Goal: Information Seeking & Learning: Learn about a topic

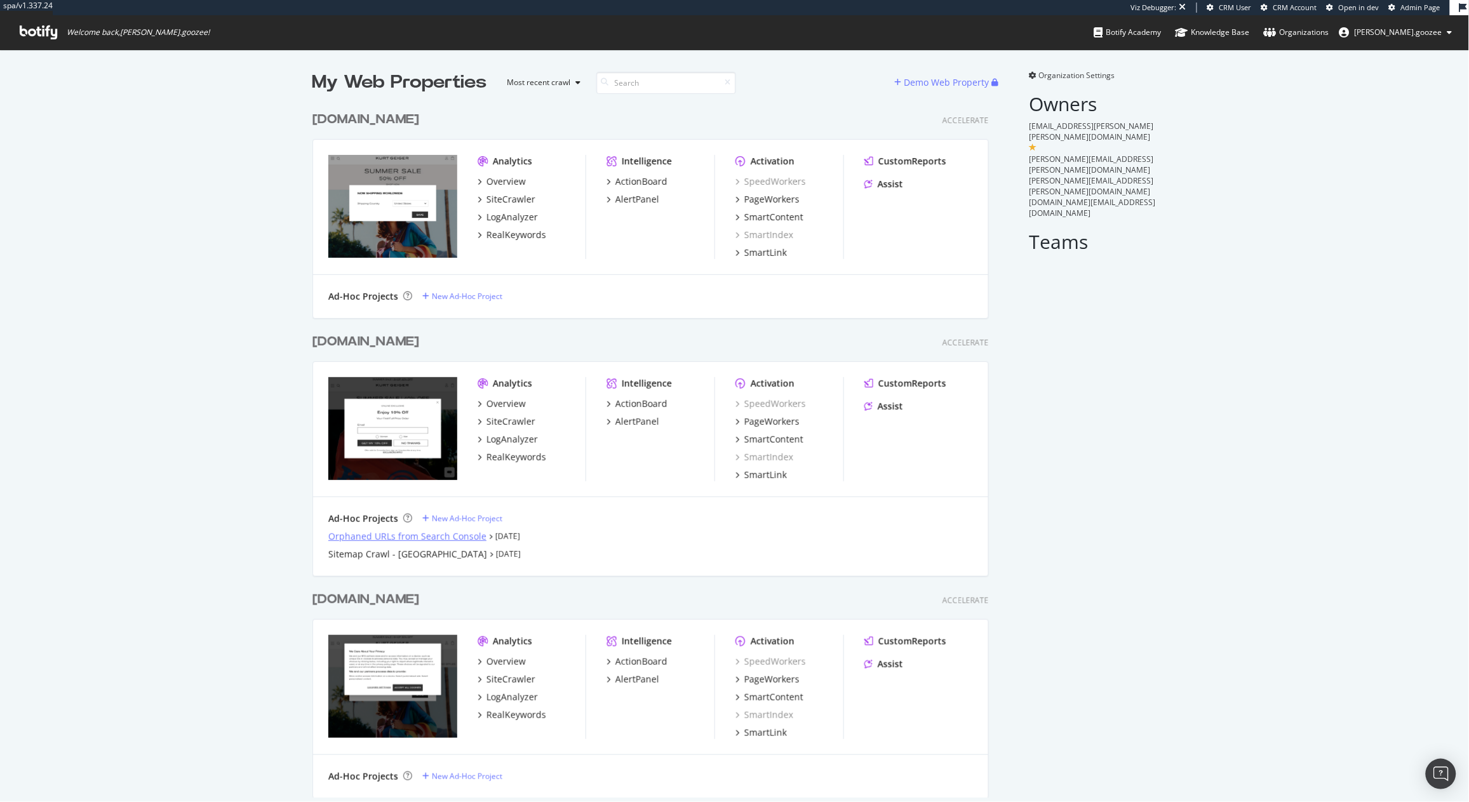
scroll to position [15, 0]
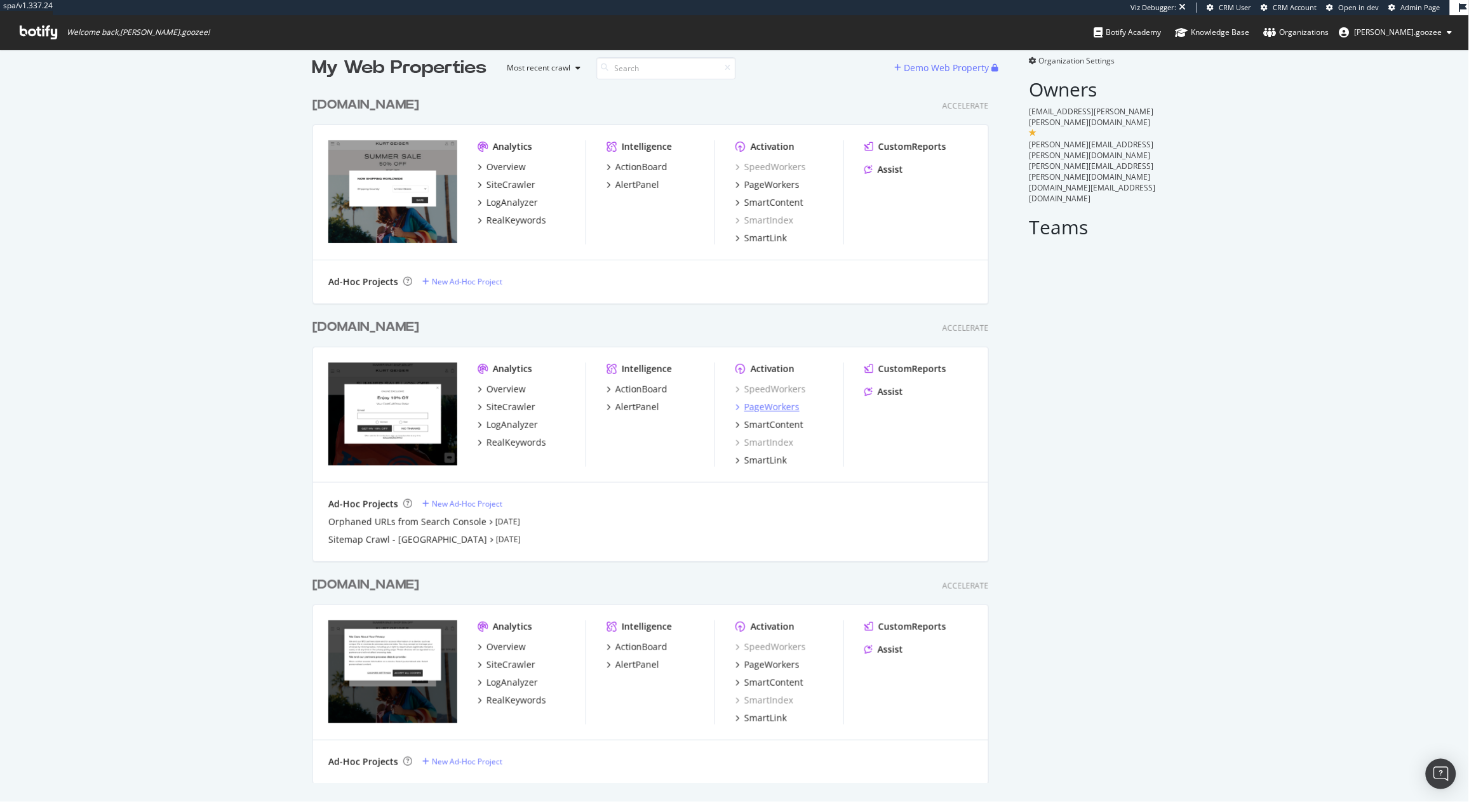
click at [775, 405] on div "PageWorkers" at bounding box center [771, 407] width 55 height 13
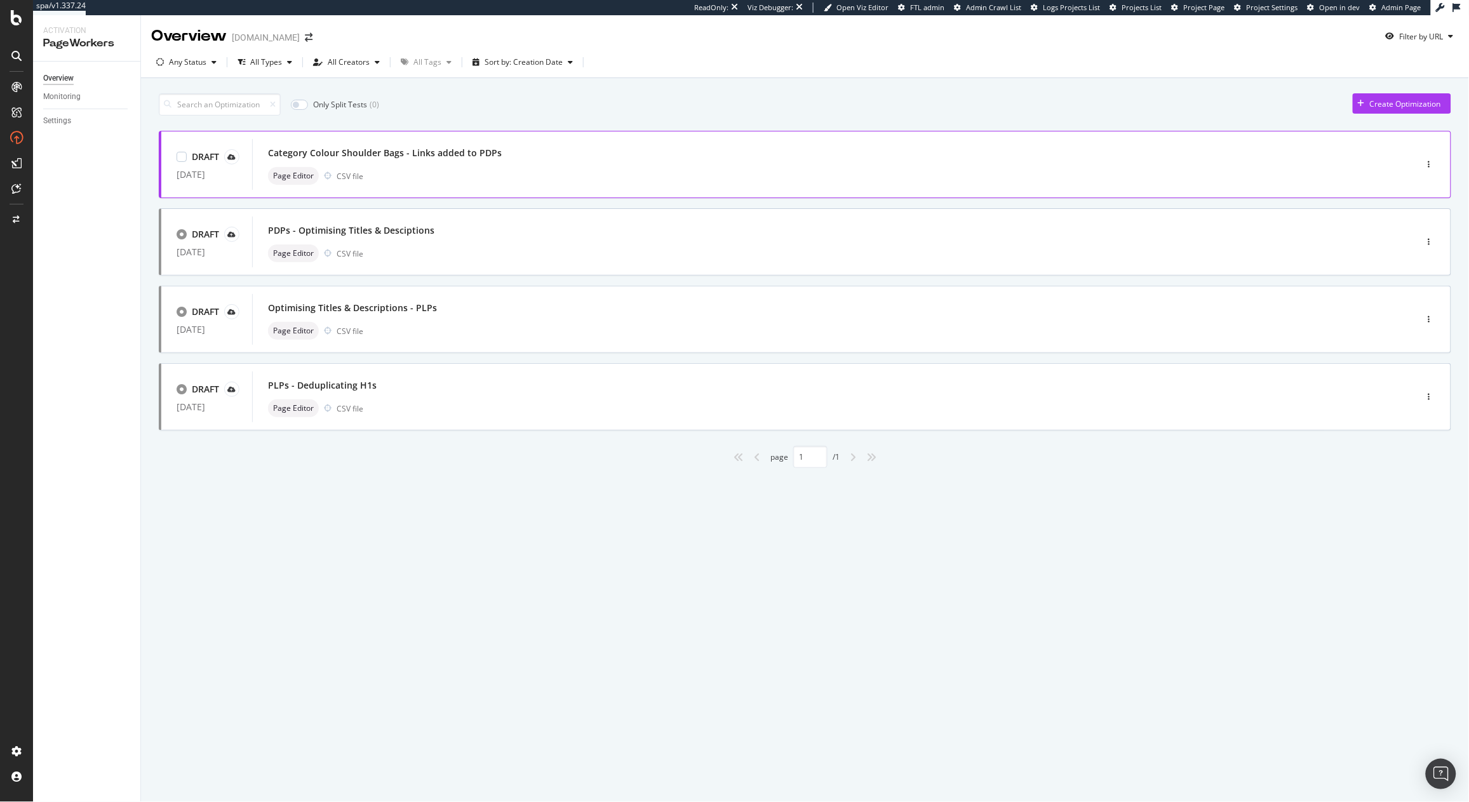
click at [439, 154] on div "Category Colour Shoulder Bags - Links added to PDPs" at bounding box center [385, 153] width 234 height 13
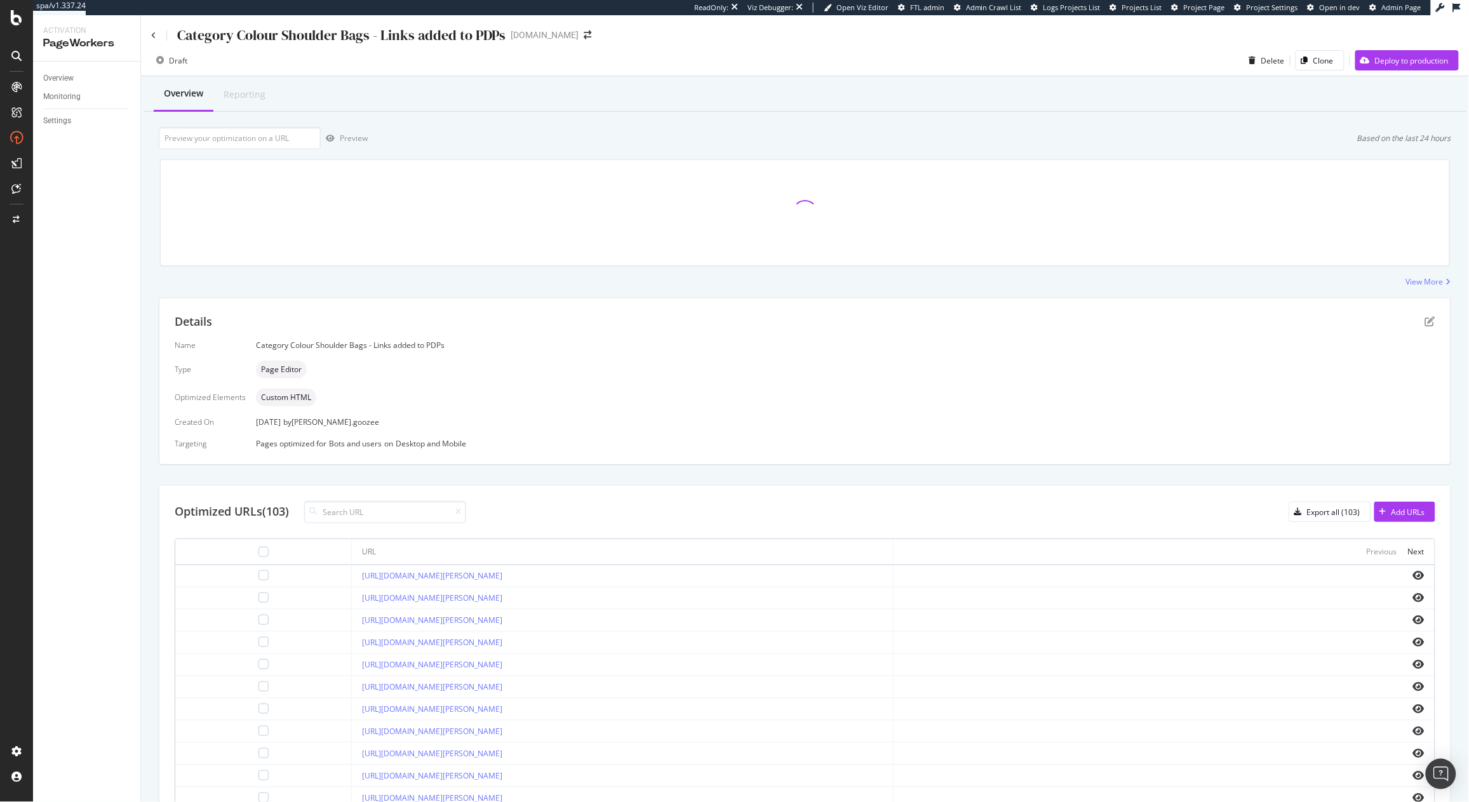
scroll to position [160, 0]
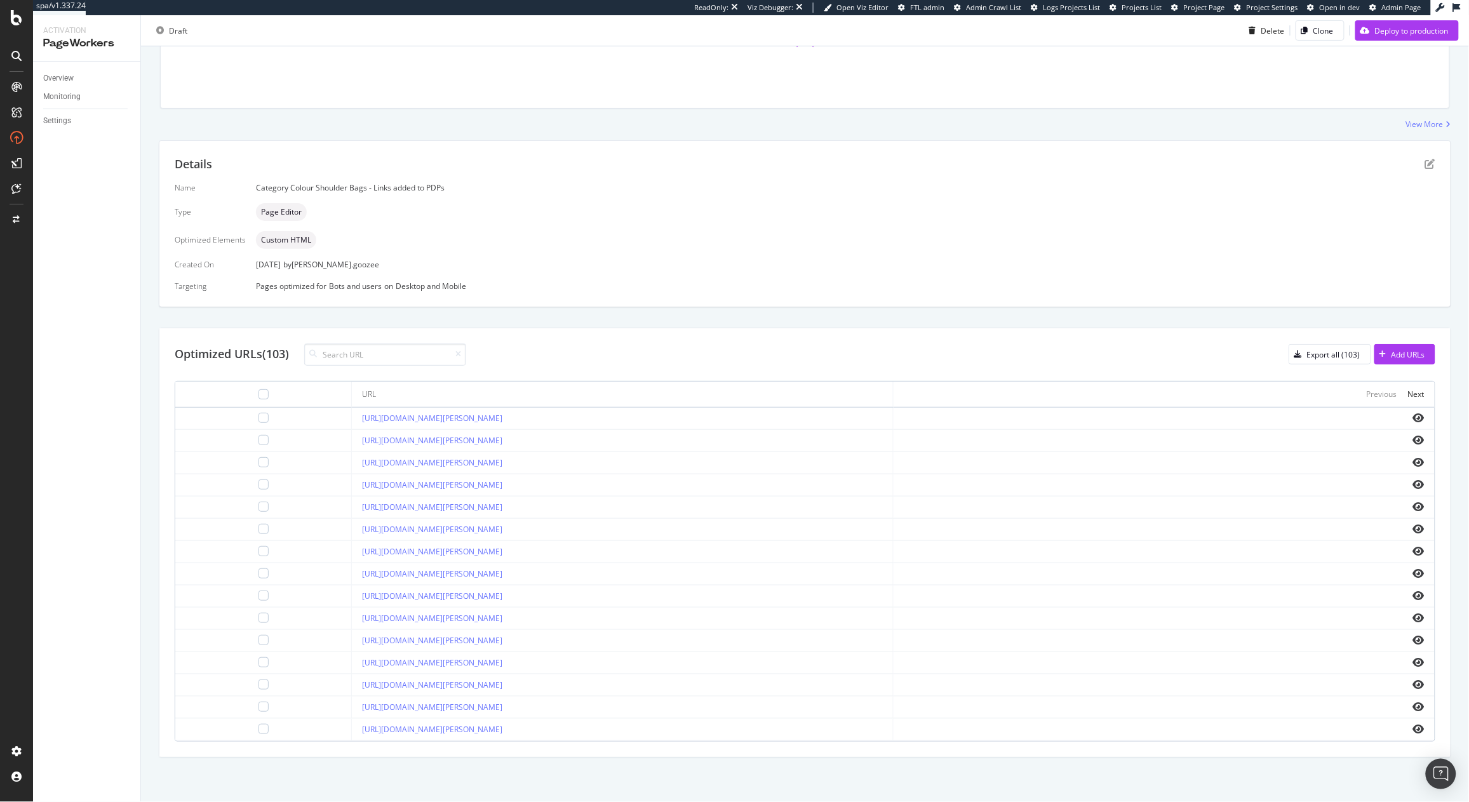
click at [834, 525] on div "https://www.kurtgeiger.us/women/bags/crossbody-bags/bow-small-shoreditch-bone-c…" at bounding box center [622, 529] width 520 height 11
click at [1413, 417] on icon "eye" at bounding box center [1418, 418] width 11 height 10
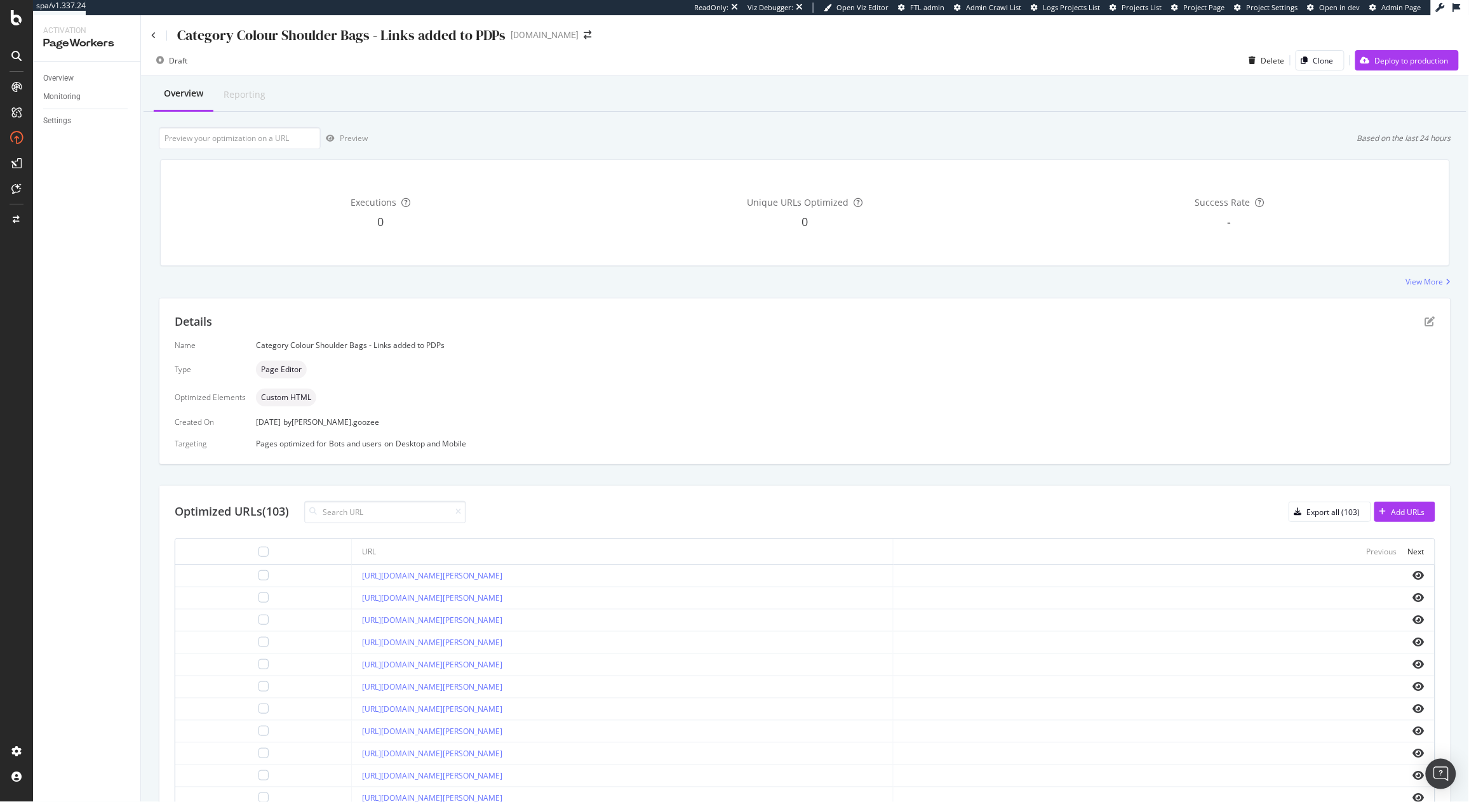
click at [1409, 275] on div "Executions 0 Unique URLs Optimized 0 Success Rate -" at bounding box center [804, 212] width 1305 height 127
click at [1408, 279] on div "View More" at bounding box center [1424, 281] width 37 height 11
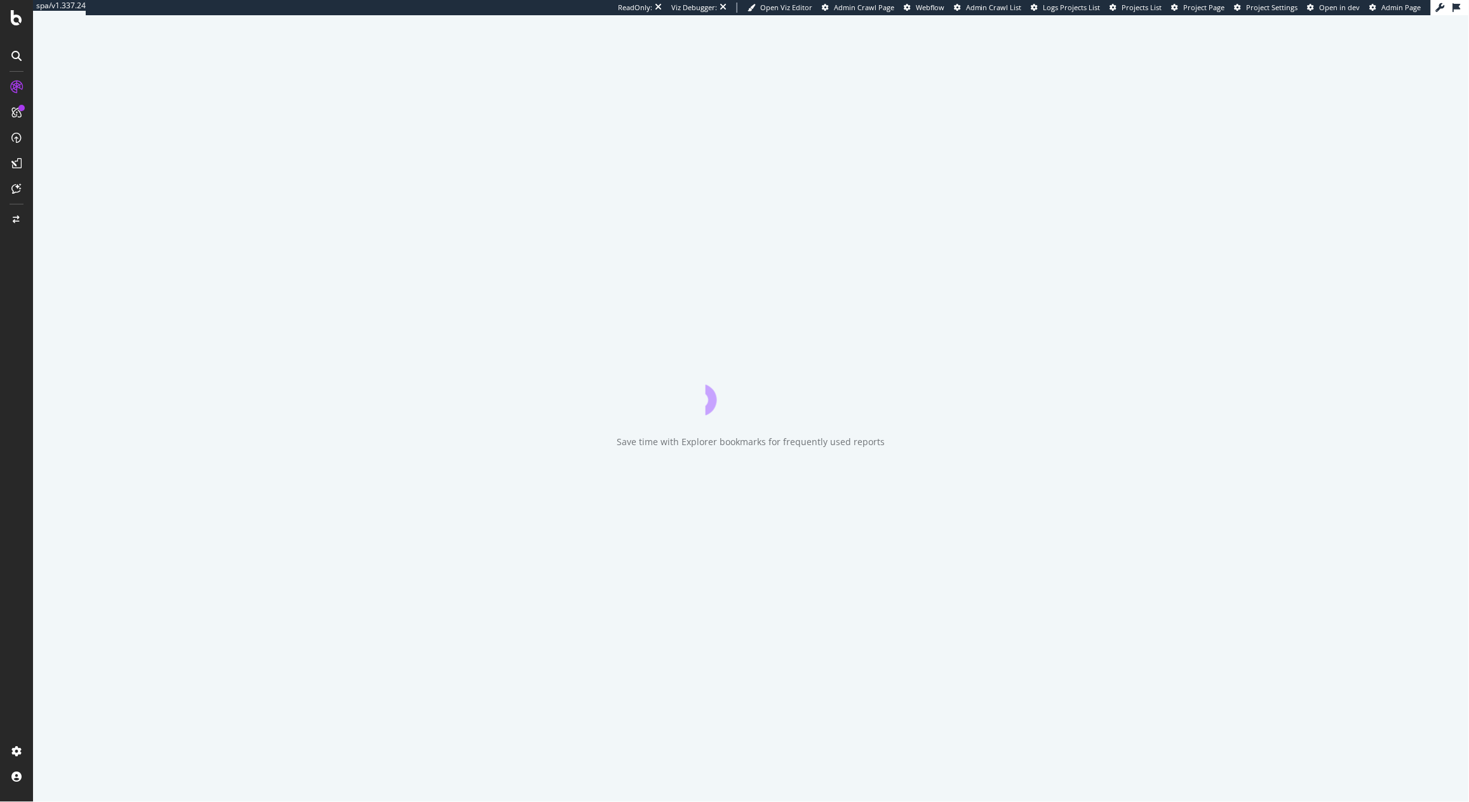
click at [14, 31] on div at bounding box center [16, 401] width 33 height 802
click at [20, 20] on icon at bounding box center [16, 17] width 11 height 15
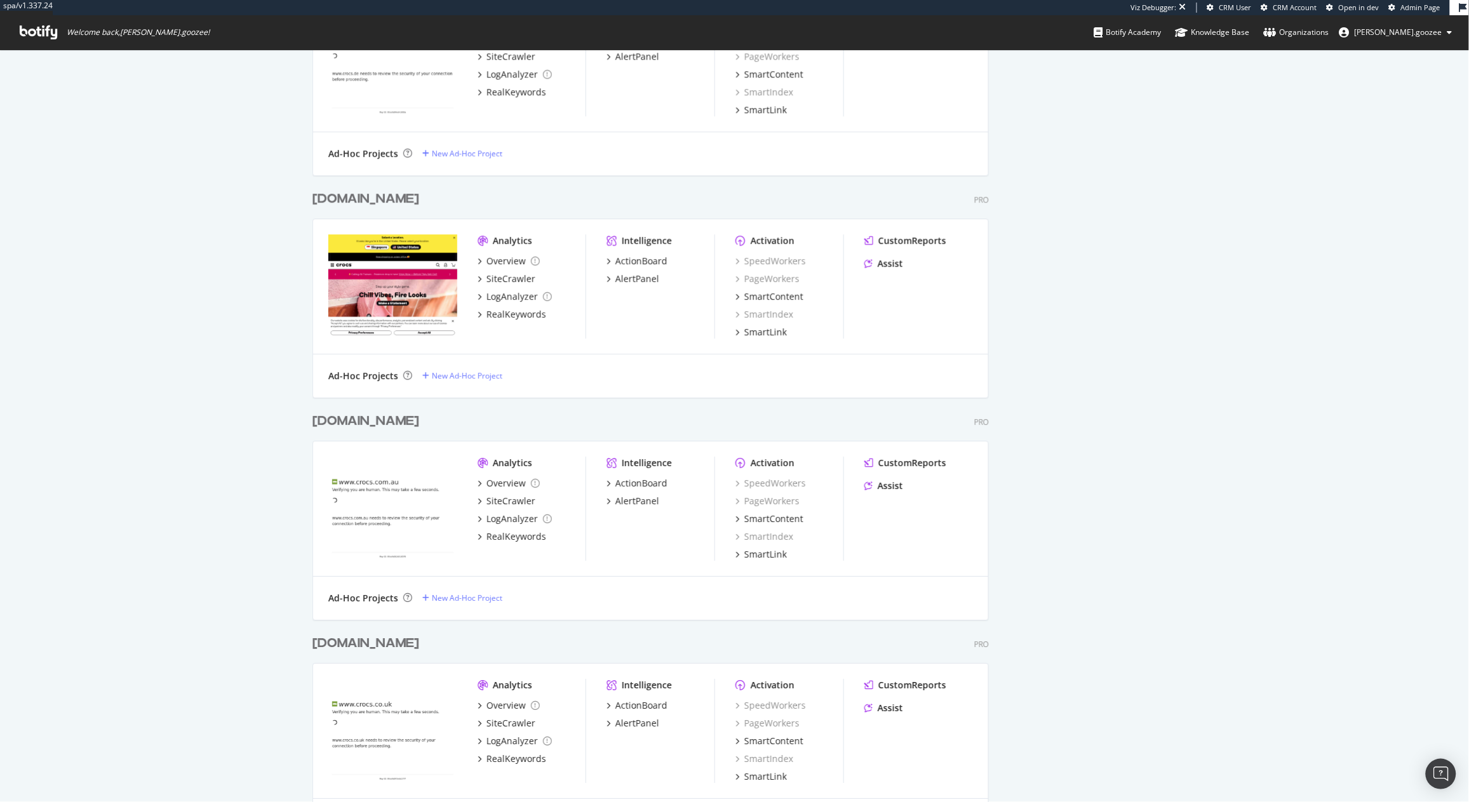
click at [345, 650] on div "crocs.co.uk" at bounding box center [365, 643] width 107 height 18
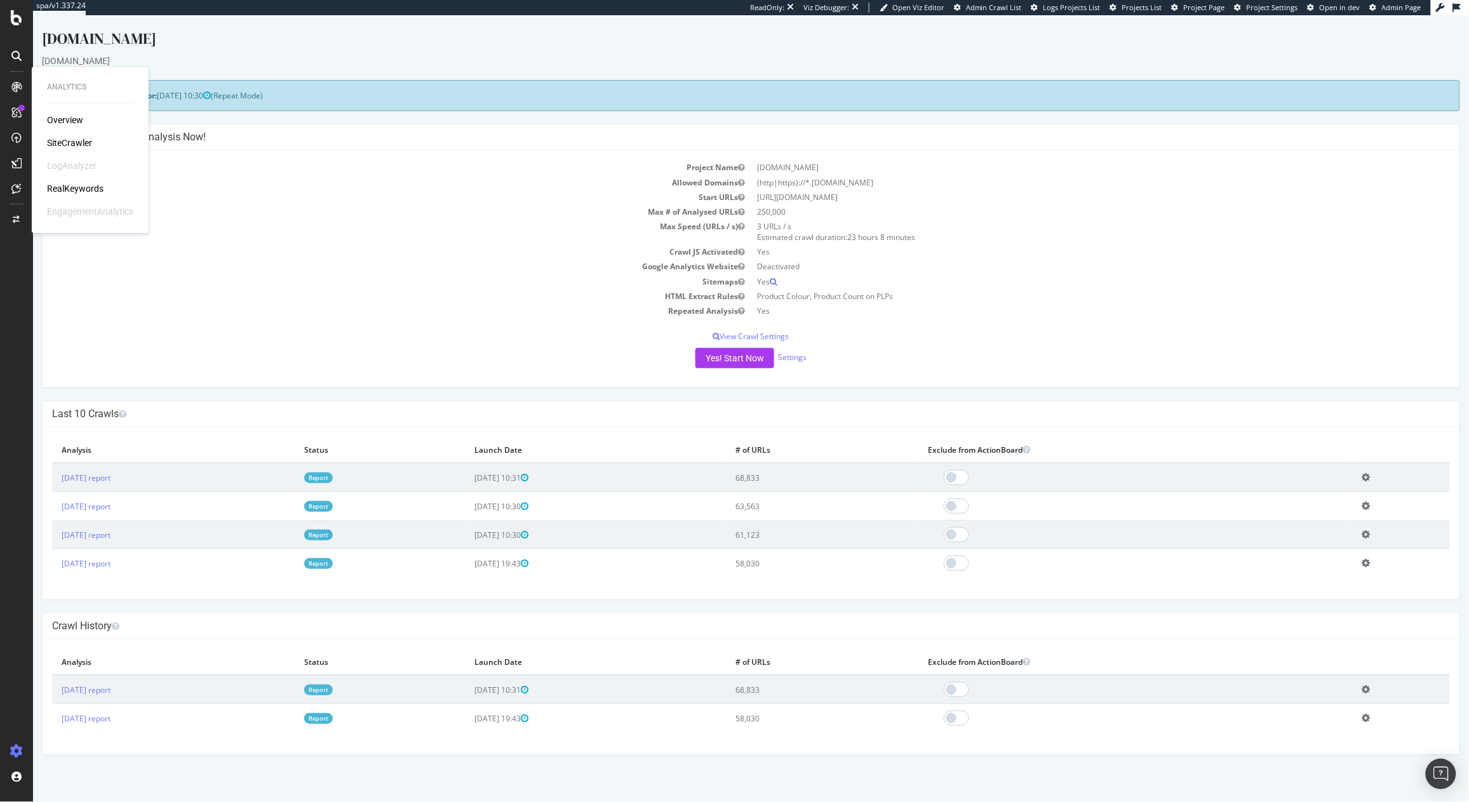
click at [76, 137] on div "SiteCrawler" at bounding box center [69, 143] width 45 height 13
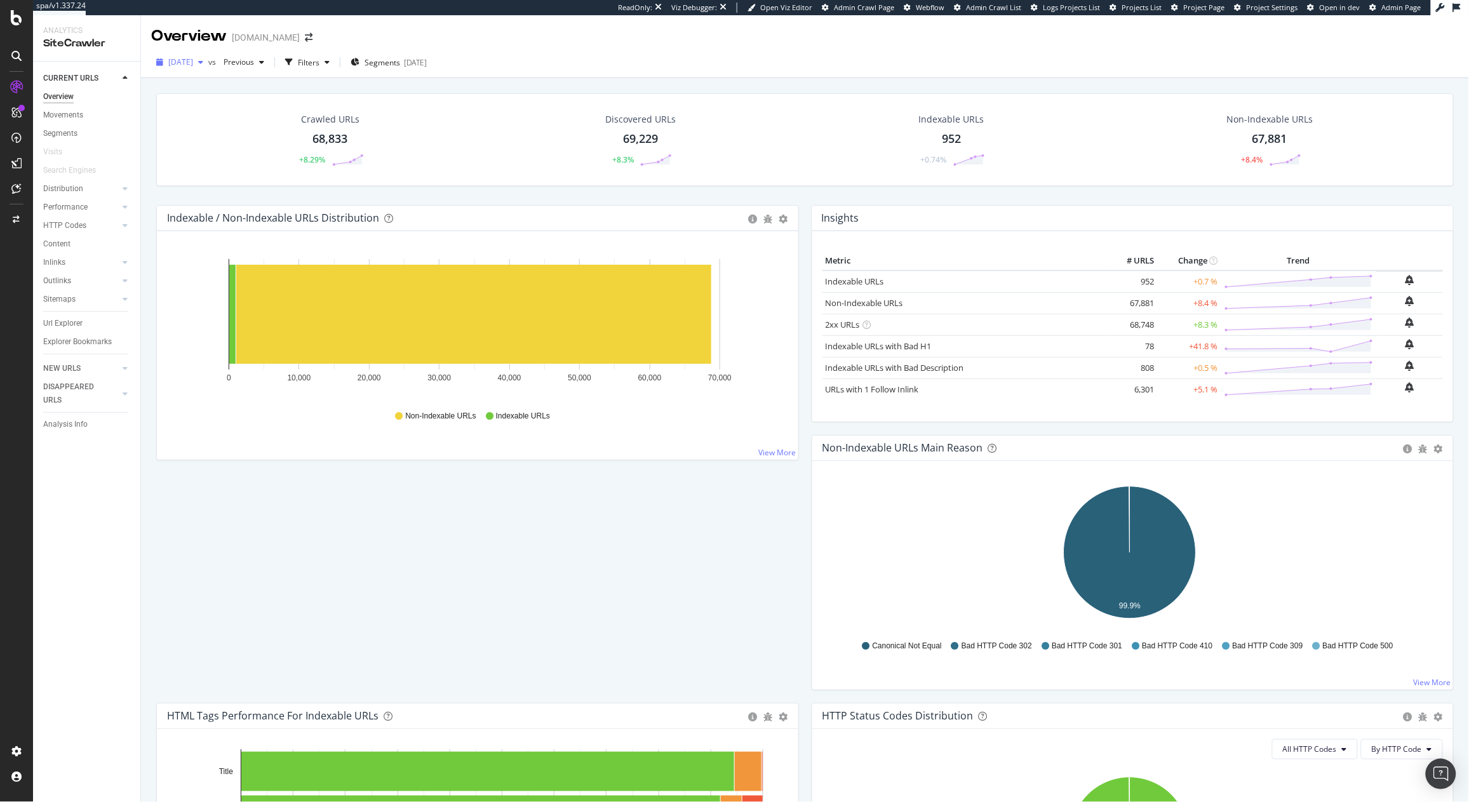
click at [176, 53] on div "2025 Aug. 29th" at bounding box center [179, 62] width 57 height 19
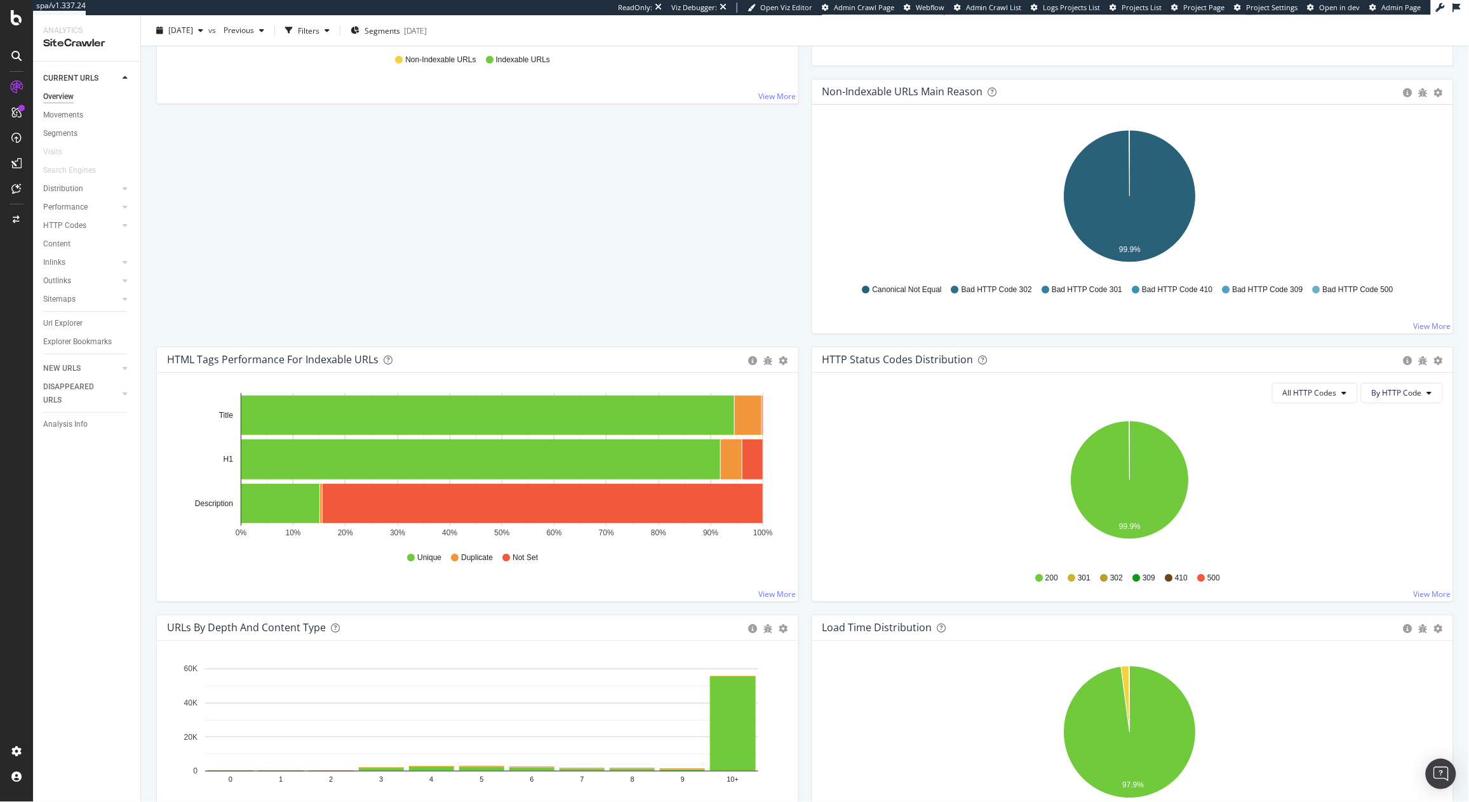
click at [475, 279] on div "Crawled URLs 68,833 +8.29% Discovered URLs 69,229 +8.3% Indexable URLs 952 +0.7…" at bounding box center [805, 712] width 1310 height 1950
click at [497, 511] on rect "A chart." at bounding box center [543, 503] width 440 height 39
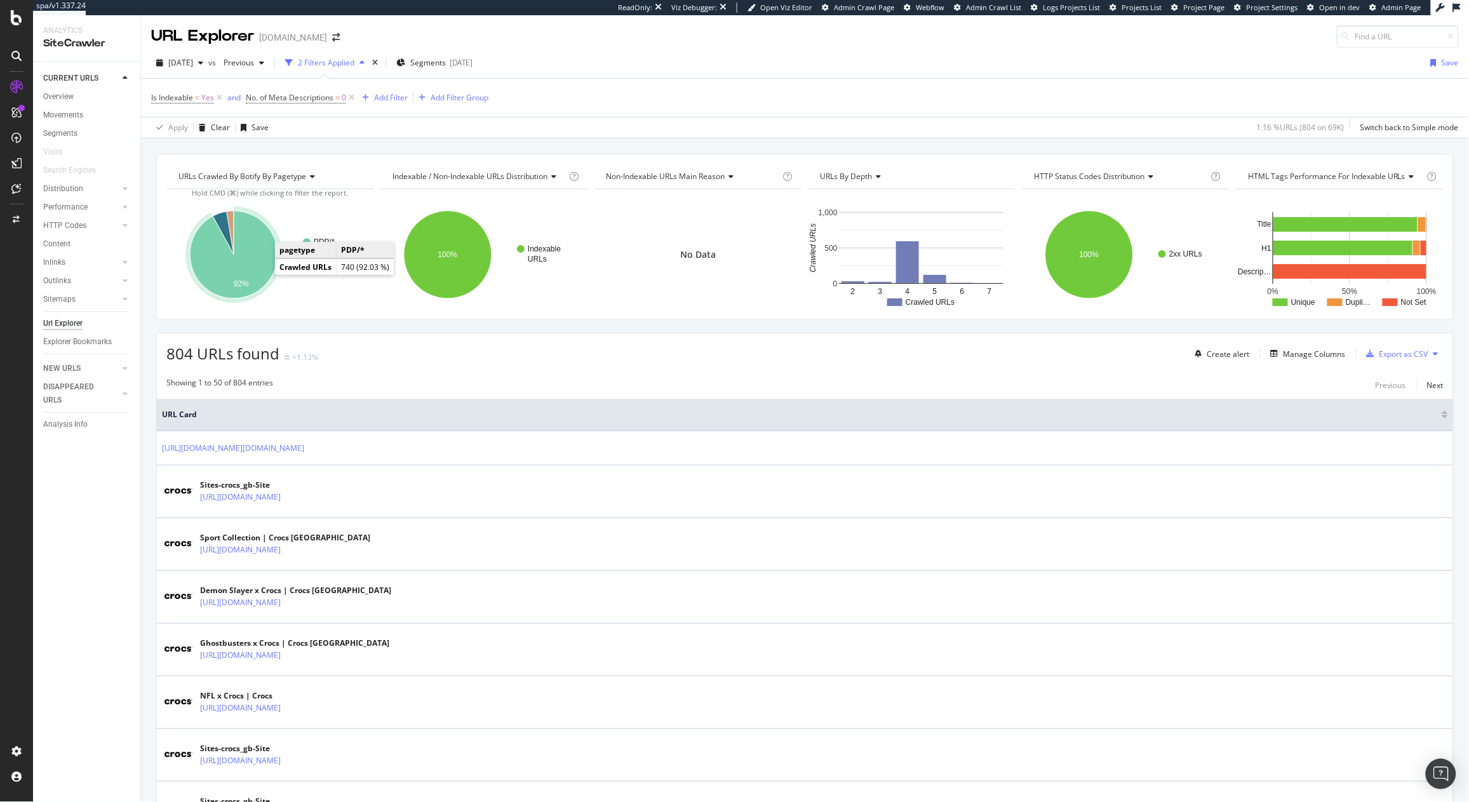
click at [226, 268] on icon "A chart." at bounding box center [234, 255] width 88 height 88
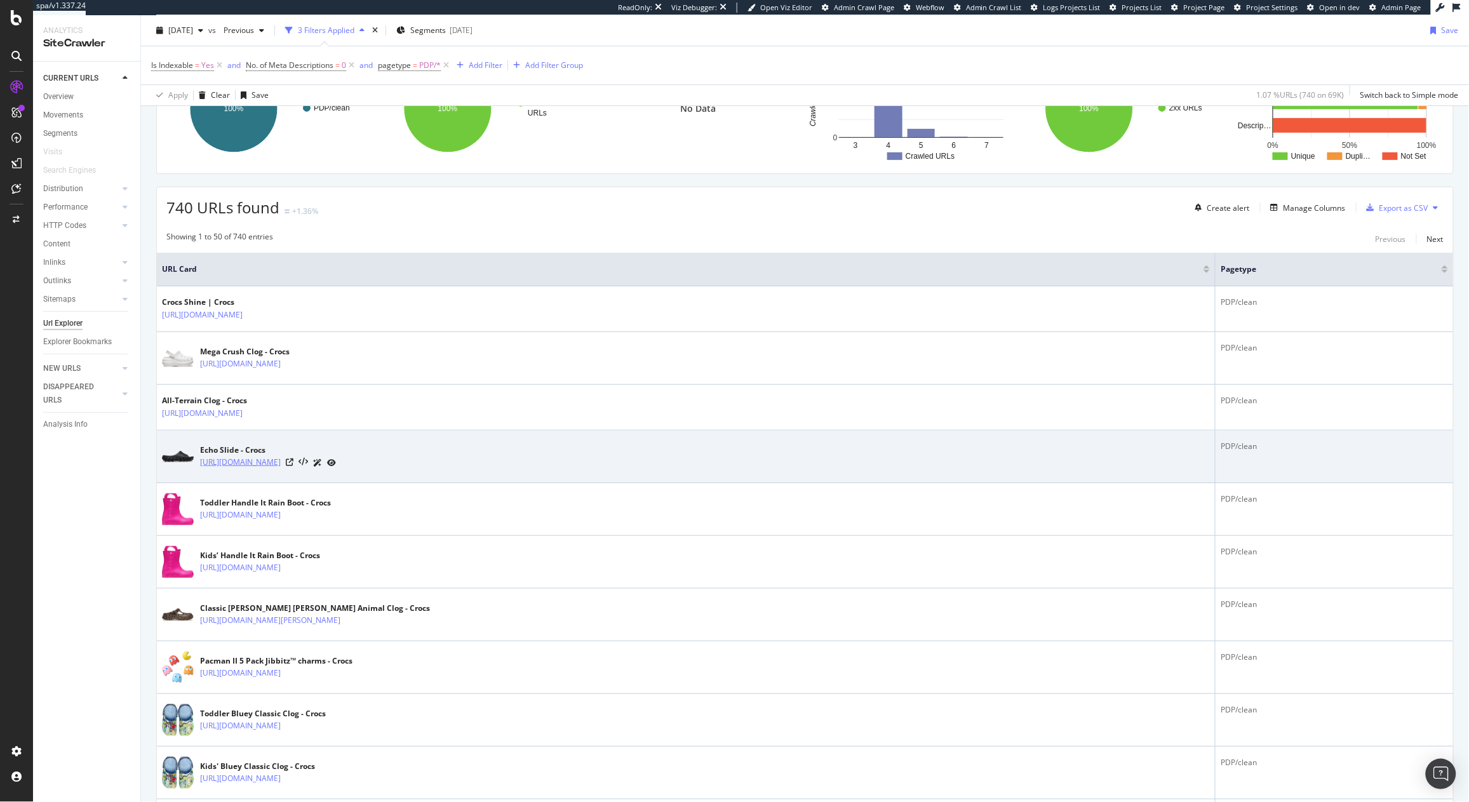
scroll to position [153, 0]
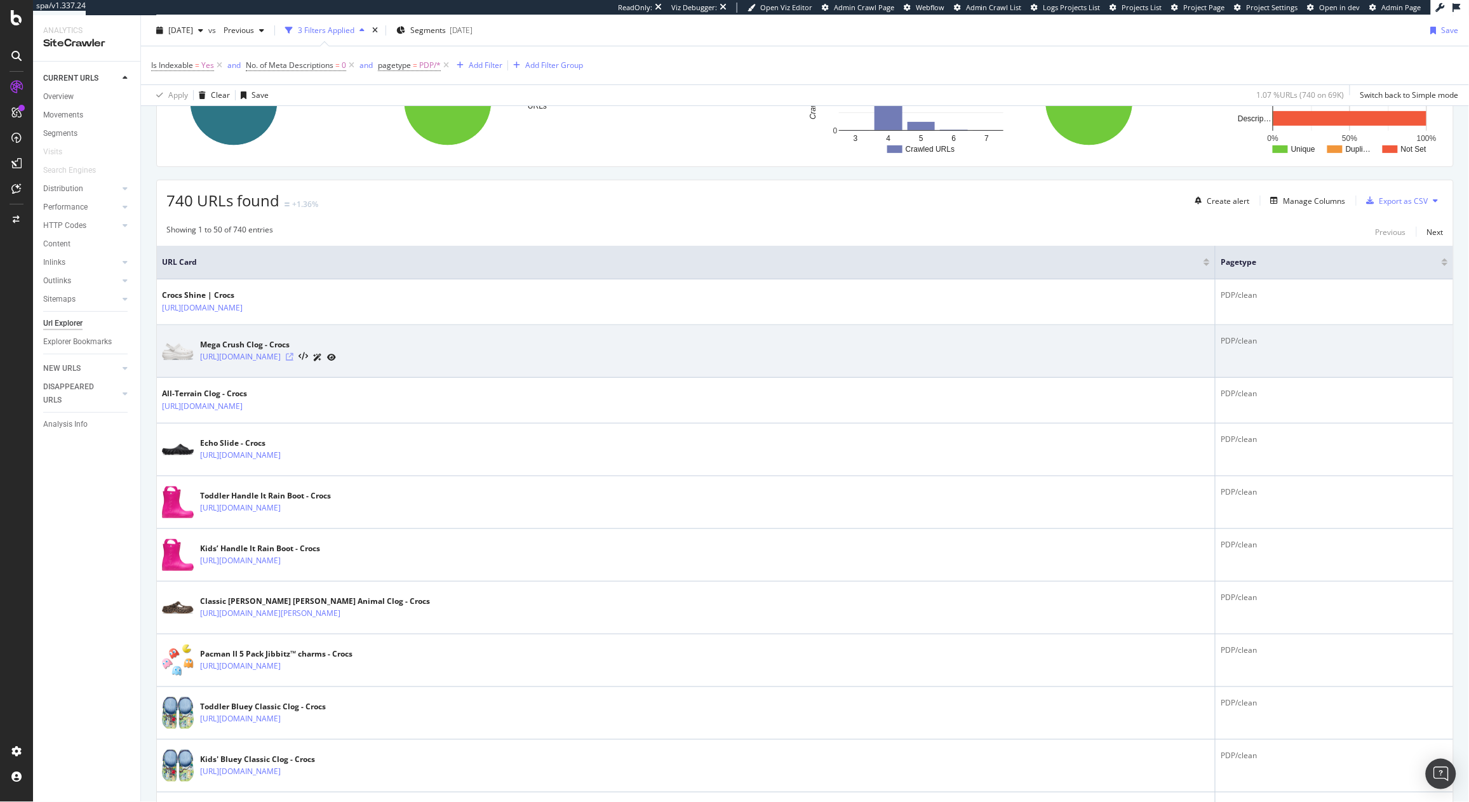
click at [293, 354] on icon at bounding box center [290, 357] width 8 height 8
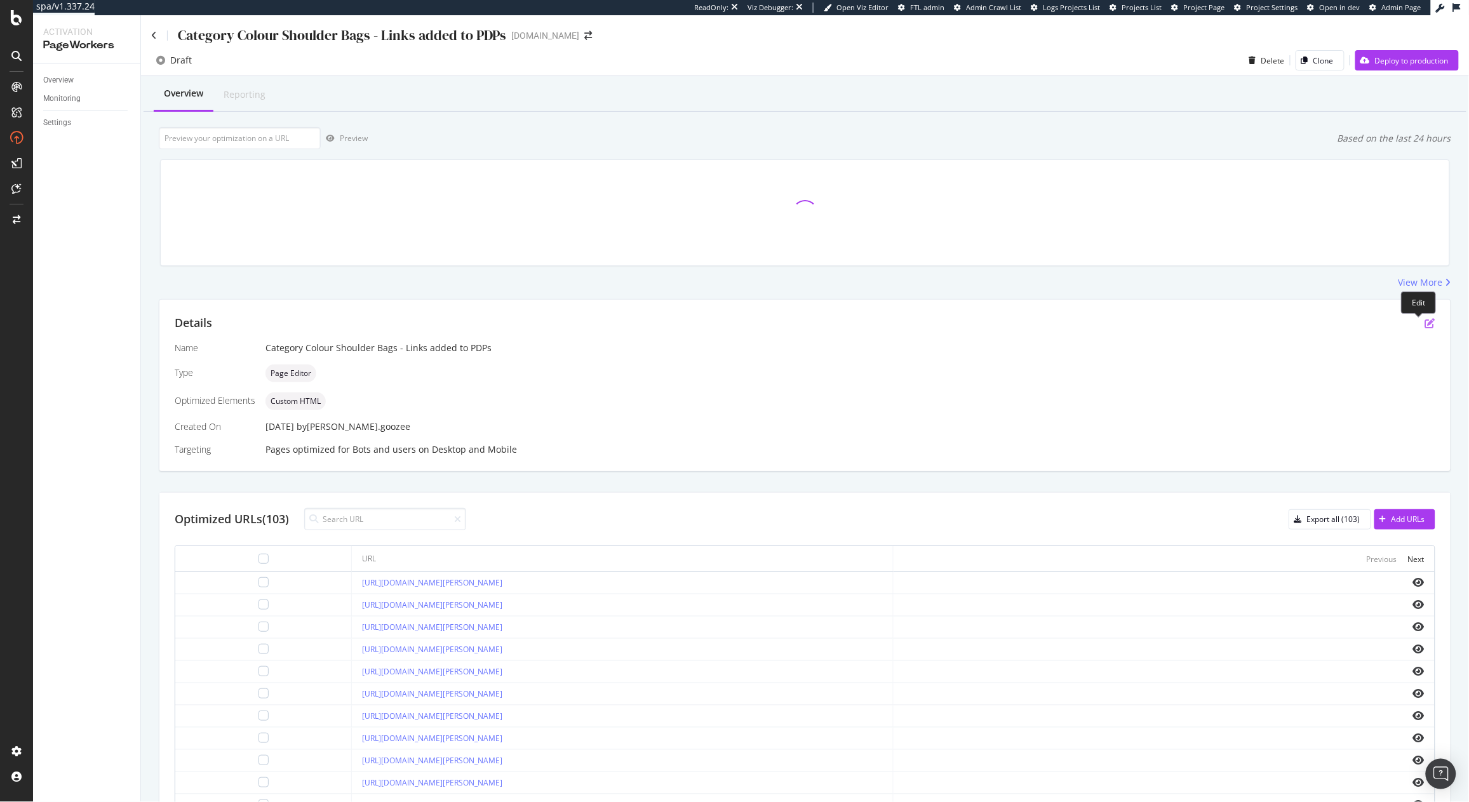
click at [1425, 324] on icon "pen-to-square" at bounding box center [1430, 323] width 10 height 10
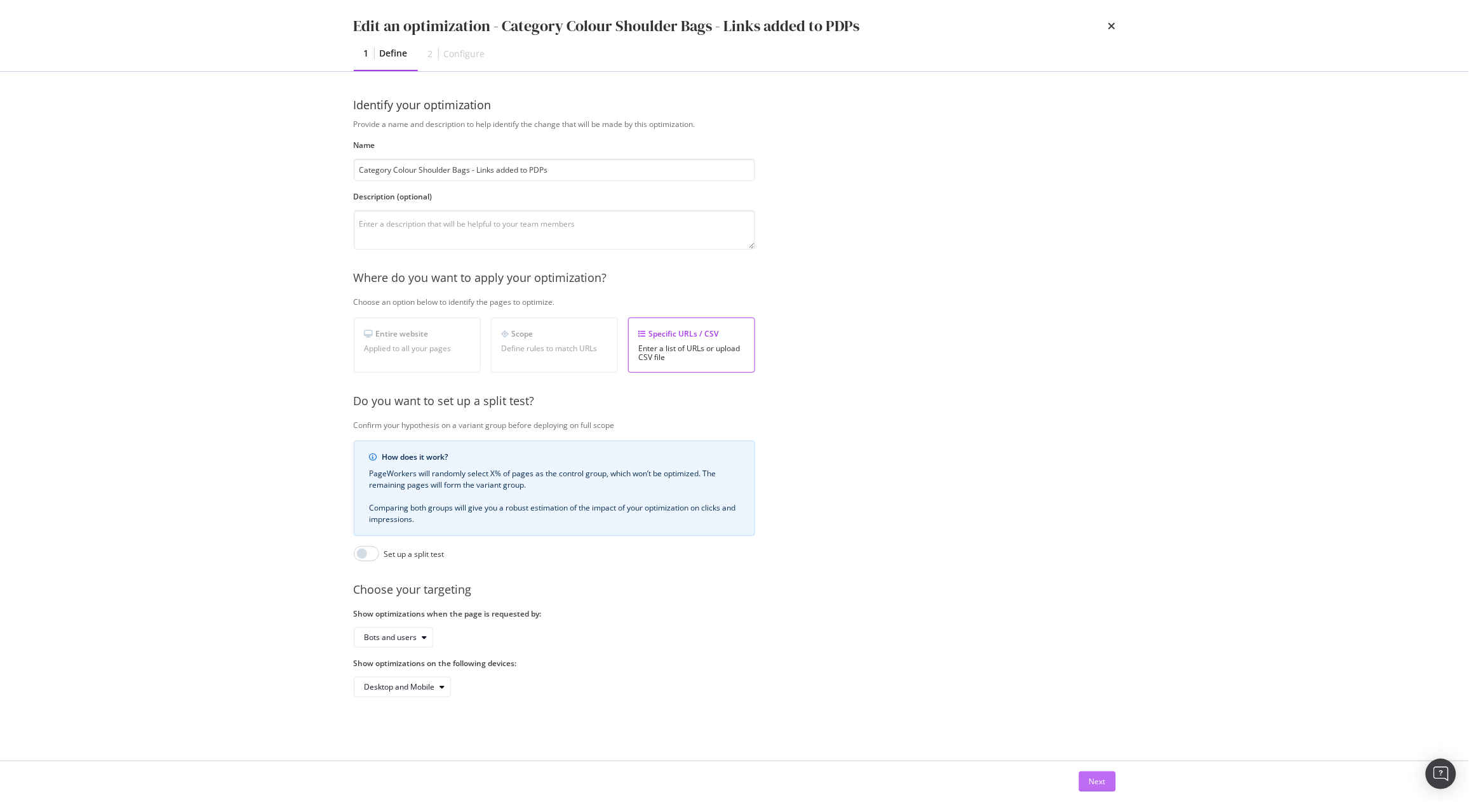
click at [1099, 779] on div "Next" at bounding box center [1097, 781] width 17 height 11
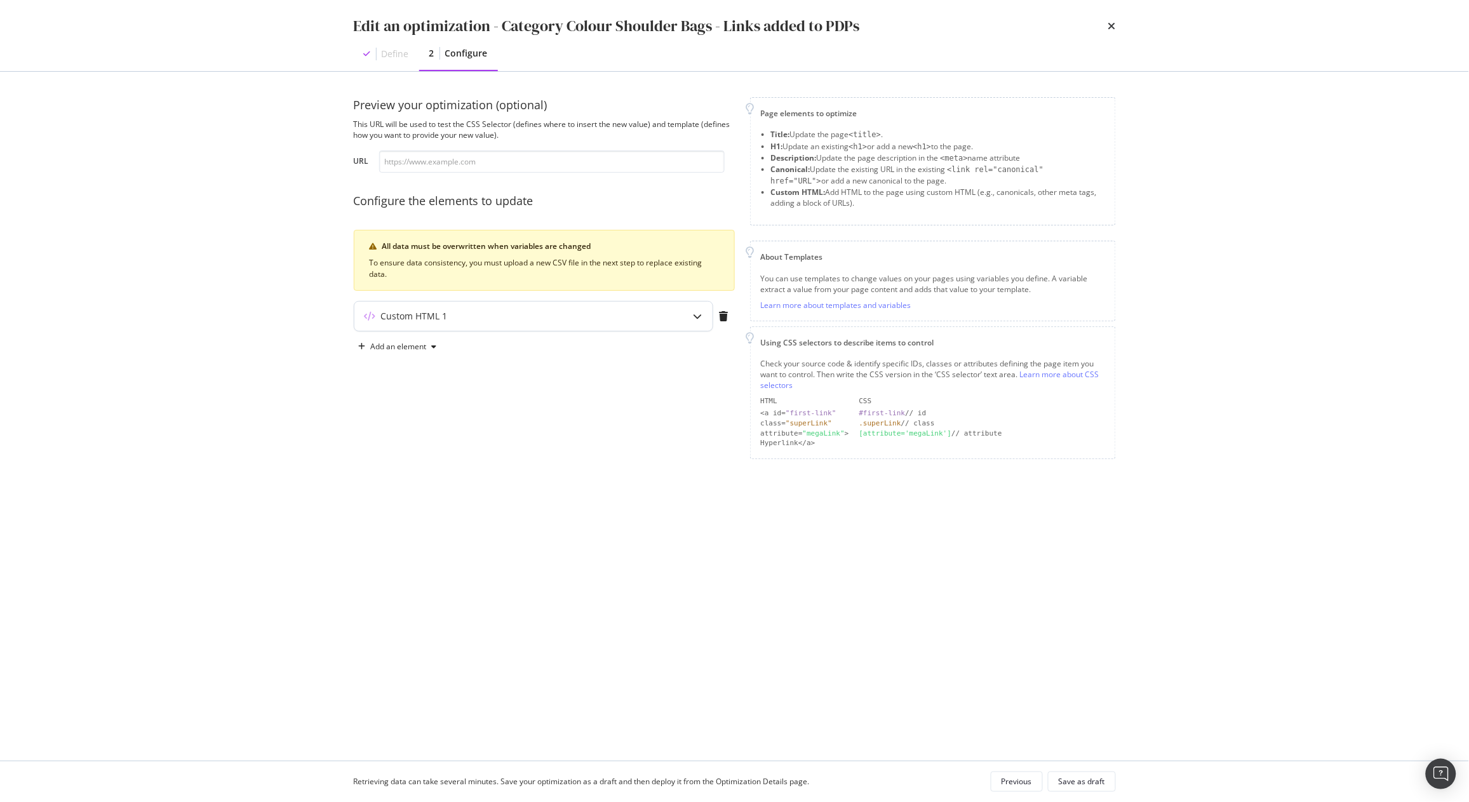
click at [697, 314] on icon "modal" at bounding box center [697, 316] width 9 height 9
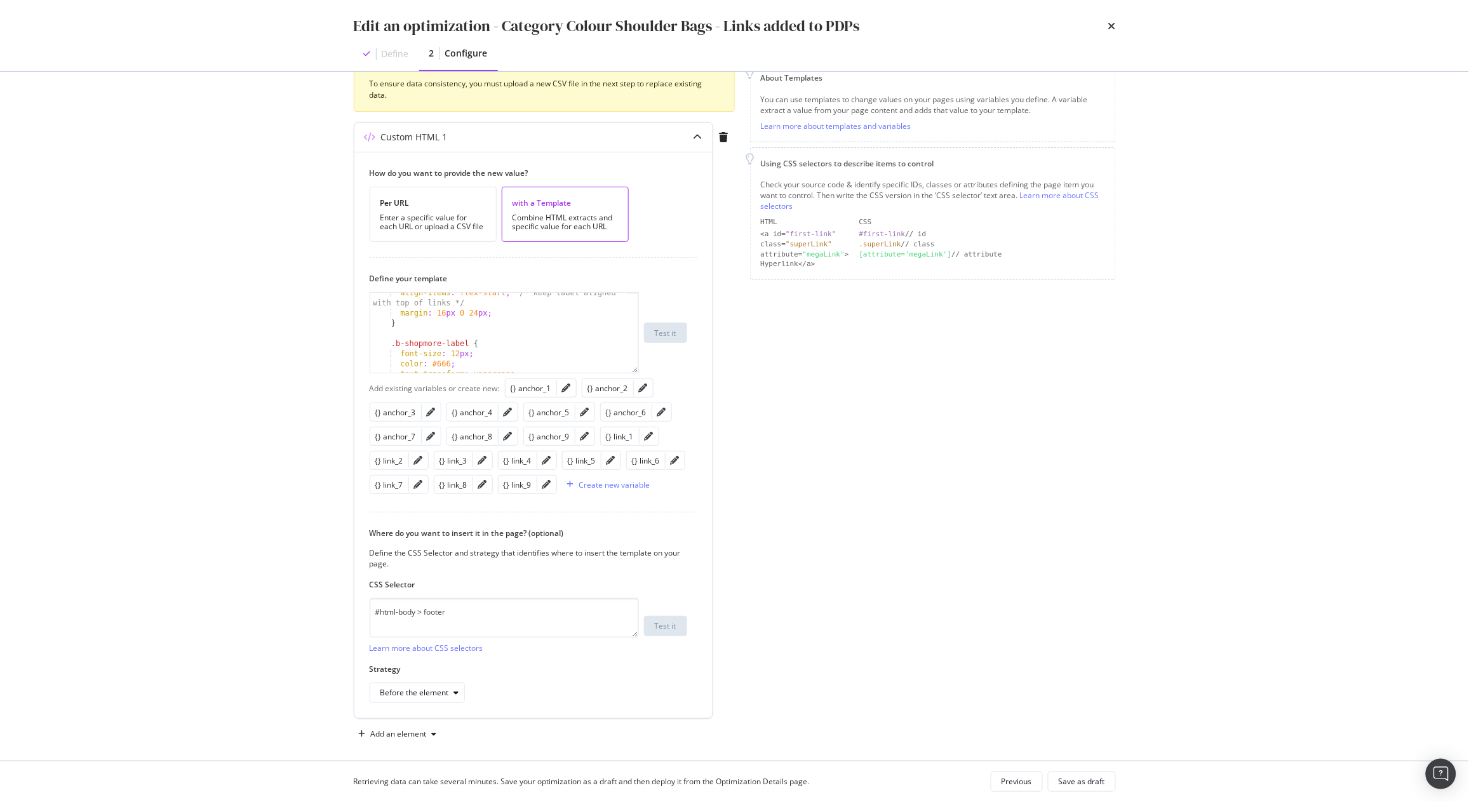
scroll to position [191, 0]
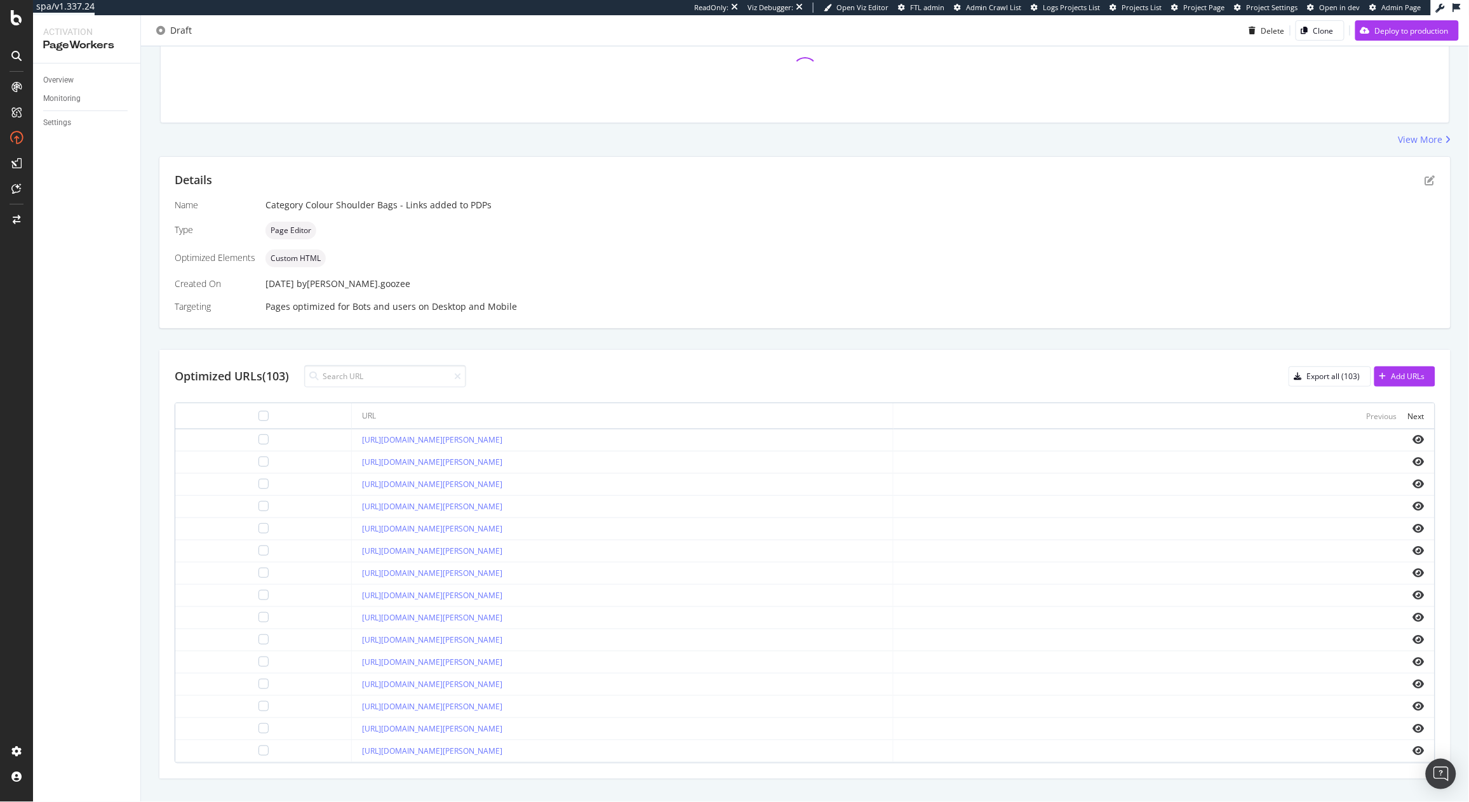
scroll to position [146, 0]
drag, startPoint x: 751, startPoint y: 594, endPoint x: 291, endPoint y: 605, distance: 459.3
click at [291, 604] on tr "https://www.kurtgeiger.us/women/bags/crossbody-bags/bow-xs-shoreditch-red-velve…" at bounding box center [804, 593] width 1259 height 22
copy tr "https://www.kurtgeiger.us/women/bags/crossbody-bags/bow-xs-shoreditch-red-velve…"
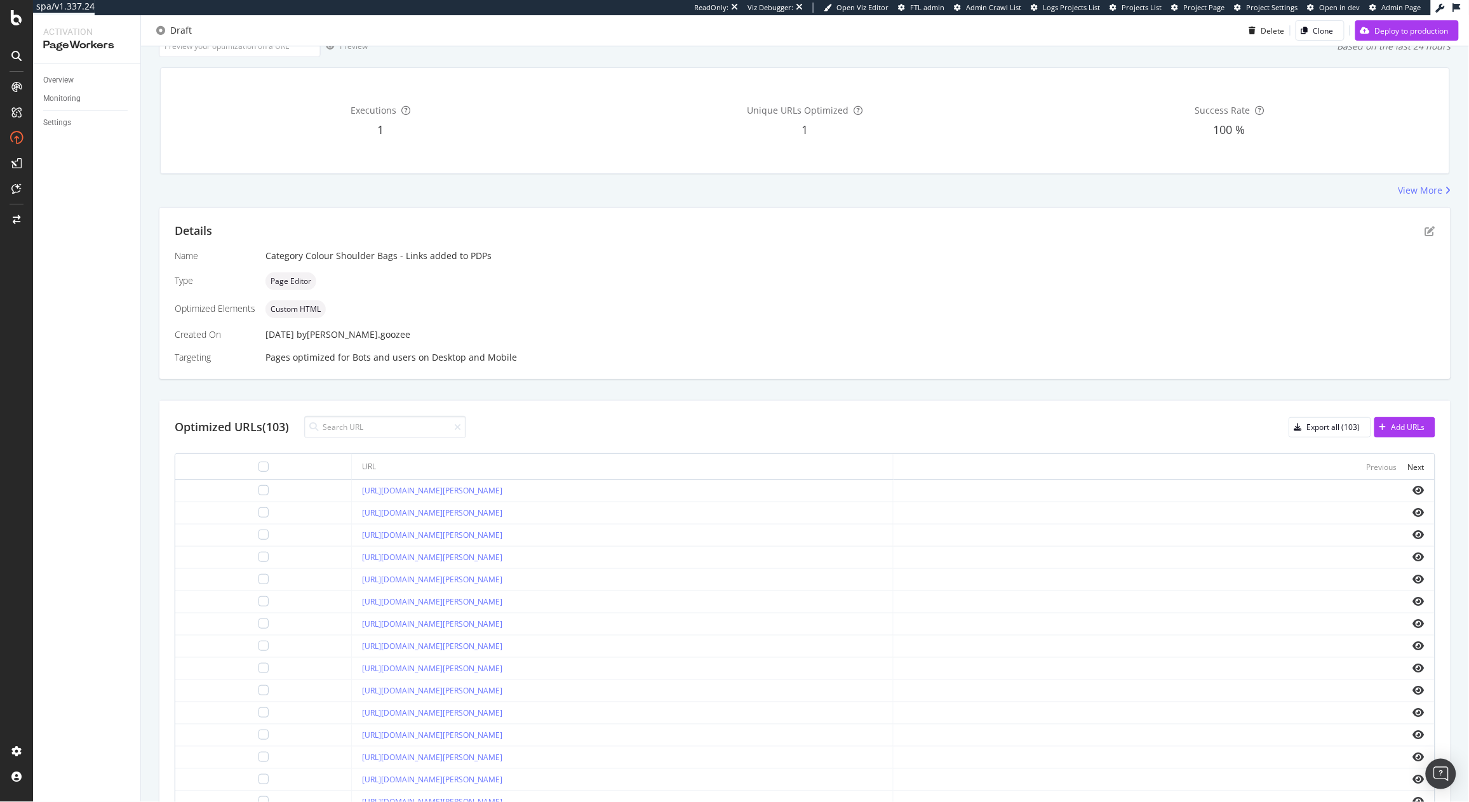
scroll to position [0, 0]
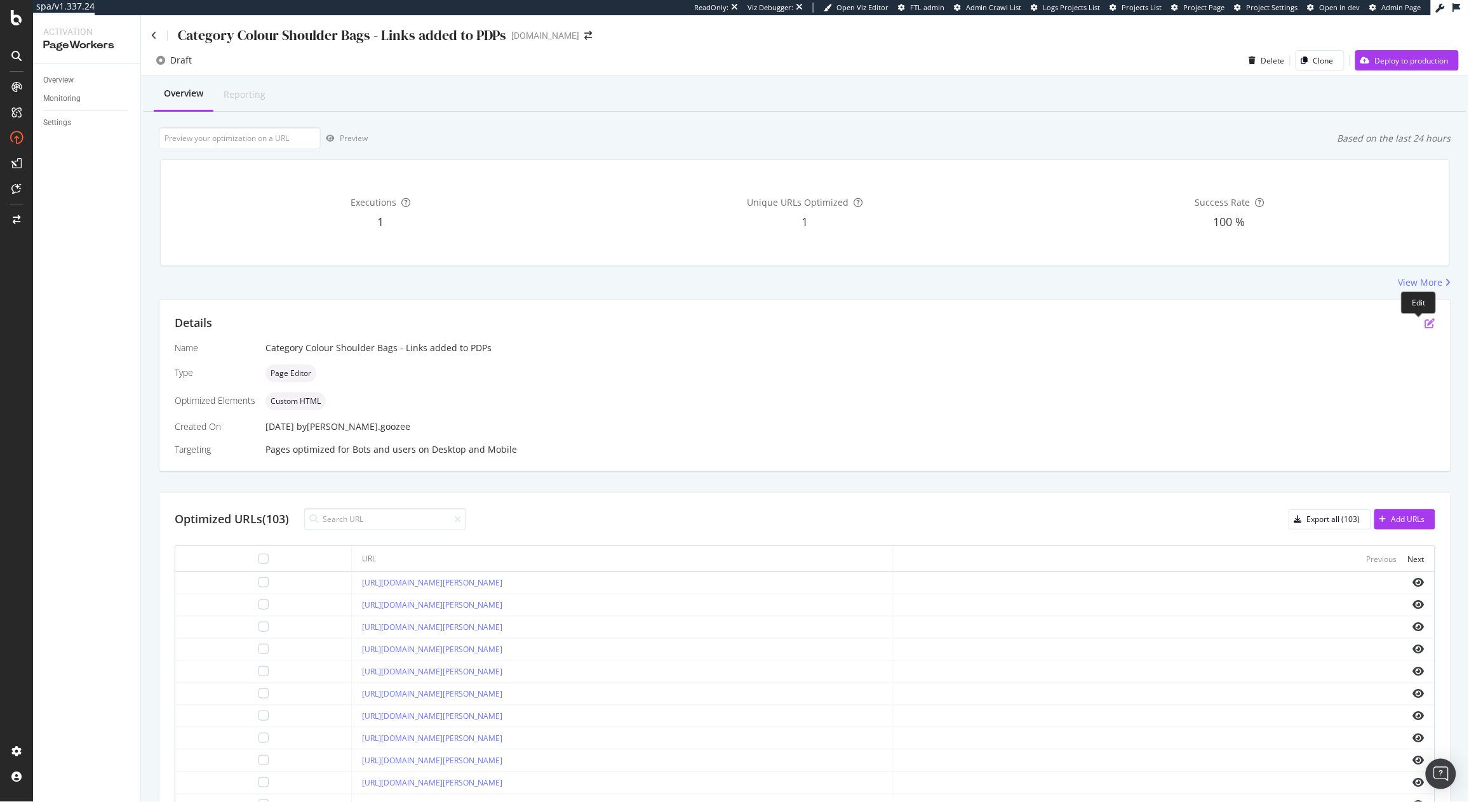
click at [1425, 323] on icon "pen-to-square" at bounding box center [1430, 323] width 10 height 10
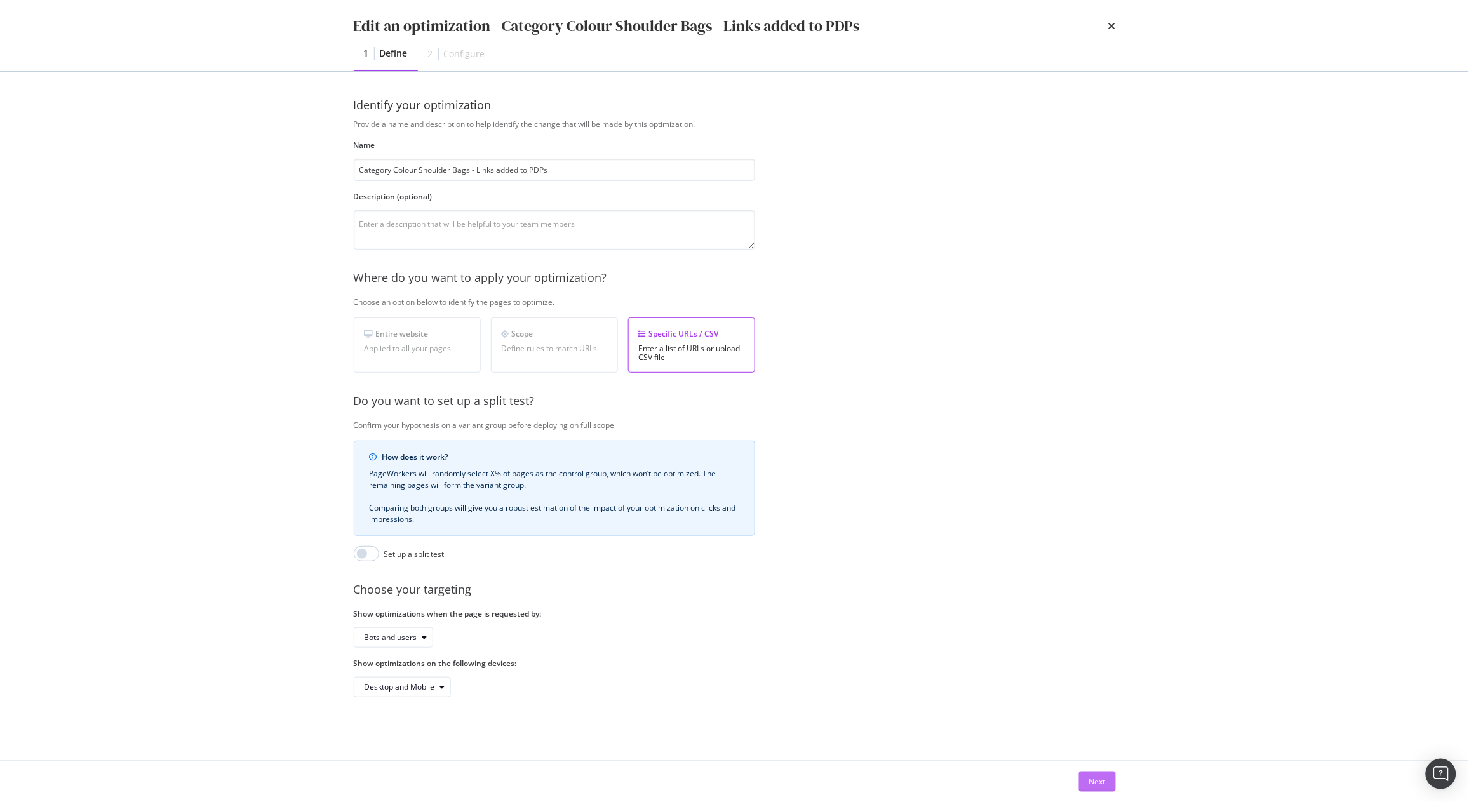
click at [1090, 784] on div "Next" at bounding box center [1097, 781] width 17 height 11
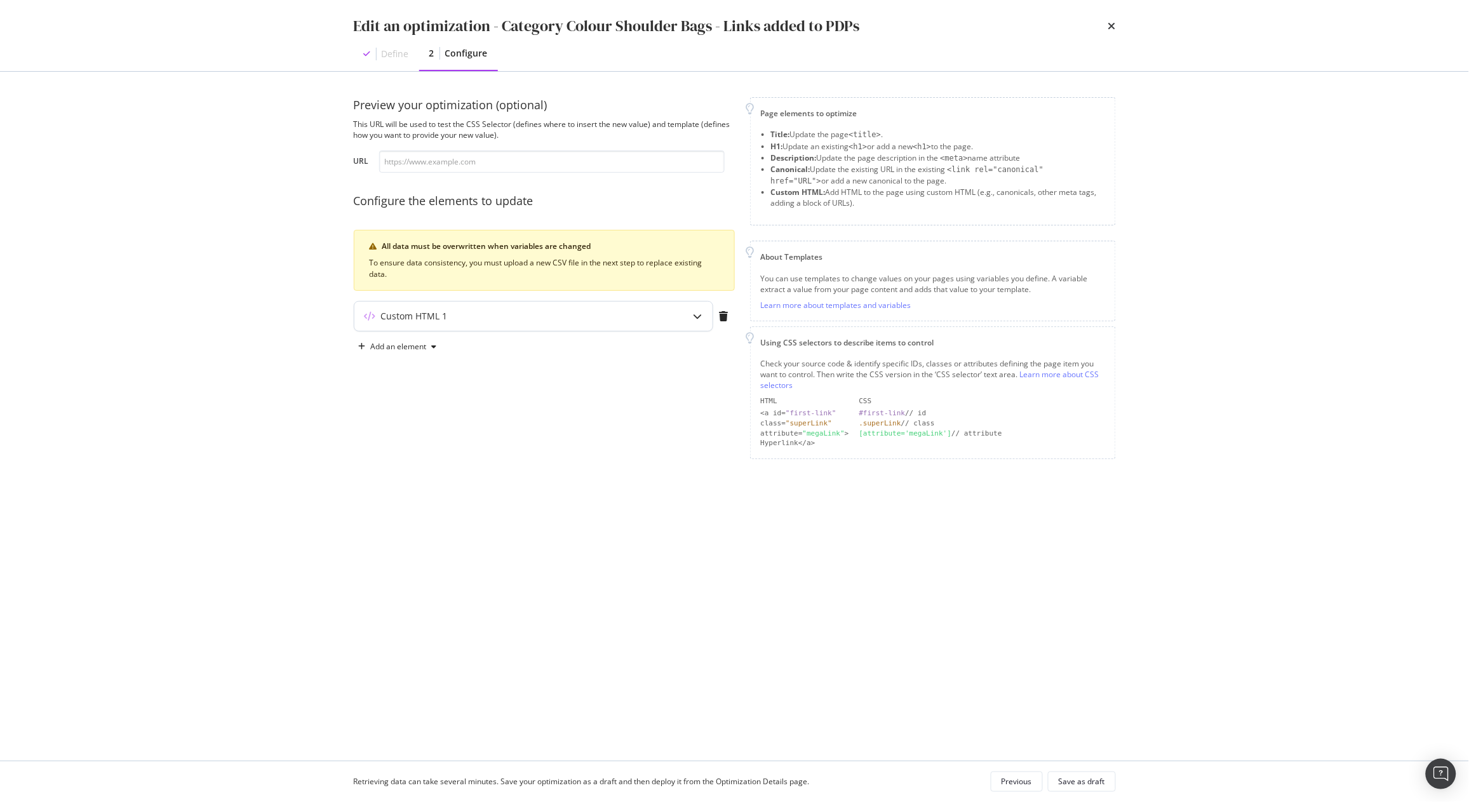
click at [684, 326] on div "modal" at bounding box center [697, 316] width 29 height 29
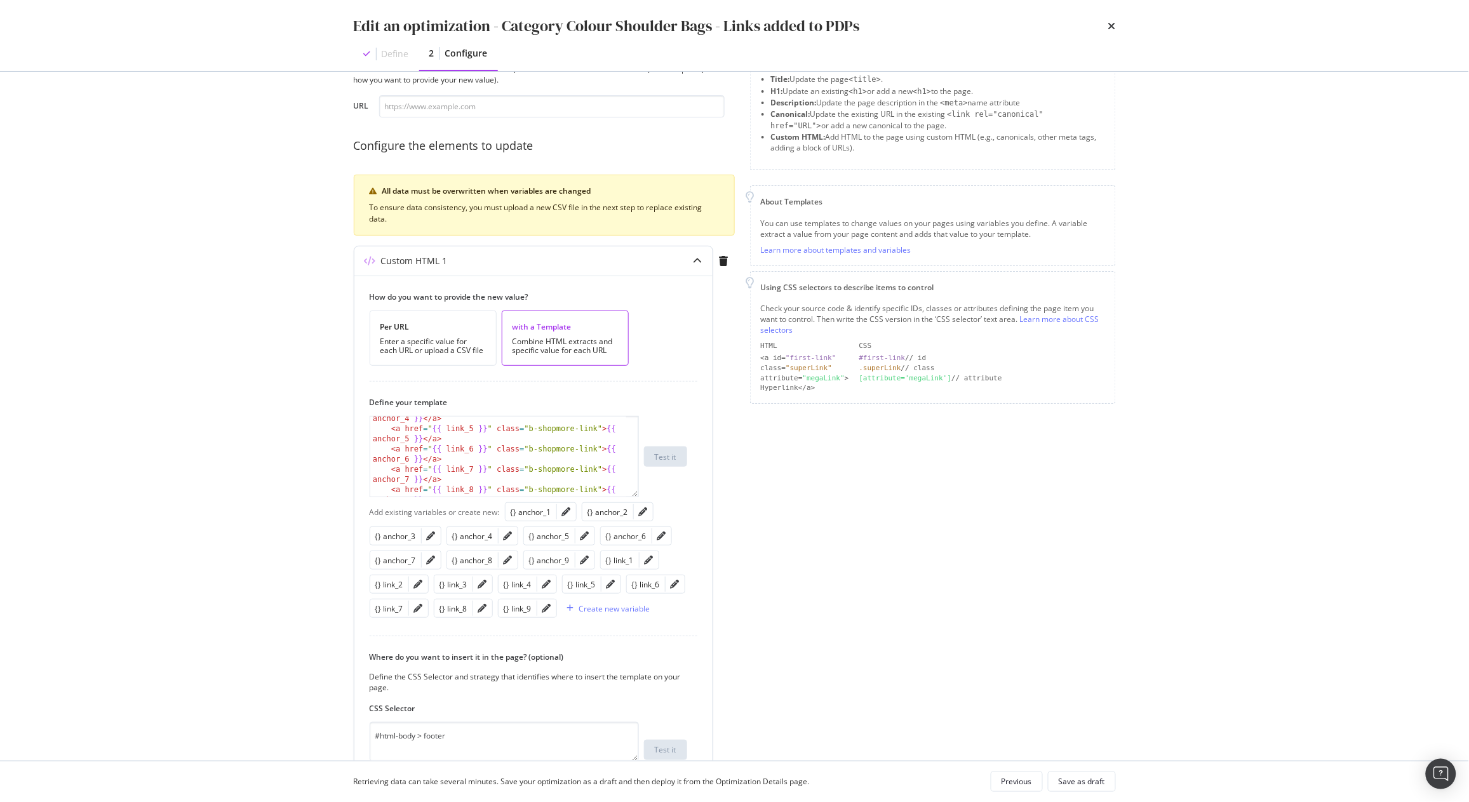
scroll to position [191, 0]
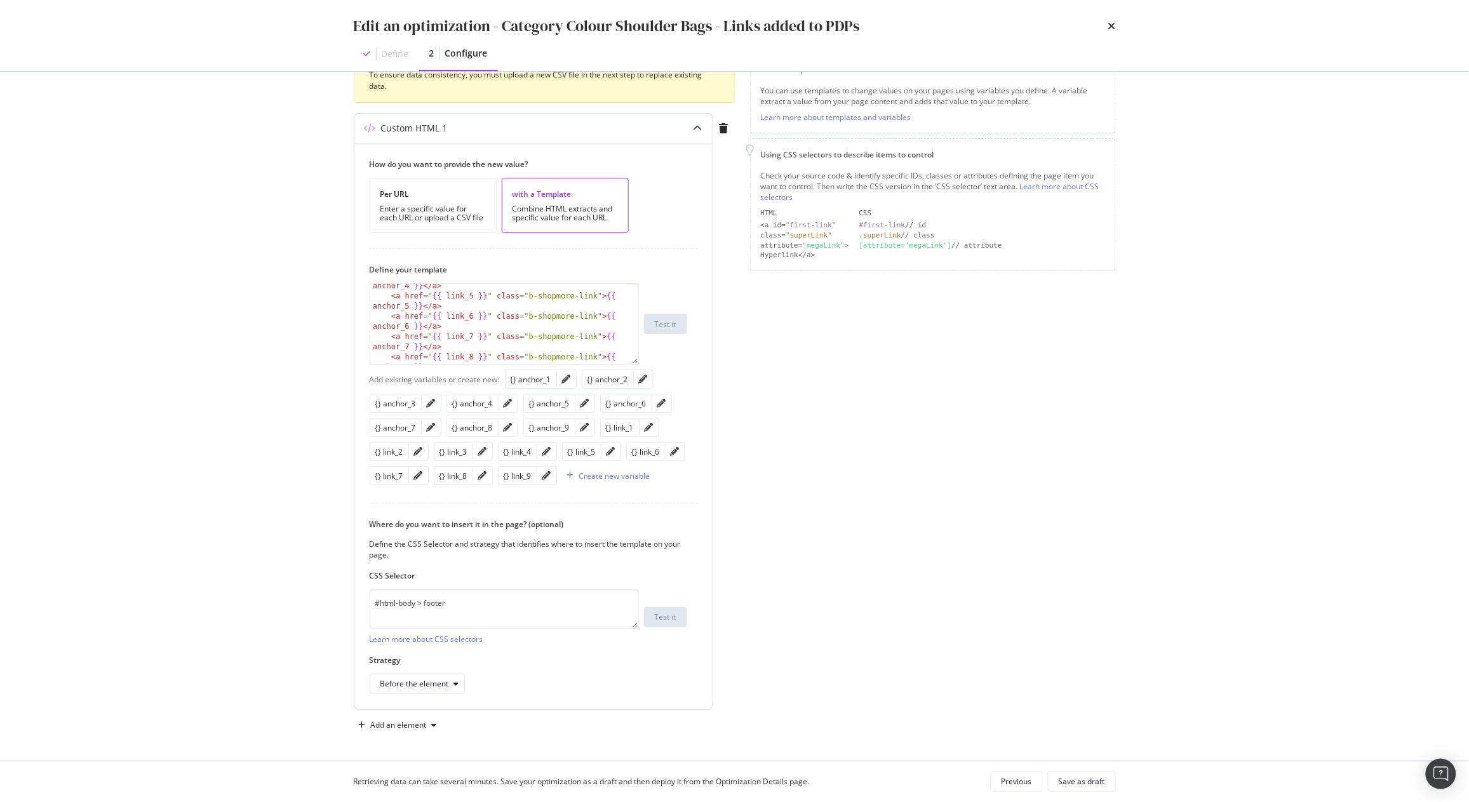
click at [472, 588] on div "CSS Selector #html-body > footer Learn more about CSS selectors Test it" at bounding box center [529, 607] width 318 height 74
click at [474, 596] on textarea "#html-body > footer" at bounding box center [504, 608] width 269 height 39
paste textarea "#html-body > main > div:nth-child(4) > div > div.sc-d9a2b625-0.ctlmUl > div:nth…"
type textarea "#html-body > main > div:nth-child(4) > div > div.sc-d9a2b625-0.ctlmUl > div:nth…"
click at [522, 647] on div "Where do you want to insert it in the page? (optional) Define the CSS Selector …" at bounding box center [534, 606] width 328 height 175
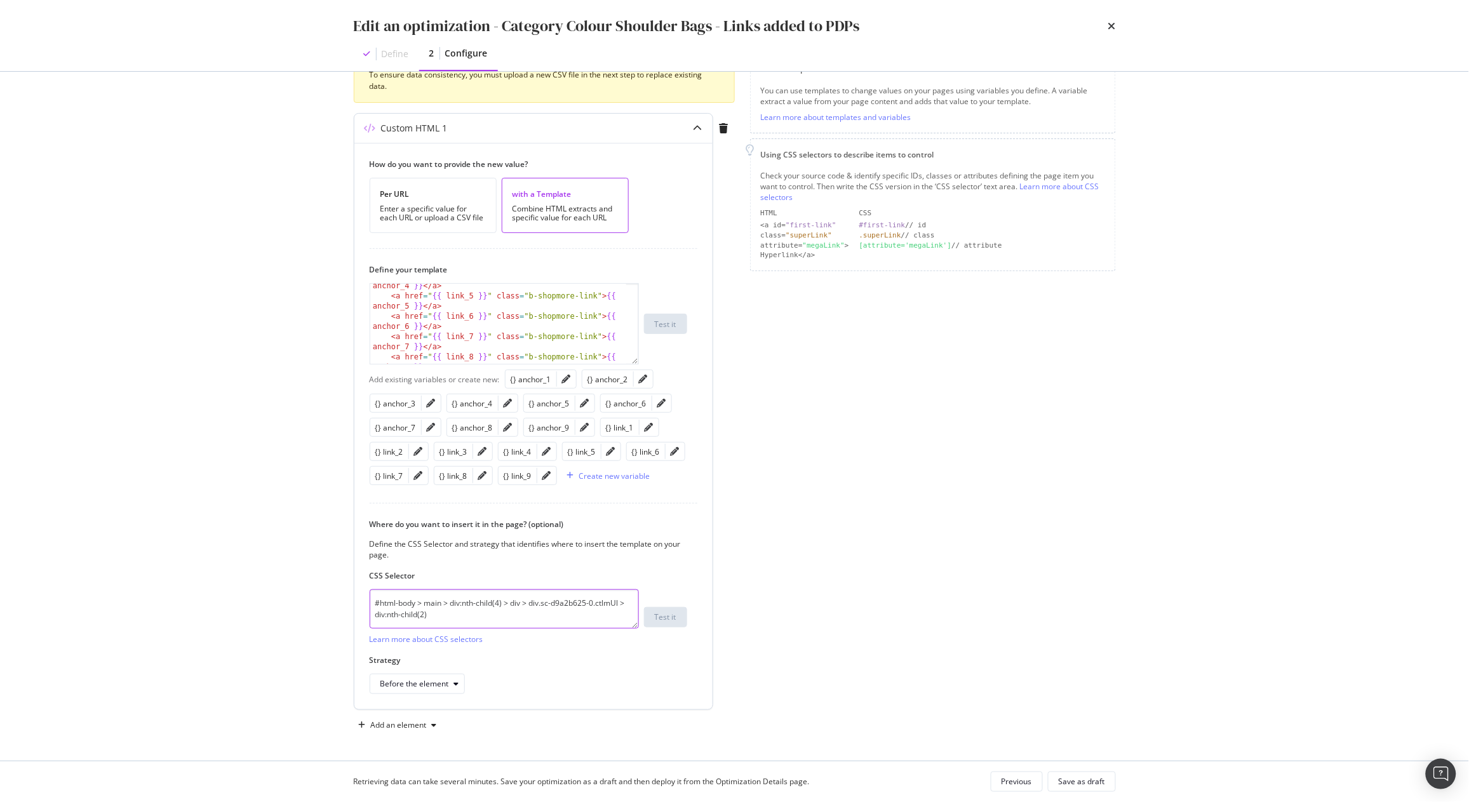
click at [442, 617] on textarea "#html-body > main > div:nth-child(4) > div > div.sc-d9a2b625-0.ctlmUl > div:nth…" at bounding box center [504, 608] width 269 height 39
drag, startPoint x: 453, startPoint y: 624, endPoint x: 316, endPoint y: 559, distance: 152.0
click at [316, 559] on div "Edit an optimization - Category Colour Shoulder Bags - Links added to PDPs Defi…" at bounding box center [734, 401] width 1469 height 802
drag, startPoint x: 454, startPoint y: 679, endPoint x: 461, endPoint y: 679, distance: 7.0
click at [454, 679] on div "Before the element" at bounding box center [422, 684] width 84 height 18
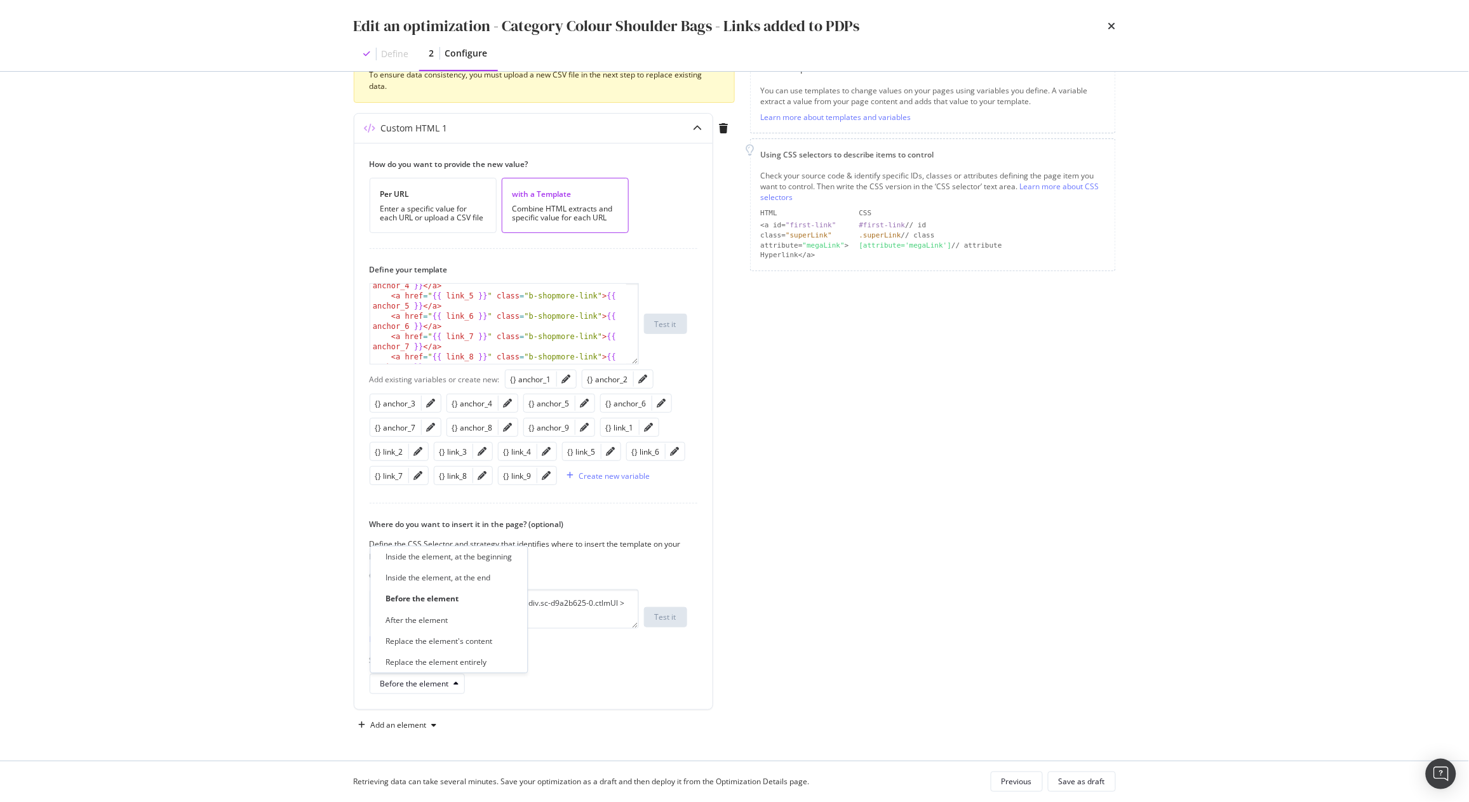
click at [813, 602] on div "Page elements to optimize Title: Update the page <title> . H1: Update an existi…" at bounding box center [933, 322] width 366 height 826
click at [499, 615] on textarea "#html-body > main > div:nth-child(4) > div > div.sc-d9a2b625-0.ctlmUl > div:nth…" at bounding box center [504, 608] width 269 height 39
paste textarea "[data-hookid="pdpUpsellCarouselYouMayAlsoLike"]"
type textarea "[data-hookid="pdpUpsellCarouselYouMayAlsoLike"]"
click at [1092, 784] on div "Save as draft" at bounding box center [1082, 781] width 46 height 11
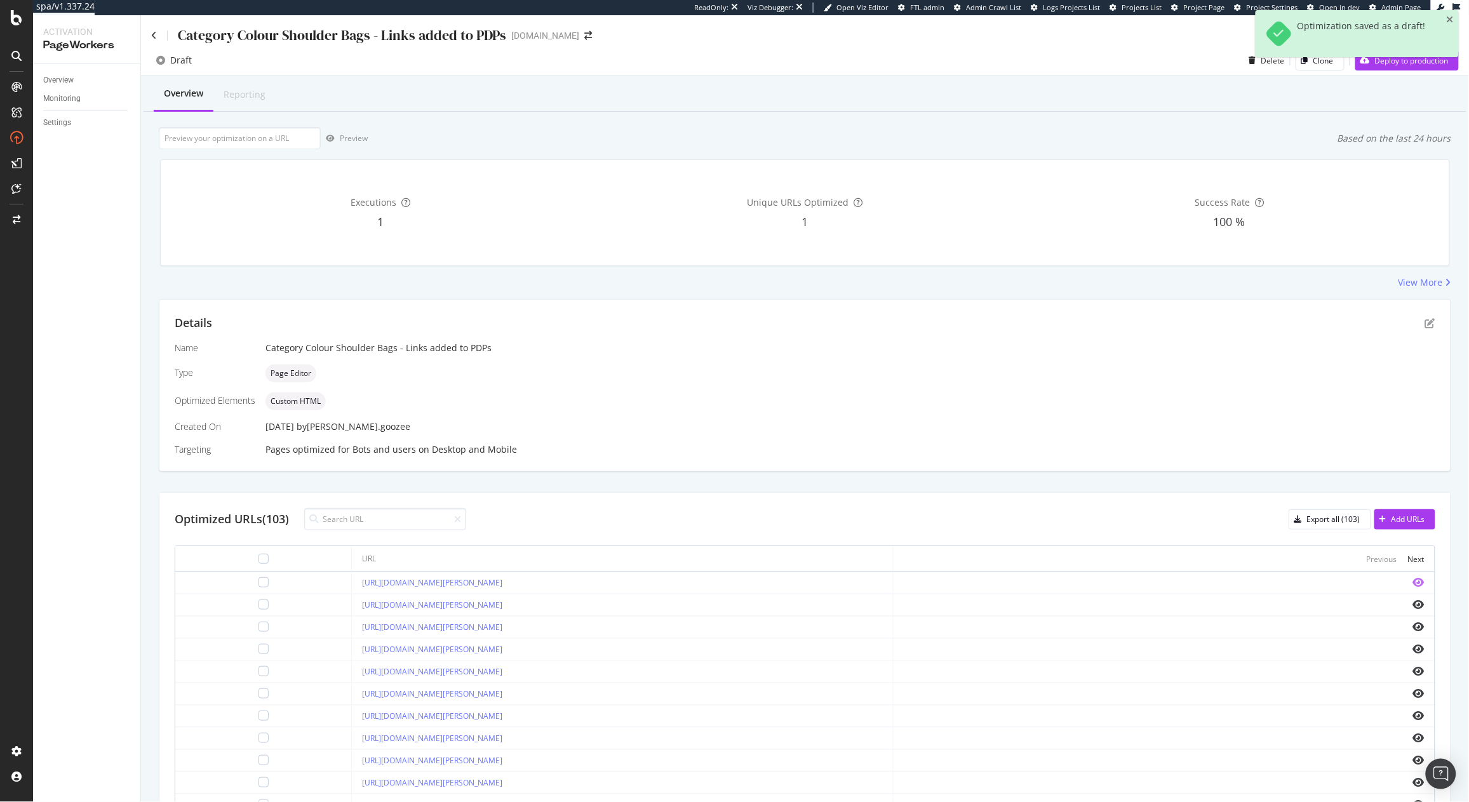
click at [1413, 586] on icon "eye" at bounding box center [1418, 582] width 11 height 10
click at [780, 580] on div "https://www.kurtgeiger.us/women/bags/crossbody-bags/2zip-kensington-camera-blac…" at bounding box center [622, 582] width 520 height 11
click at [1413, 740] on icon "eye" at bounding box center [1418, 738] width 11 height 10
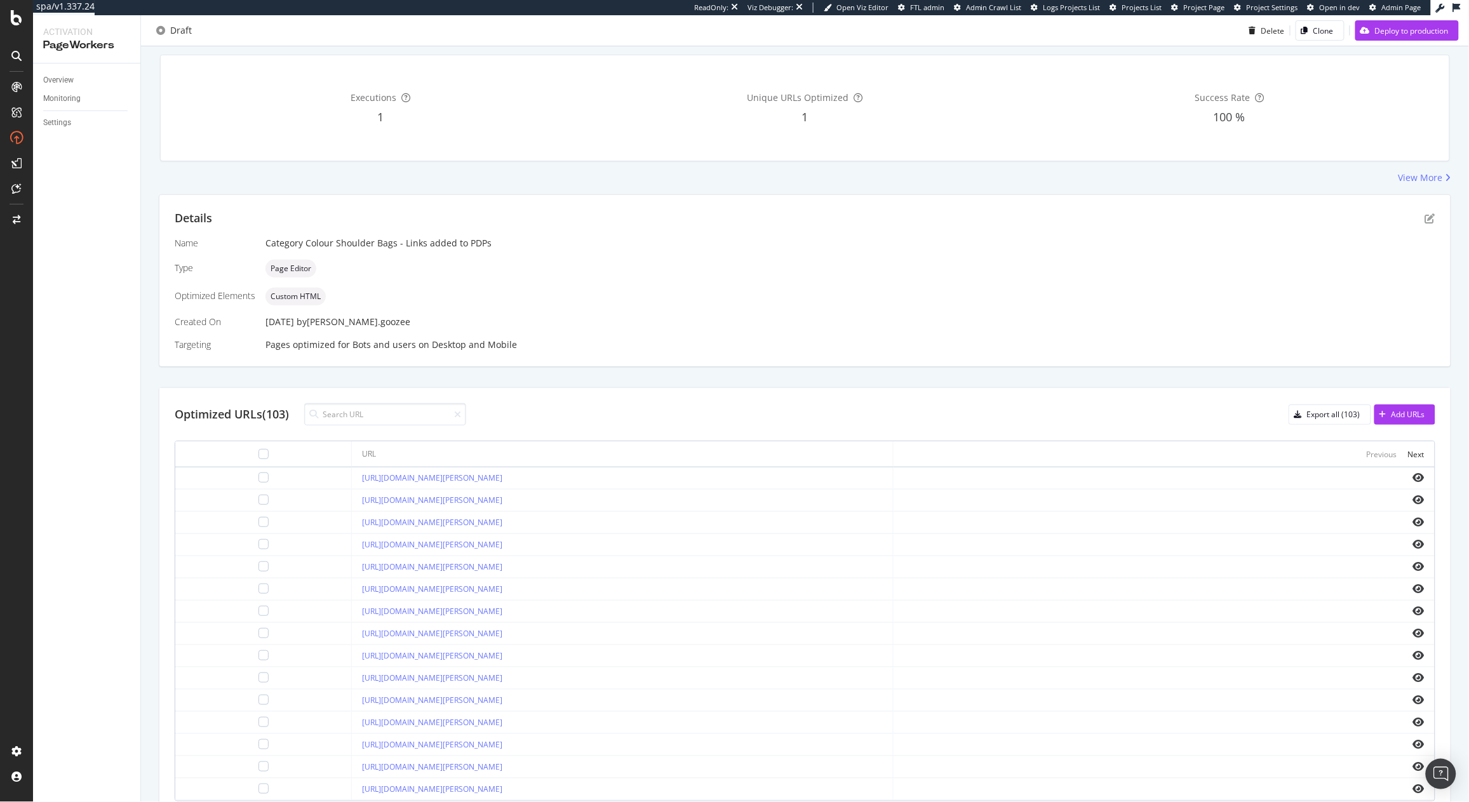
scroll to position [167, 0]
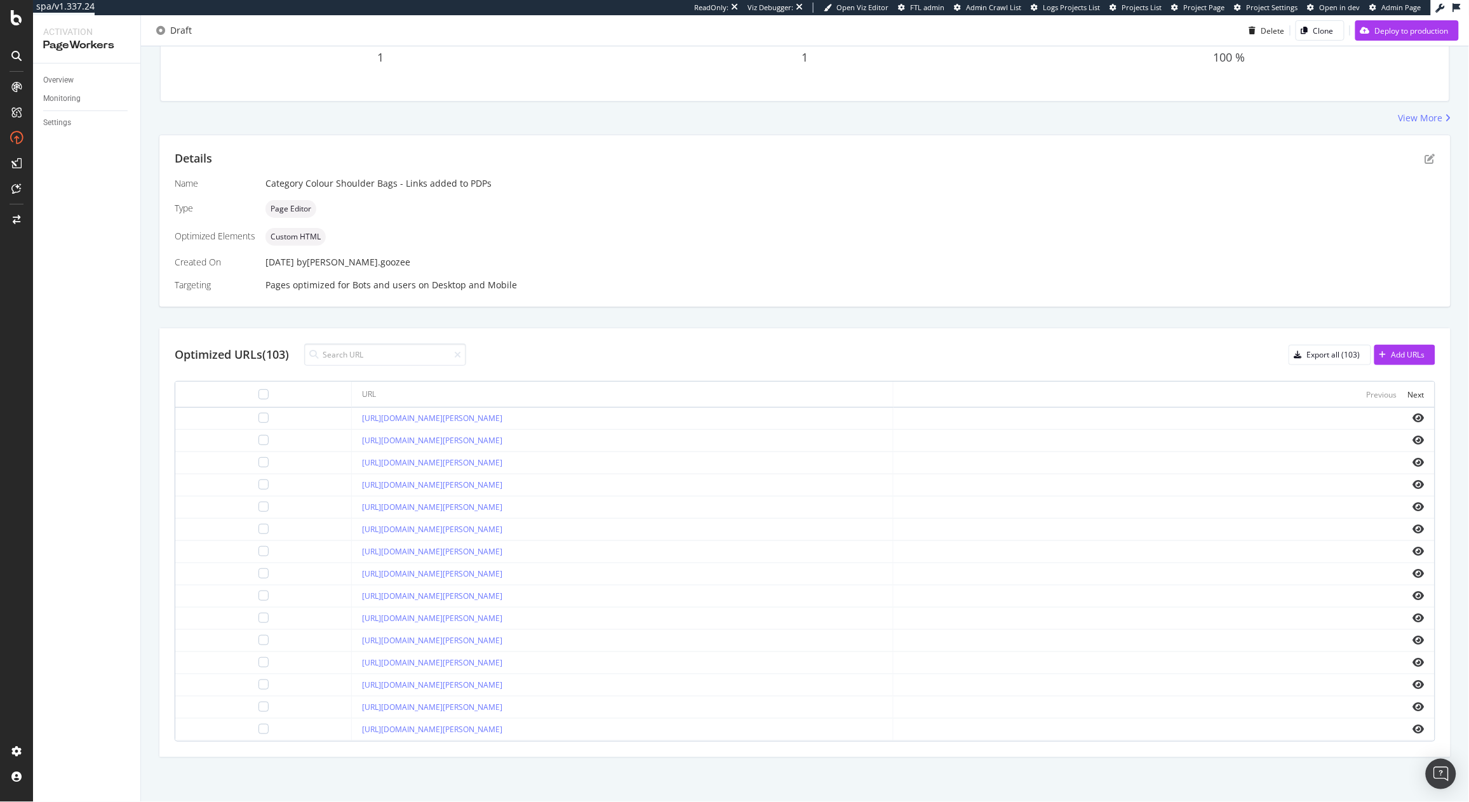
click at [1403, 608] on td at bounding box center [1163, 619] width 541 height 22
click at [1413, 598] on icon "eye" at bounding box center [1418, 596] width 11 height 10
click at [1425, 154] on icon "pen-to-square" at bounding box center [1430, 159] width 10 height 10
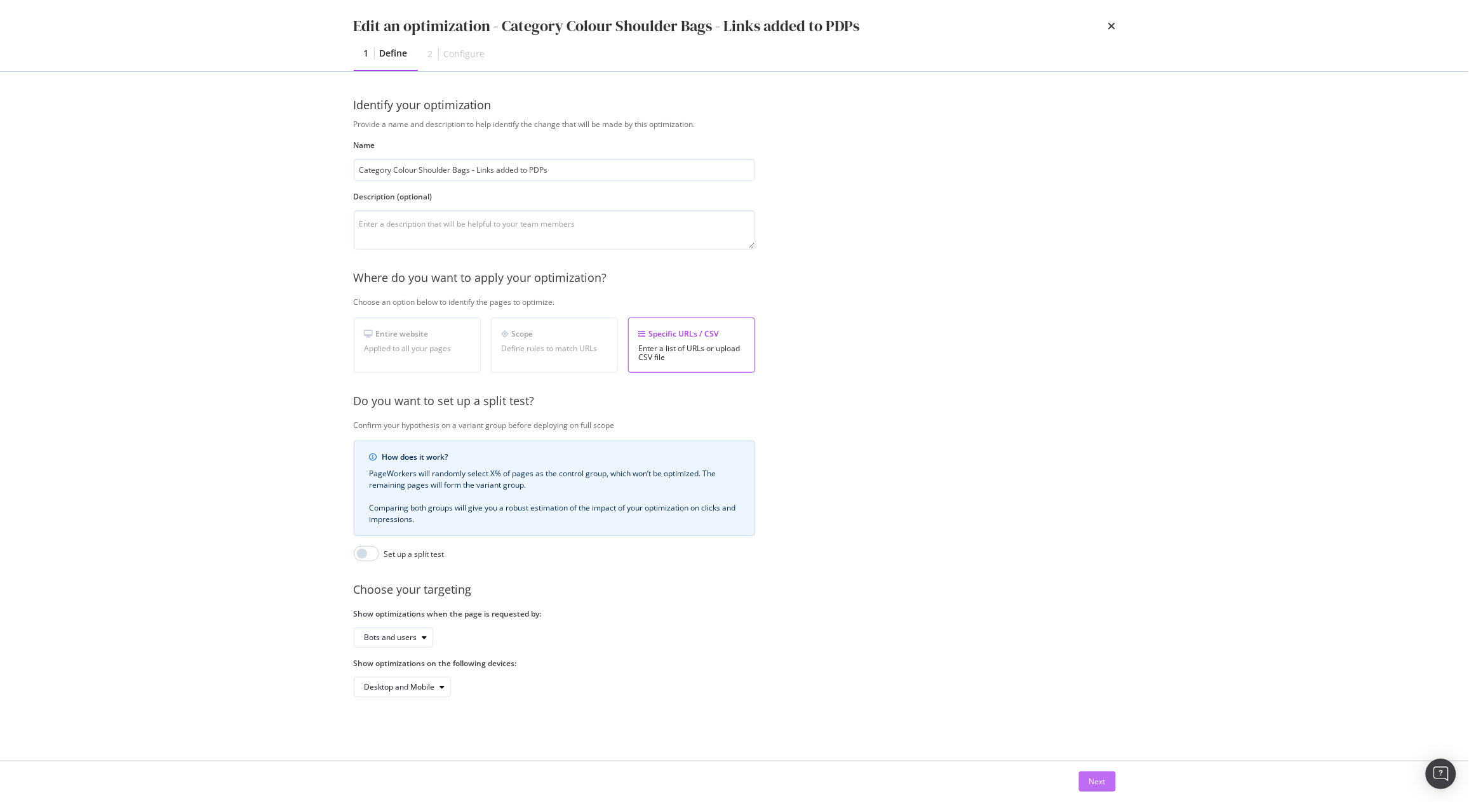
click at [1101, 782] on div "Next" at bounding box center [1097, 781] width 17 height 11
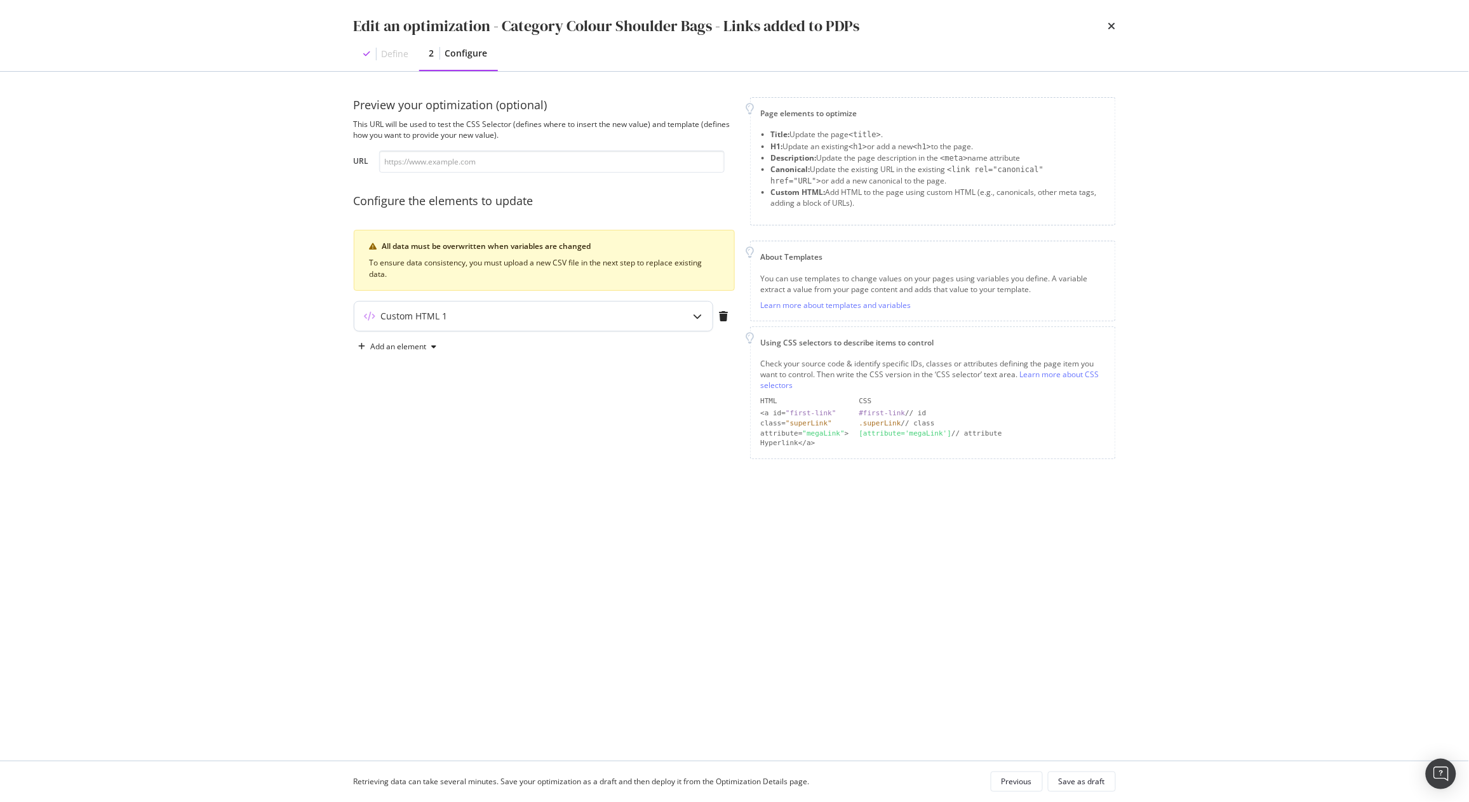
click at [703, 321] on div "modal" at bounding box center [697, 316] width 29 height 29
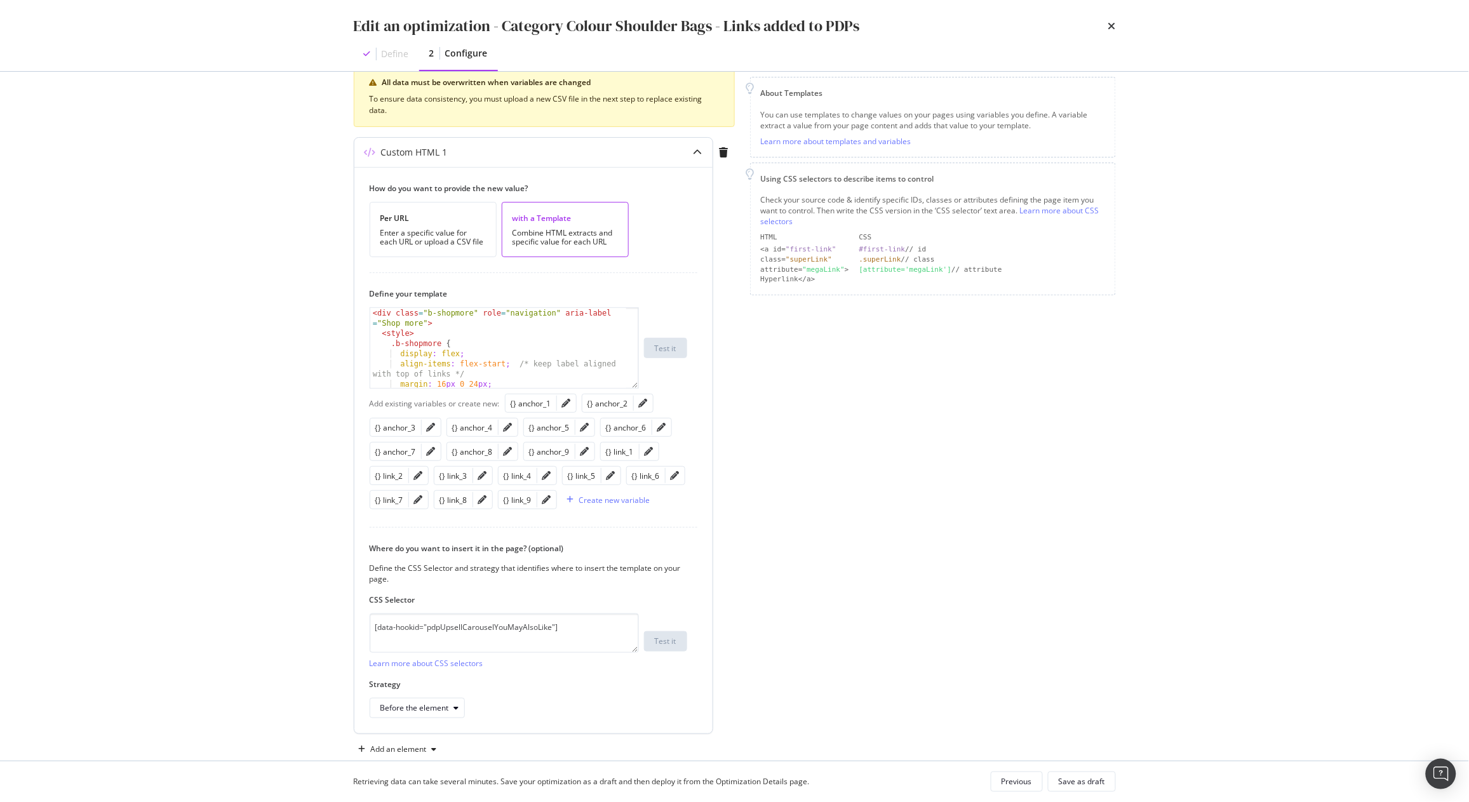
scroll to position [191, 0]
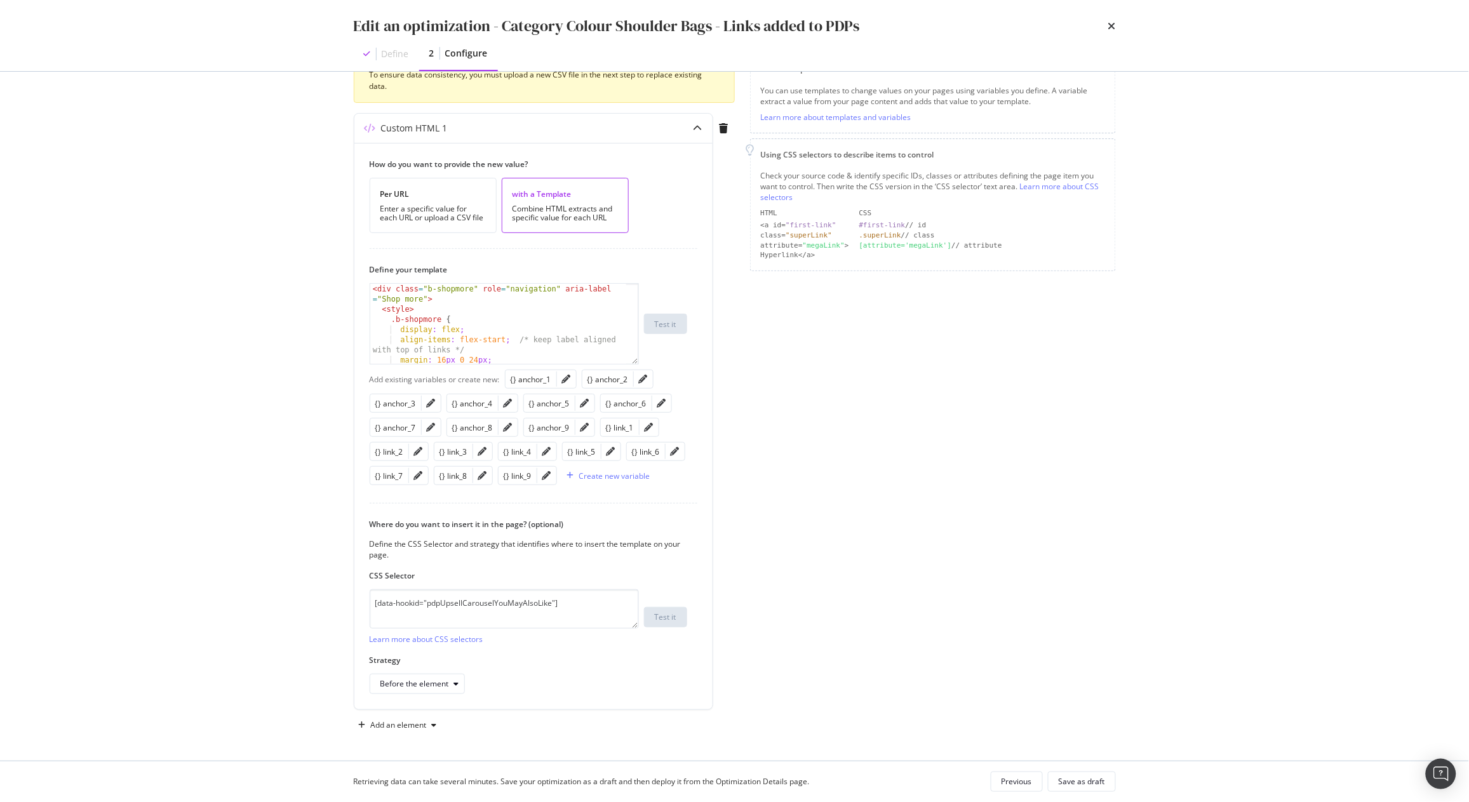
click at [960, 556] on div "Page elements to optimize Title: Update the page <title> . H1: Update an existi…" at bounding box center [933, 322] width 366 height 826
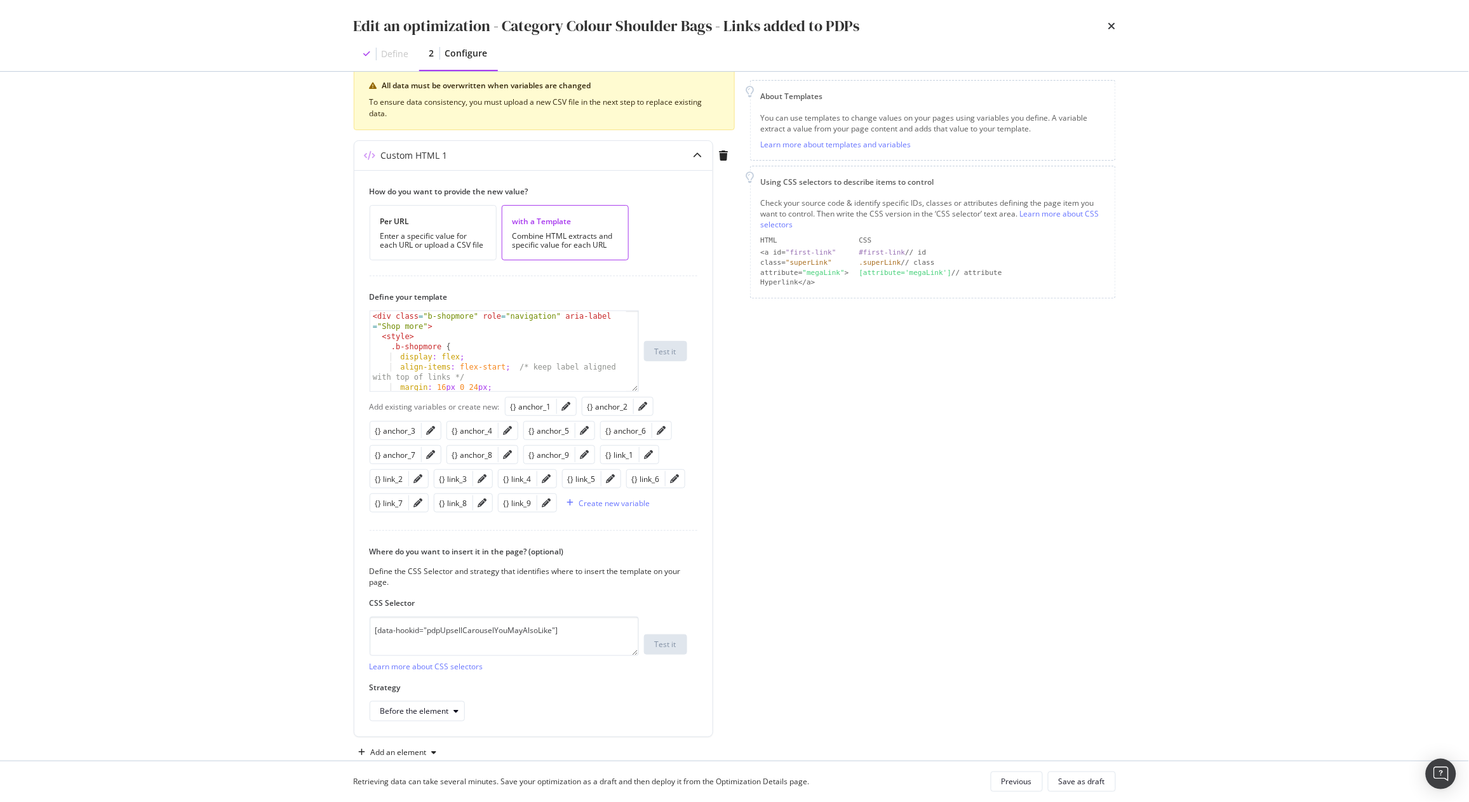
scroll to position [160, 0]
click at [1109, 28] on icon "times" at bounding box center [1112, 26] width 8 height 10
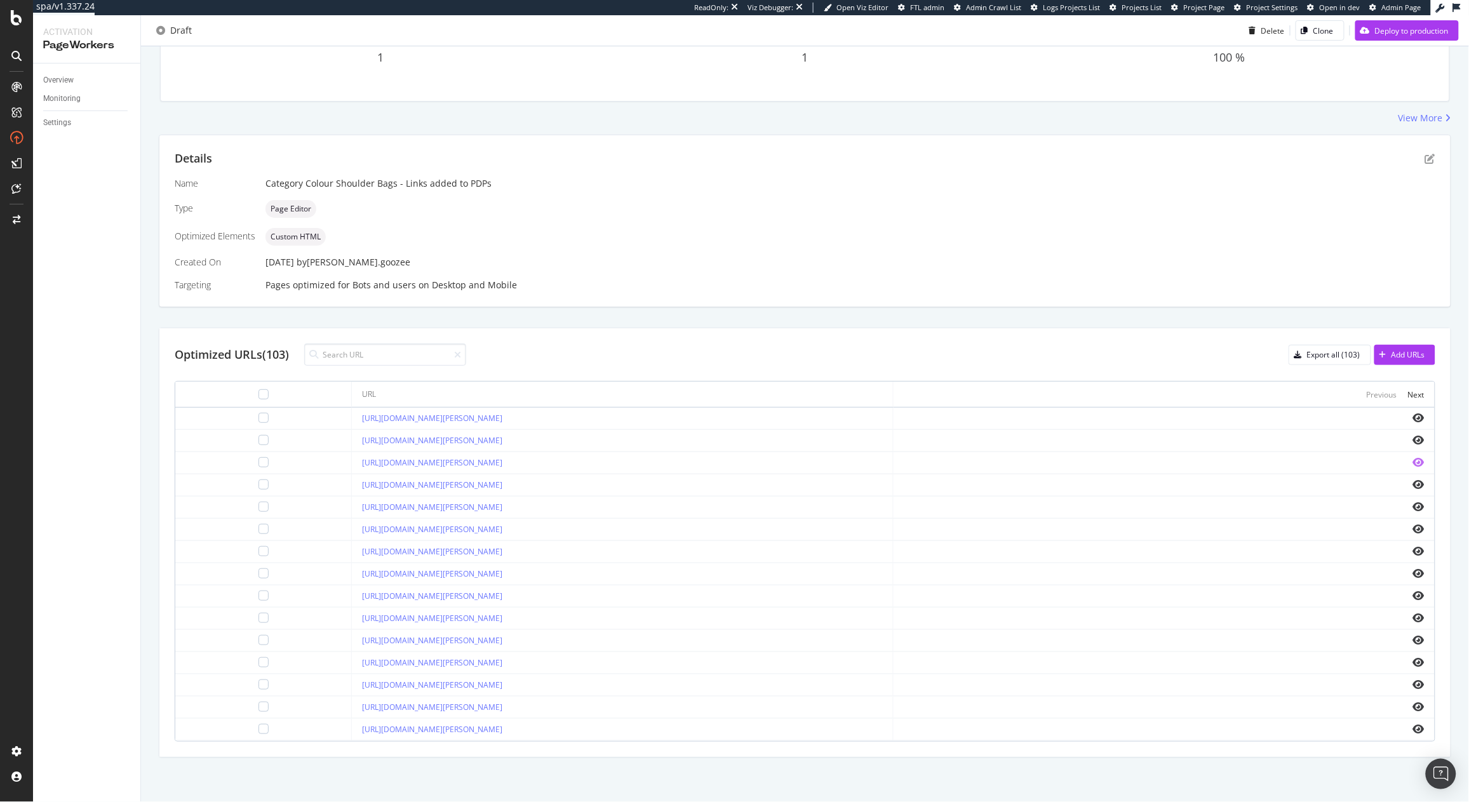
click at [1413, 462] on icon "eye" at bounding box center [1418, 462] width 11 height 10
click at [1413, 573] on icon "eye" at bounding box center [1418, 573] width 11 height 10
click at [1405, 466] on td at bounding box center [1163, 463] width 541 height 22
click at [1413, 458] on icon "eye" at bounding box center [1418, 462] width 11 height 10
click at [1408, 396] on div "Next" at bounding box center [1416, 394] width 17 height 11
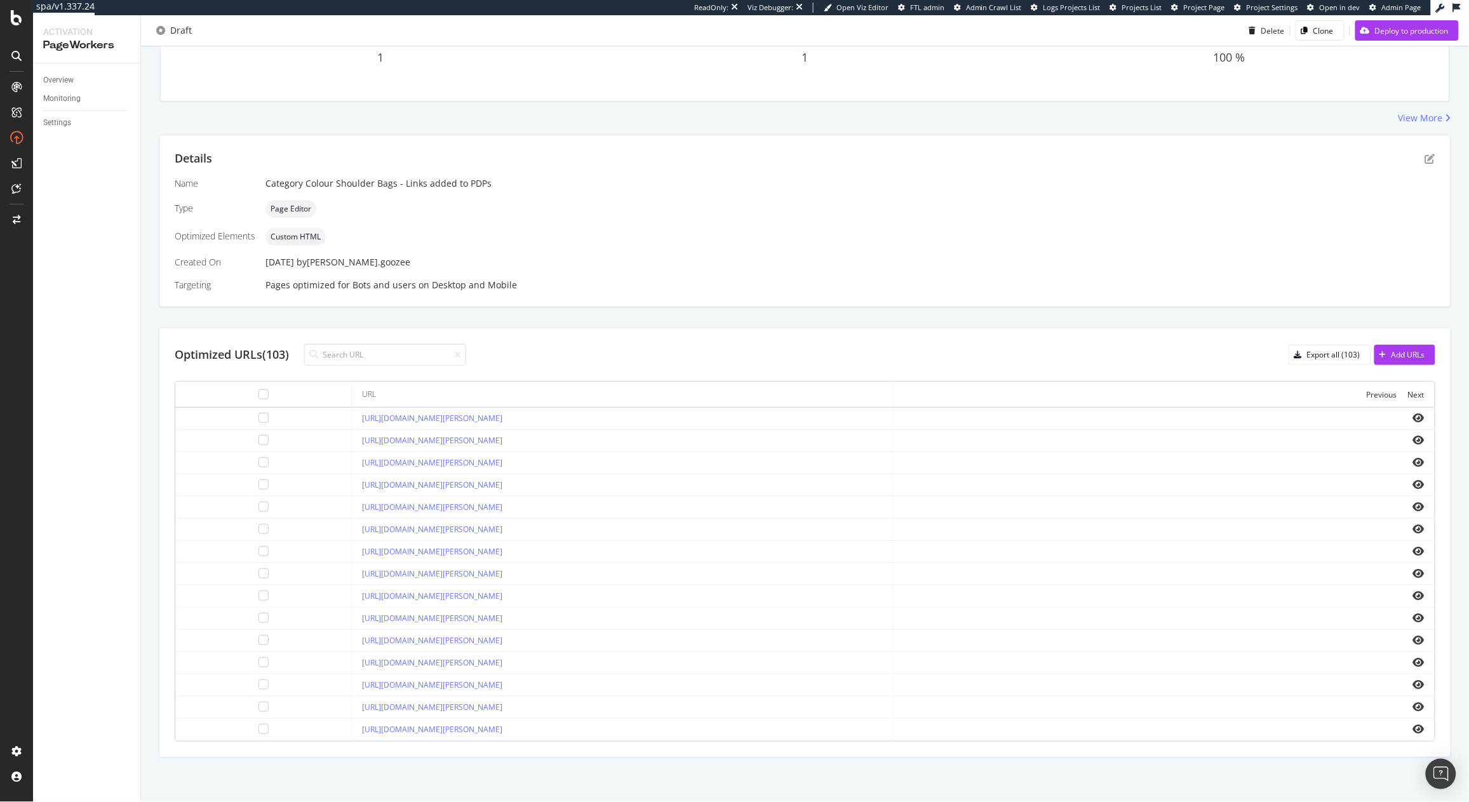
click at [1405, 673] on td at bounding box center [1163, 663] width 541 height 22
click at [1413, 680] on icon "eye" at bounding box center [1418, 684] width 11 height 10
click at [1413, 705] on td at bounding box center [1163, 708] width 541 height 22
click at [1413, 706] on icon "eye" at bounding box center [1418, 707] width 11 height 10
click at [1425, 156] on icon "pen-to-square" at bounding box center [1430, 159] width 10 height 10
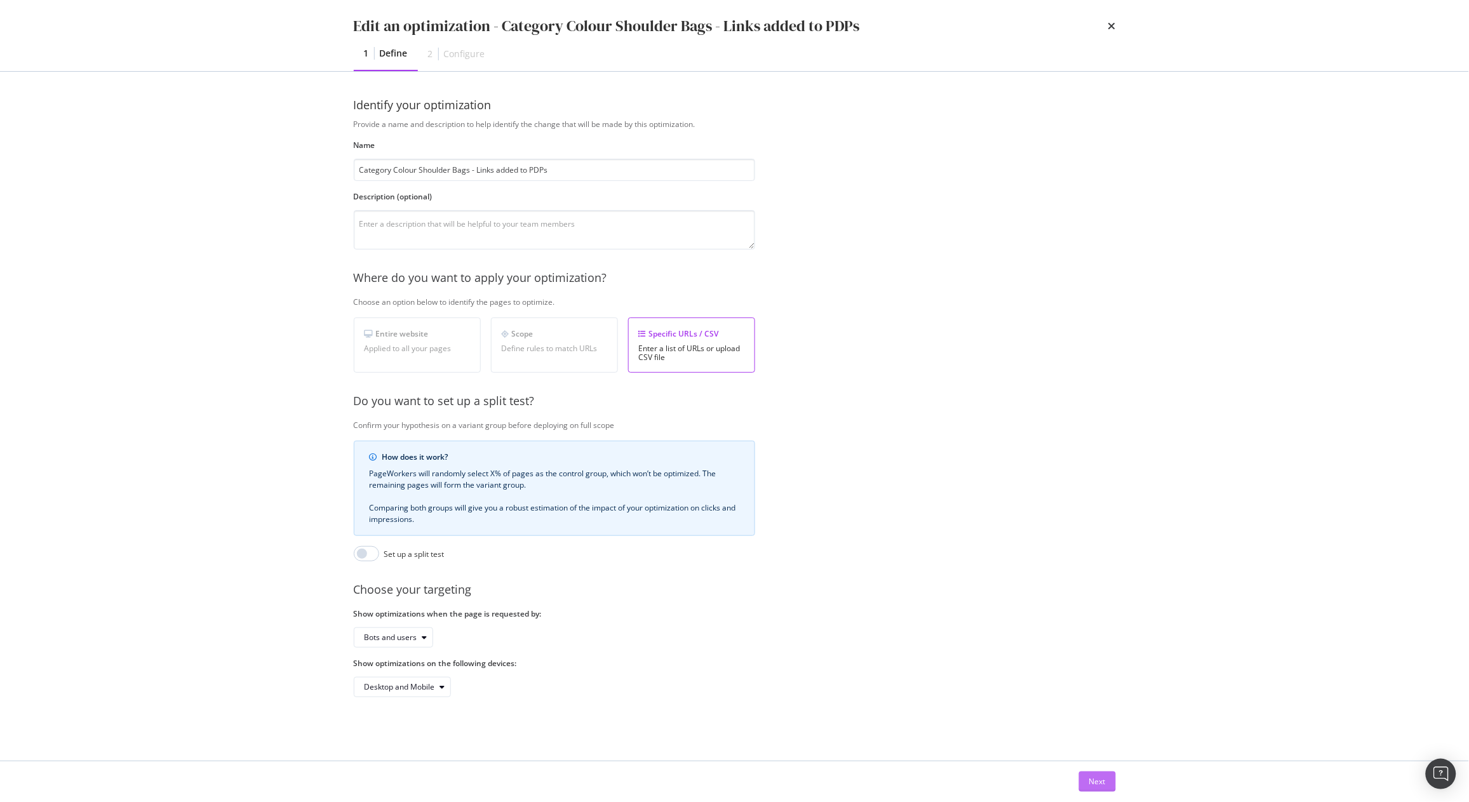
click at [1101, 781] on div "Next" at bounding box center [1097, 781] width 17 height 11
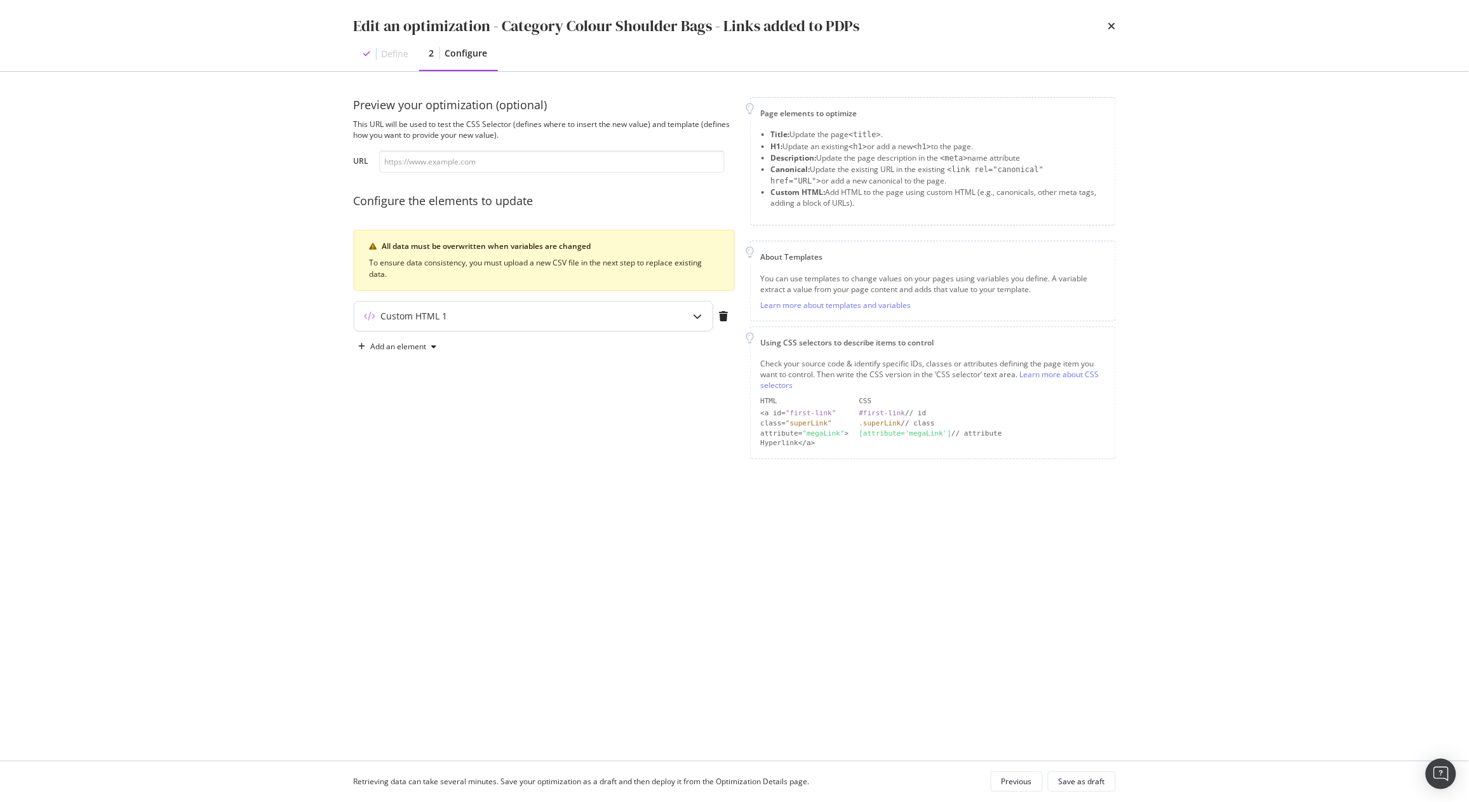
click at [554, 311] on div "Custom HTML 1" at bounding box center [508, 316] width 308 height 13
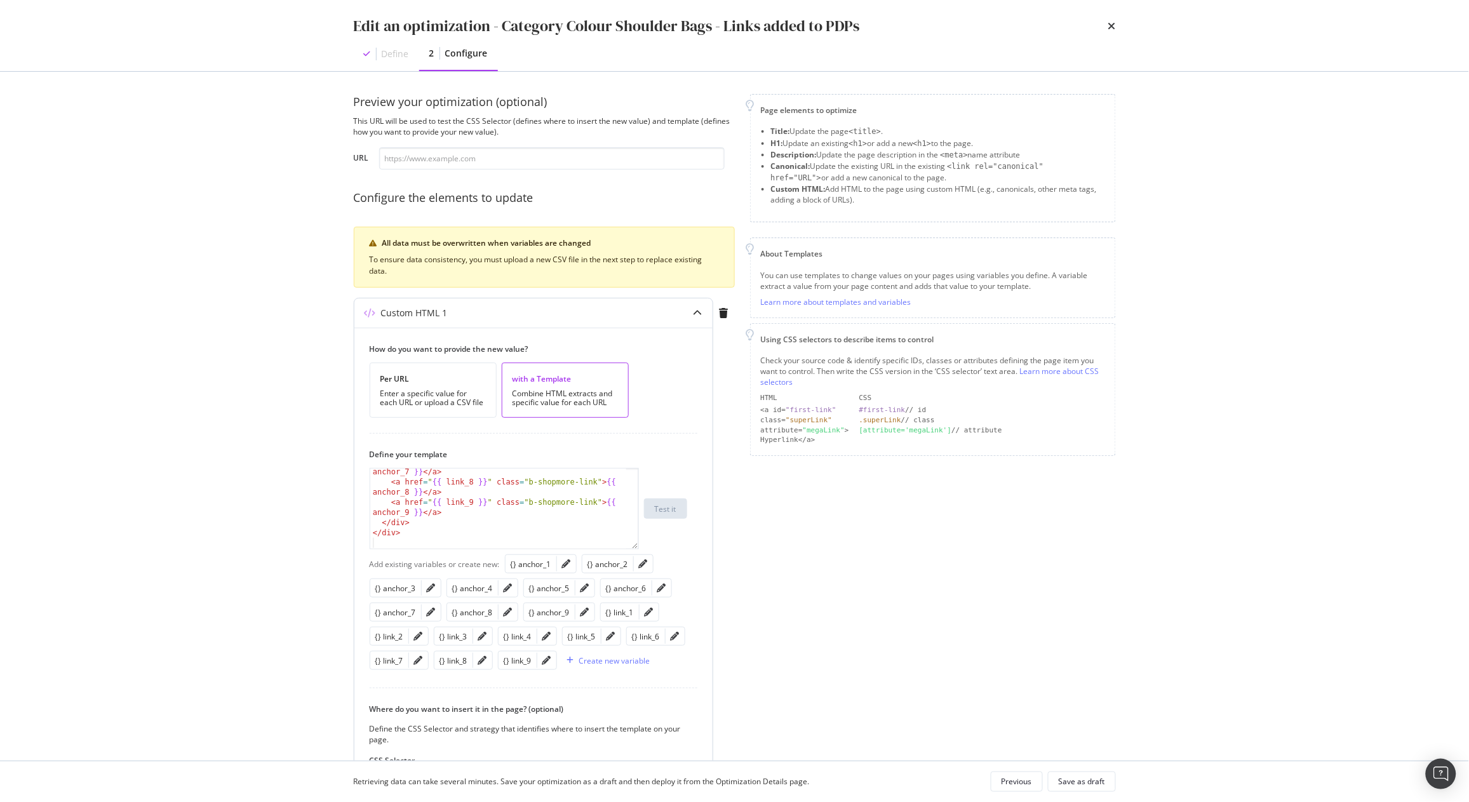
scroll to position [191, 0]
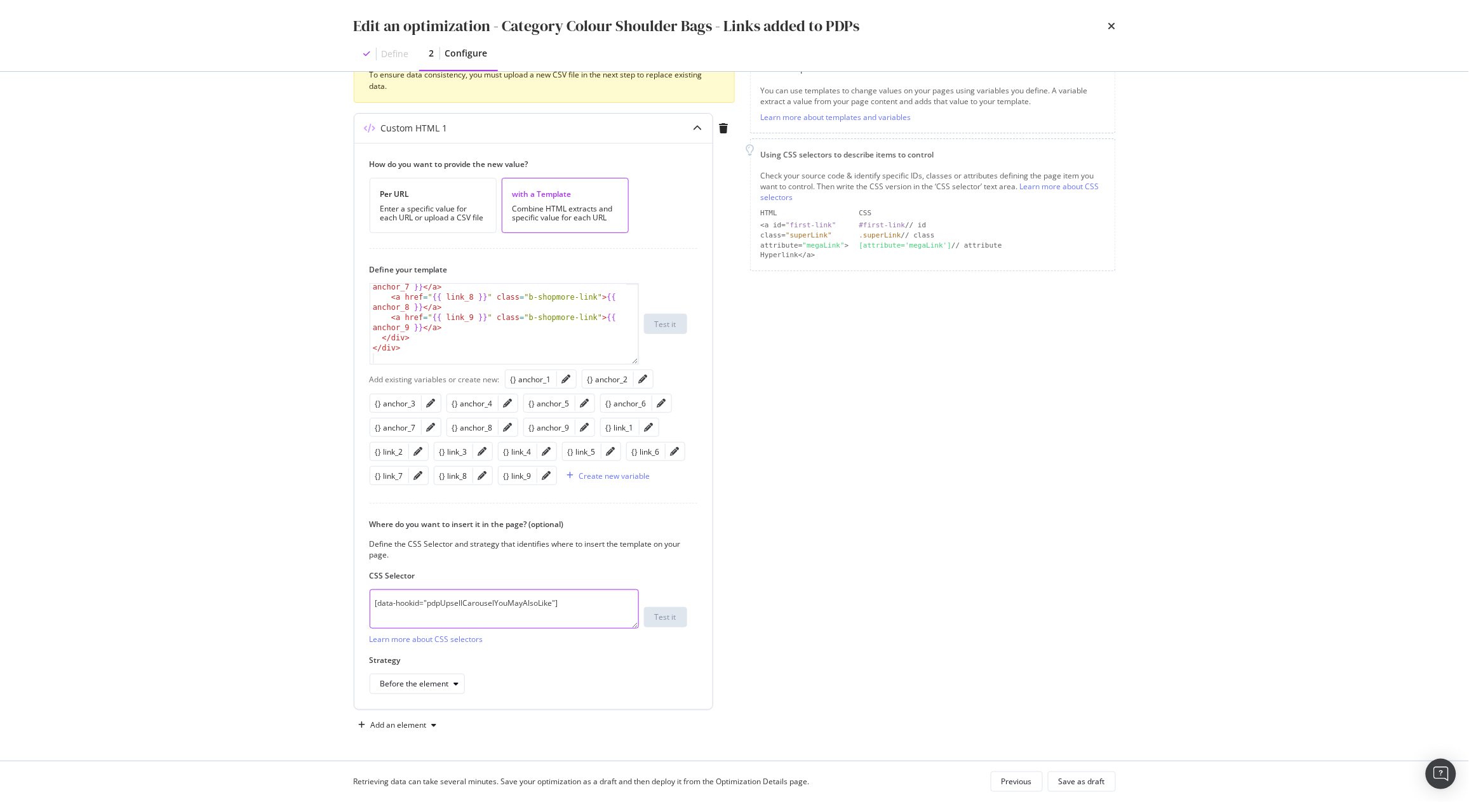
click at [481, 603] on textarea "[data-hookid="pdpUpsellCarouselYouMayAlsoLike"]" at bounding box center [504, 608] width 269 height 39
paste textarea ":is([data-hookid="pdpUpsellCarouselRecentlyViewed"], [data-hookid="pdpUpsellCar…"
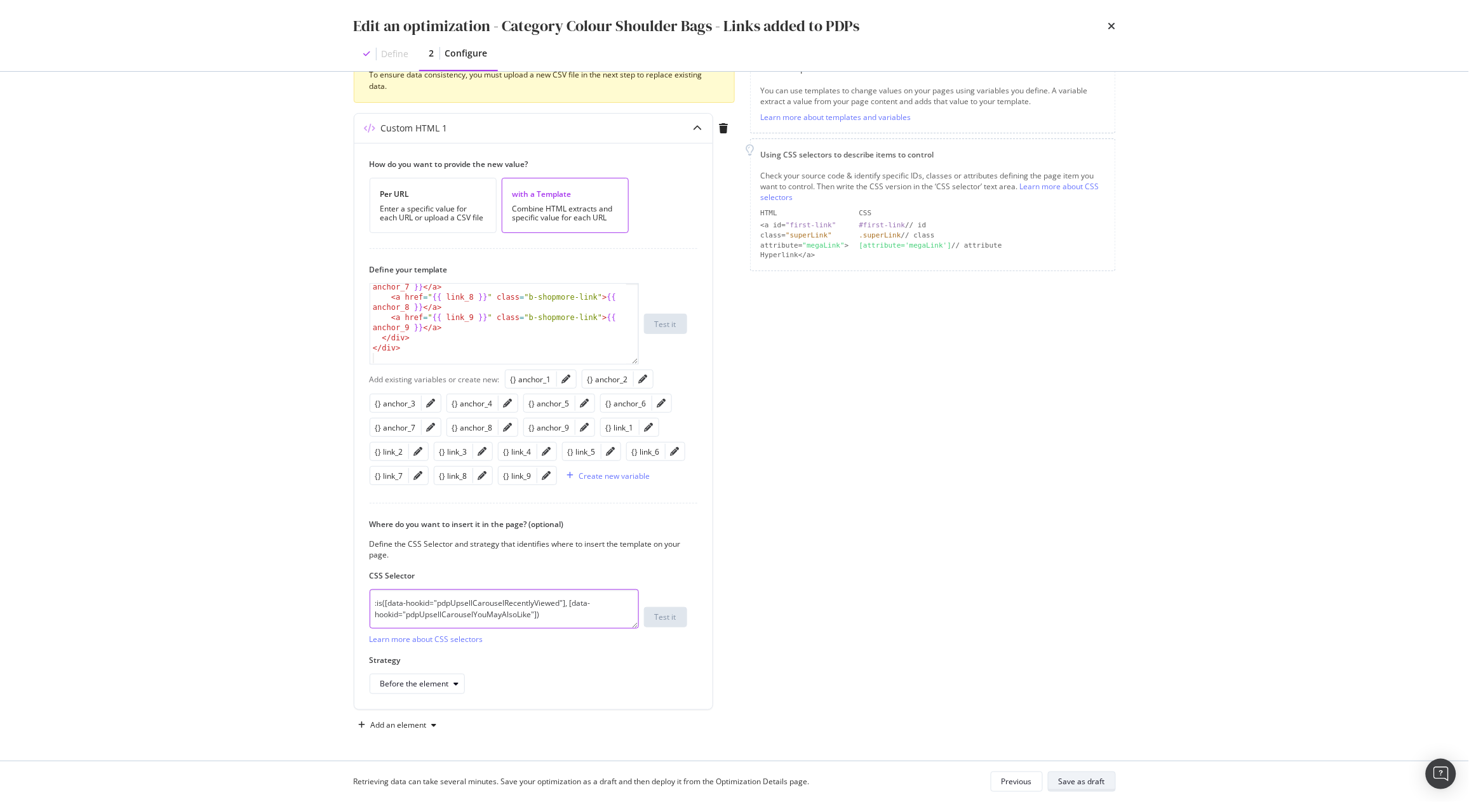
type textarea ":is([data-hookid="pdpUpsellCarouselRecentlyViewed"], [data-hookid="pdpUpsellCar…"
click at [1074, 782] on div "Save as draft" at bounding box center [1082, 781] width 46 height 11
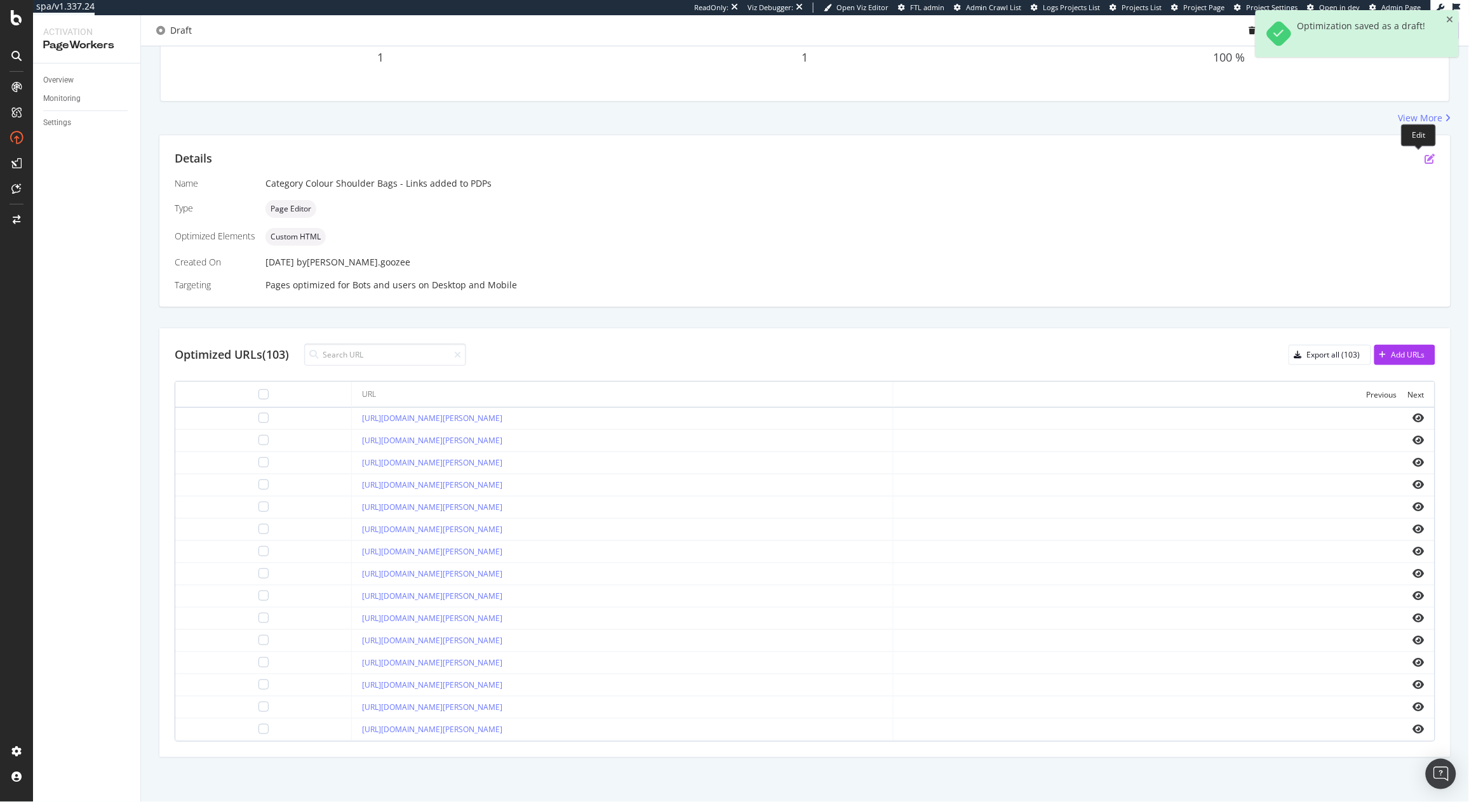
click at [1425, 155] on icon "pen-to-square" at bounding box center [1430, 159] width 10 height 10
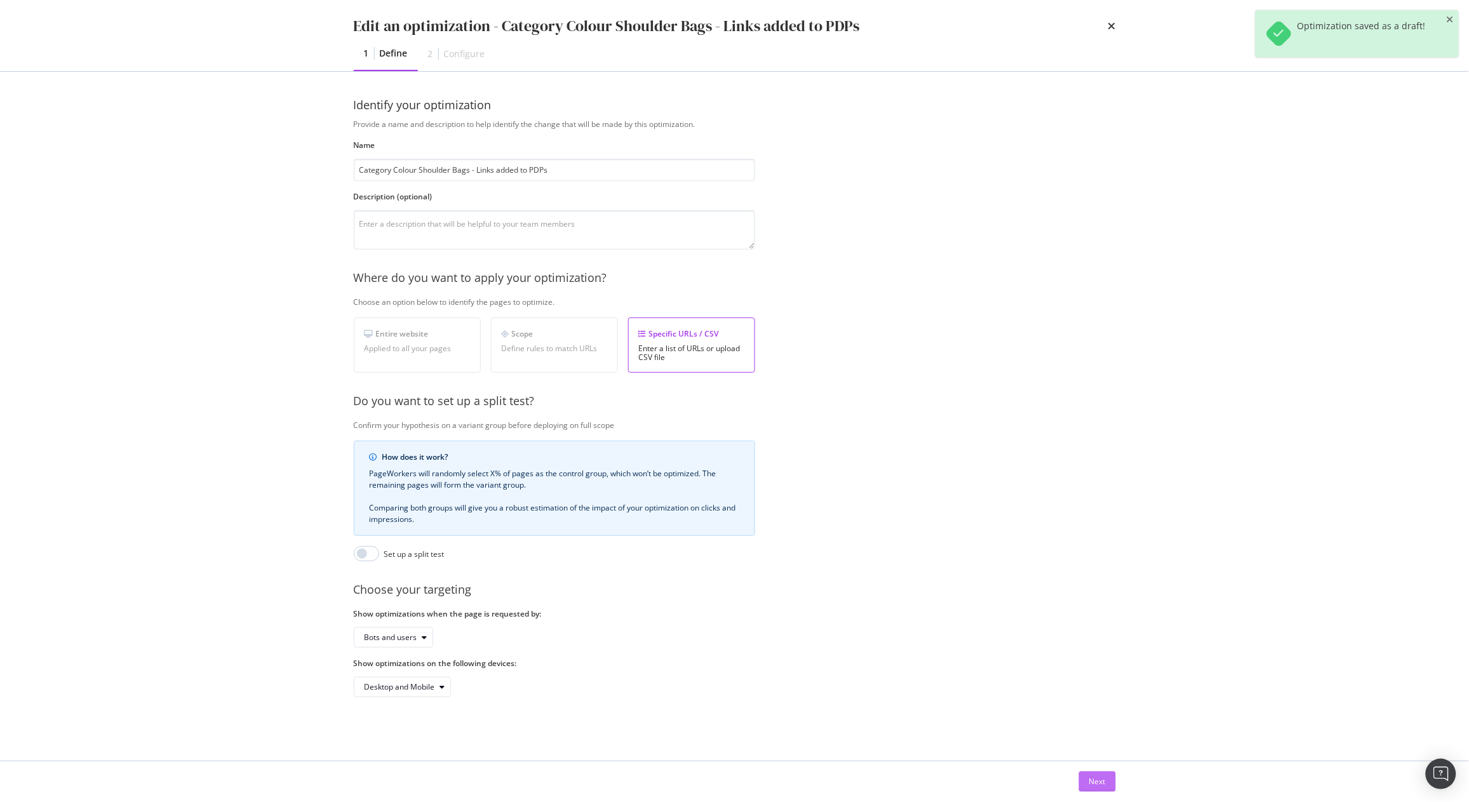
click at [1094, 781] on div "Next" at bounding box center [1097, 781] width 17 height 11
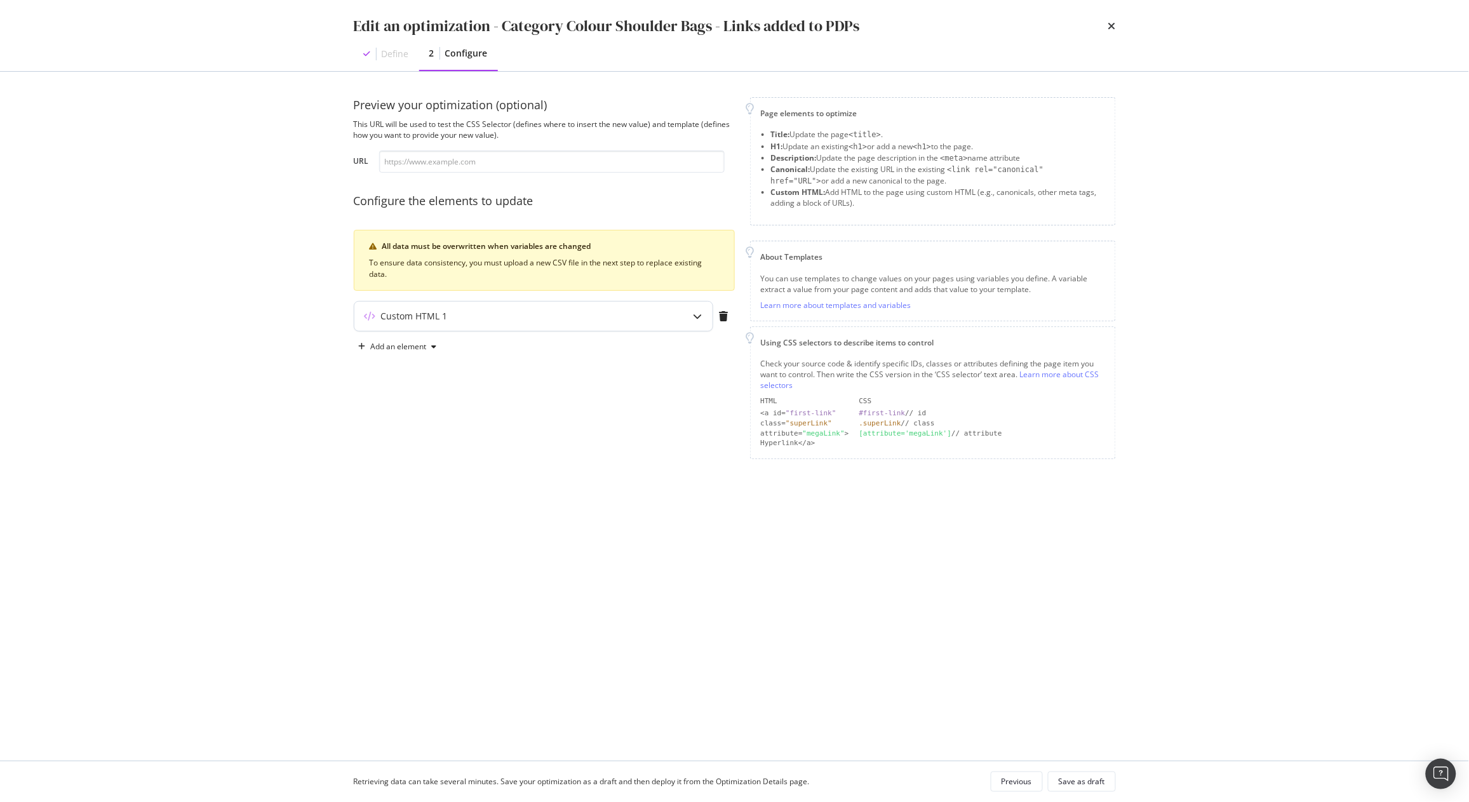
click at [681, 323] on div "Custom HTML 1" at bounding box center [533, 316] width 358 height 29
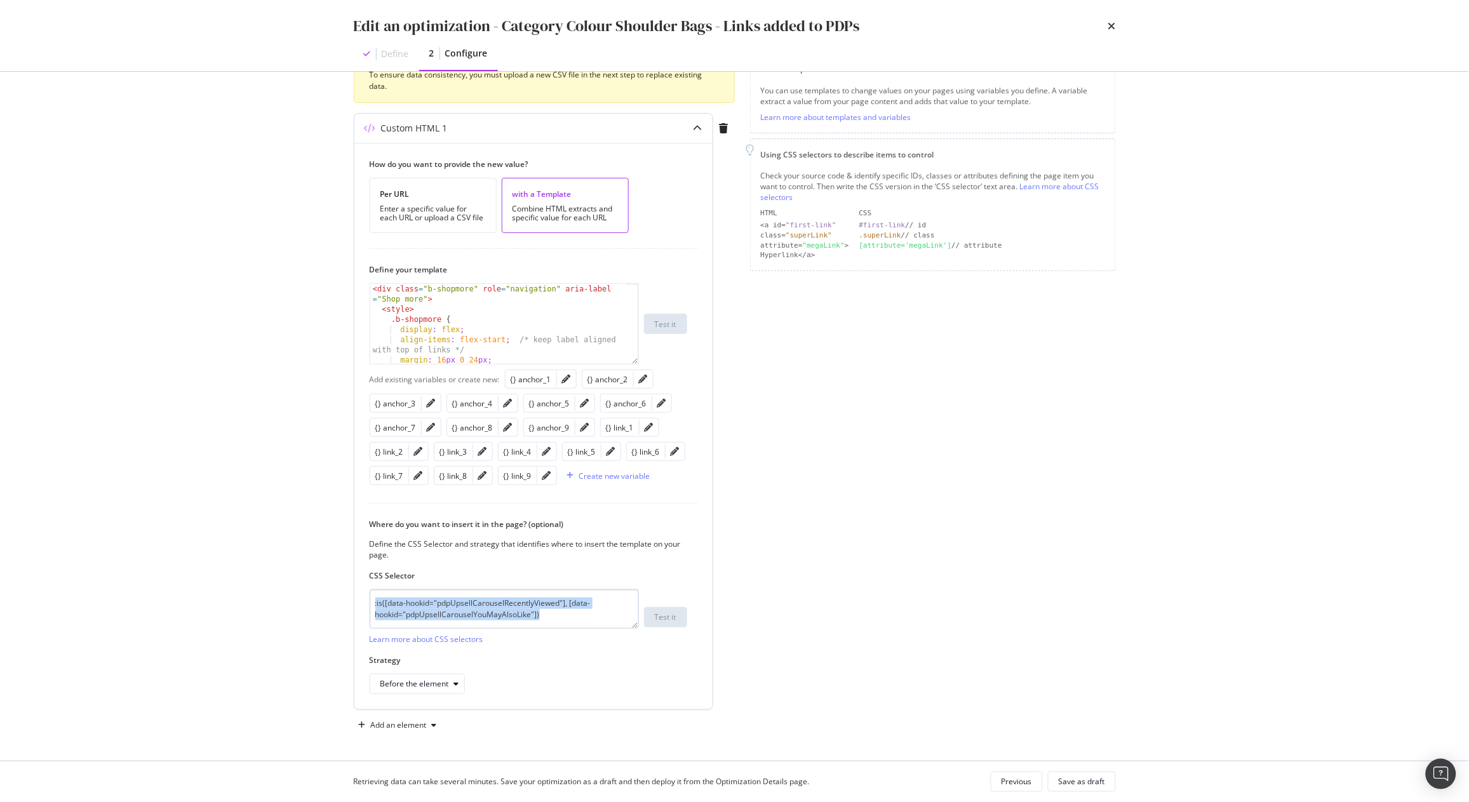
scroll to position [0, 0]
drag, startPoint x: 573, startPoint y: 631, endPoint x: 420, endPoint y: 589, distance: 158.7
click at [420, 589] on div ":is([data-hookid="pdpUpsellCarouselRecentlyViewed"], [data-hookid="pdpUpsellCar…" at bounding box center [504, 616] width 269 height 55
click at [939, 677] on div "Page elements to optimize Title: Update the page <title> . H1: Update an existi…" at bounding box center [933, 322] width 366 height 826
click at [1106, 23] on div "Edit an optimization - Category Colour Shoulder Bags - Links added to PDPs" at bounding box center [735, 26] width 762 height 22
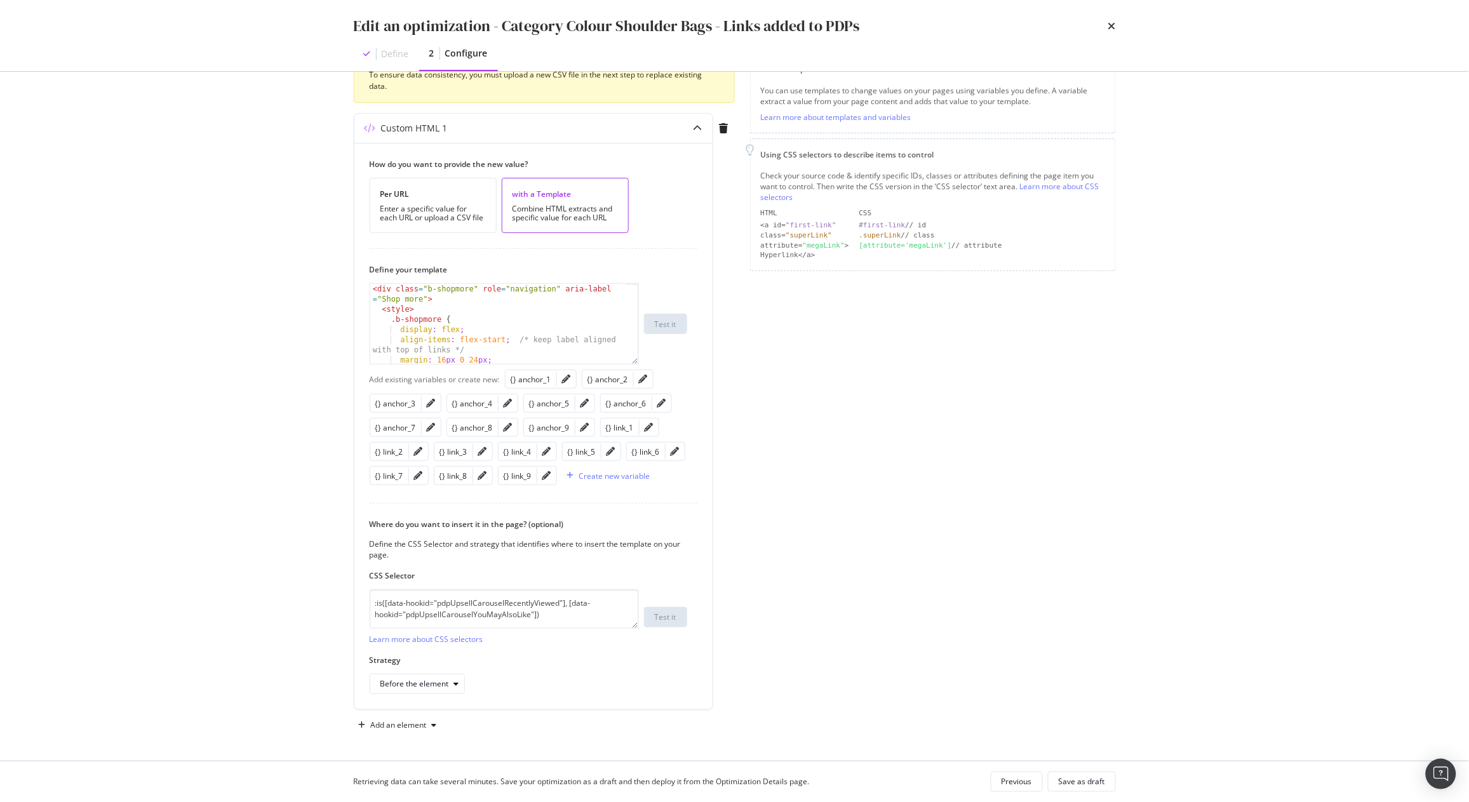
click at [1106, 23] on div "Edit an optimization - Category Colour Shoulder Bags - Links added to PDPs" at bounding box center [735, 26] width 762 height 22
click at [1109, 24] on icon "times" at bounding box center [1112, 26] width 8 height 10
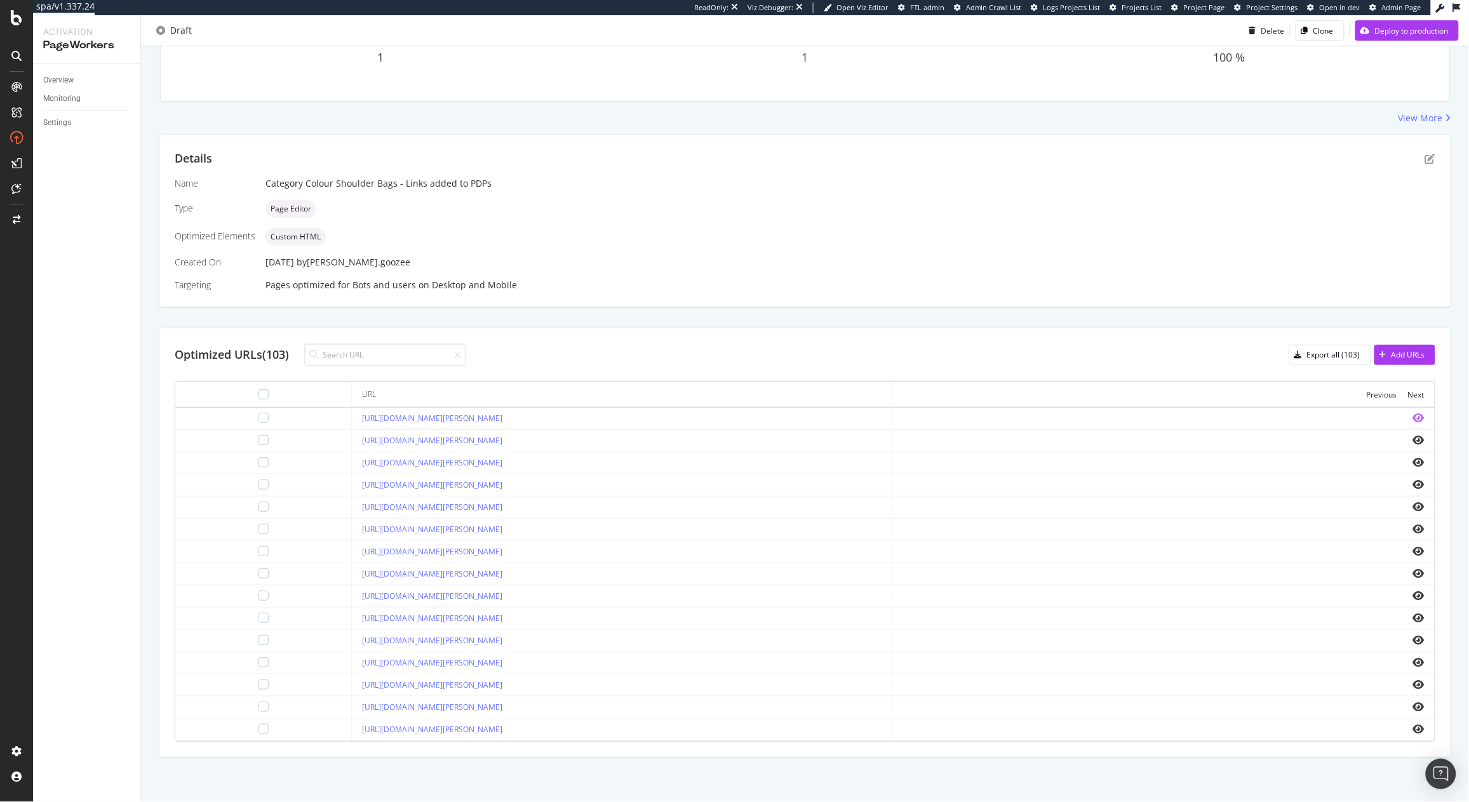
click at [1413, 418] on icon "eye" at bounding box center [1418, 418] width 11 height 10
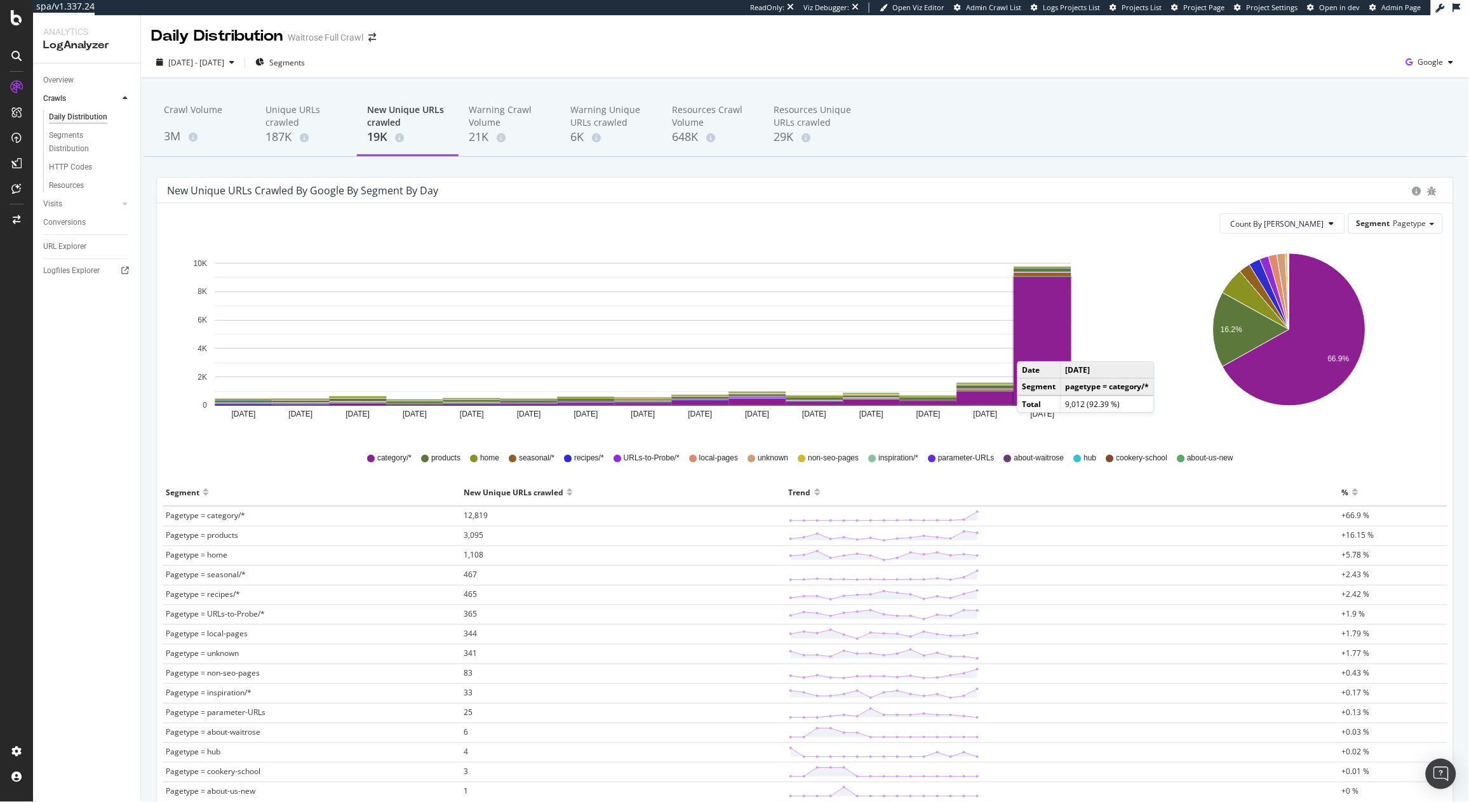
click at [1030, 349] on rect "A chart." at bounding box center [1042, 342] width 57 height 128
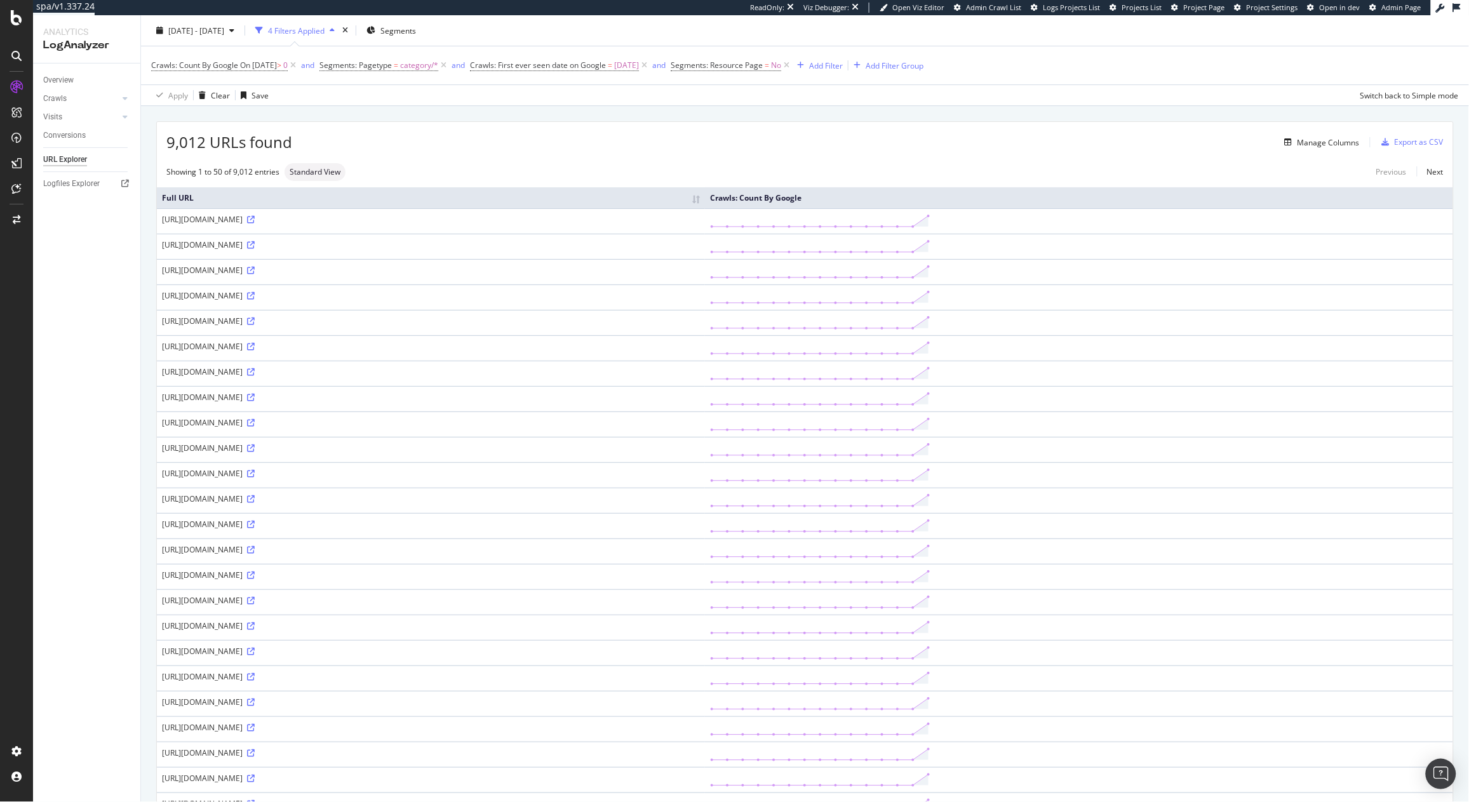
scroll to position [33, 0]
click at [455, 579] on div "https://www.waitrose.com/ecom/shop/browse/entertaining/shop_by_occasion?srsltid…" at bounding box center [431, 573] width 538 height 11
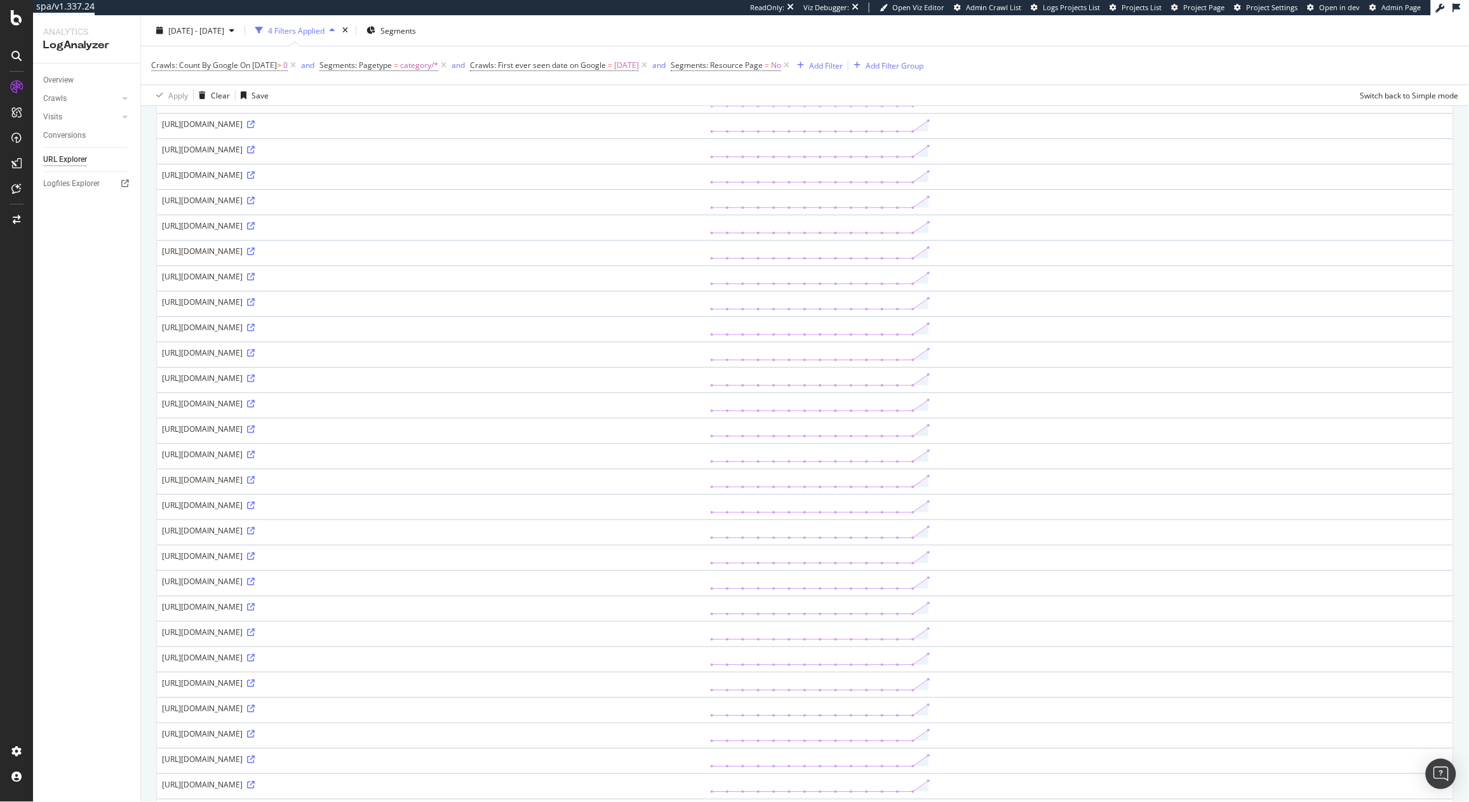
scroll to position [0, 0]
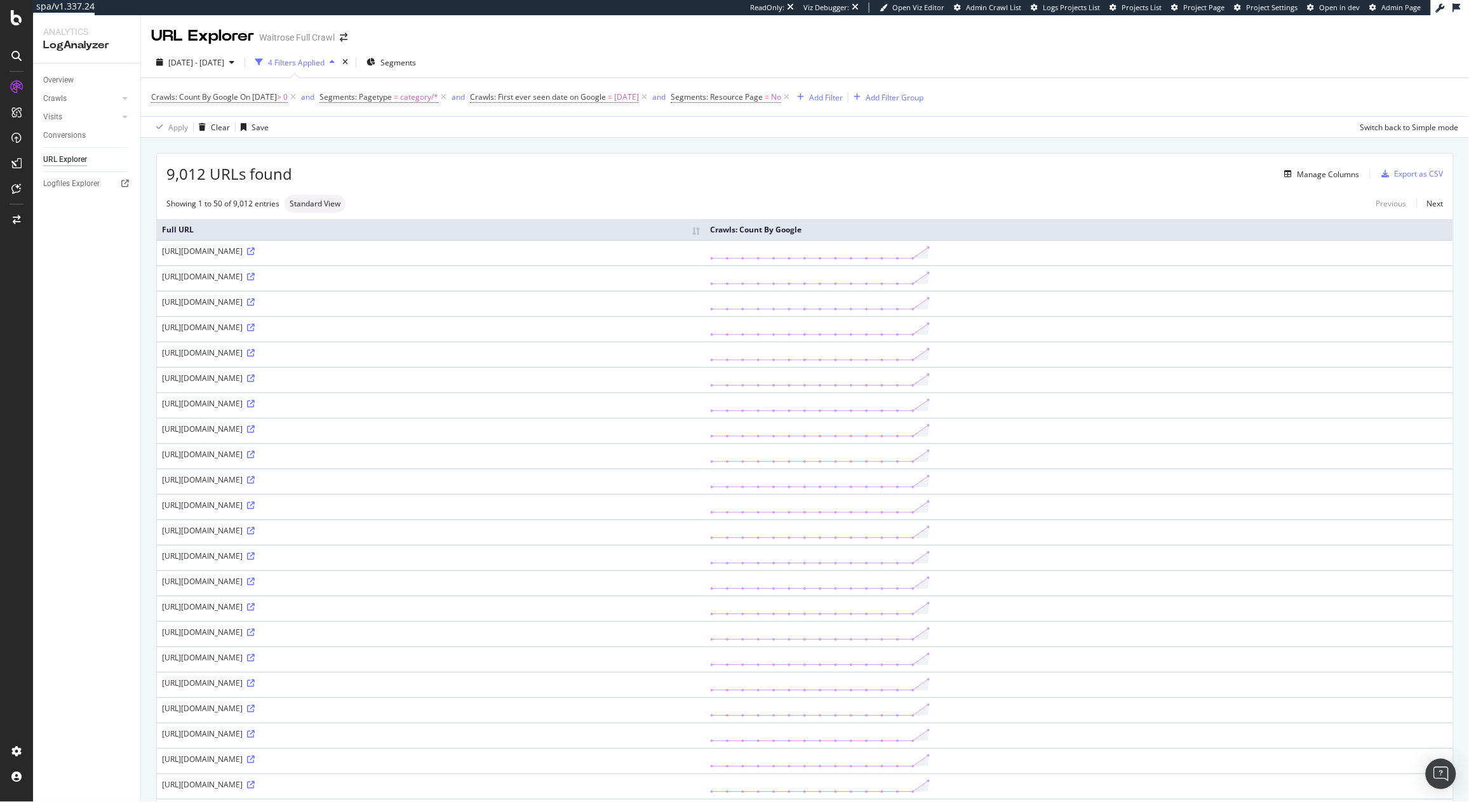
click at [841, 110] on div "Crawls: Count By Google On 2025-09-09 > 0 and Segments: Pagetype = category/* a…" at bounding box center [805, 97] width 1308 height 38
click at [843, 104] on button "Add Filter" at bounding box center [817, 97] width 51 height 15
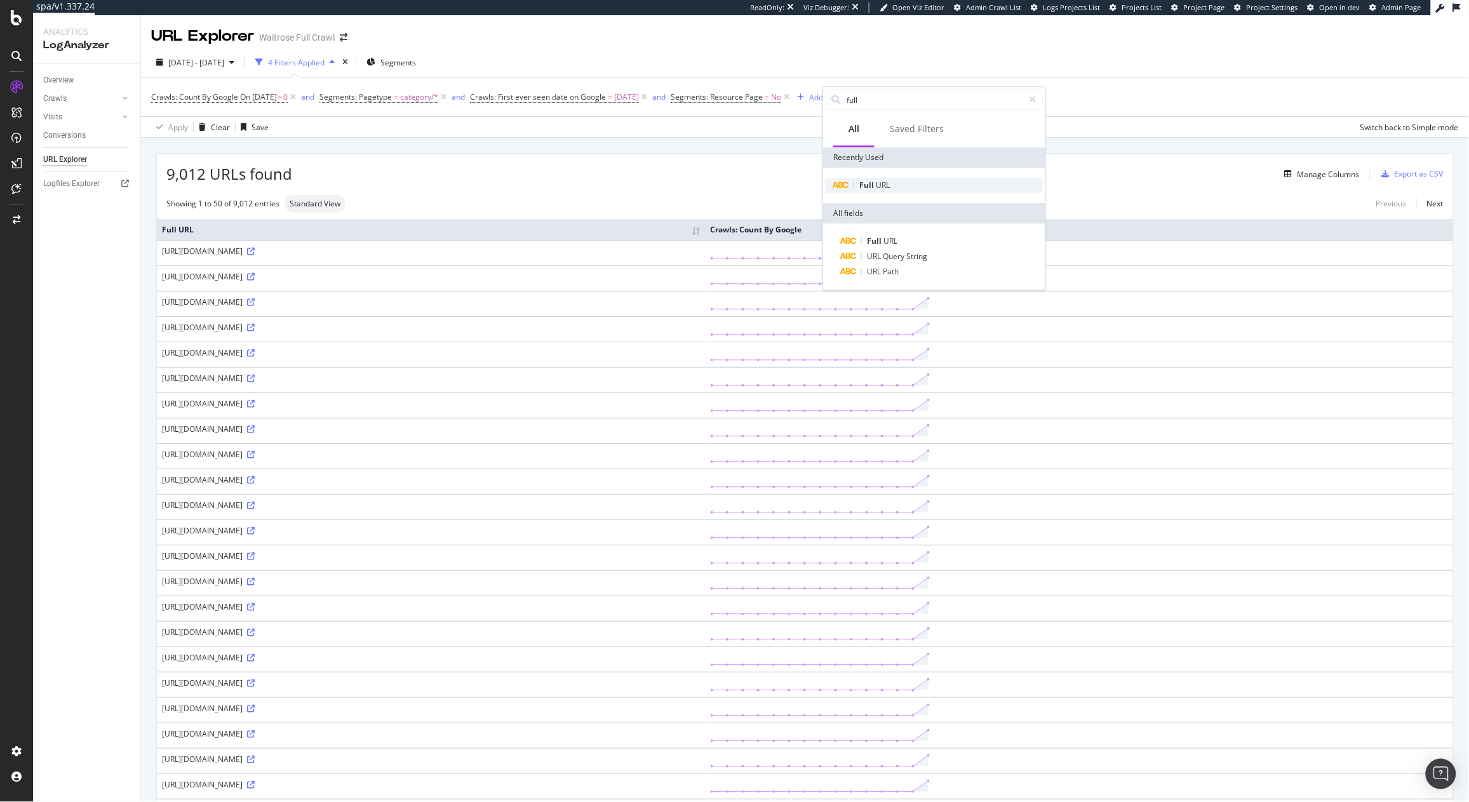
type input "full"
click at [891, 178] on div "Full URL" at bounding box center [934, 185] width 217 height 15
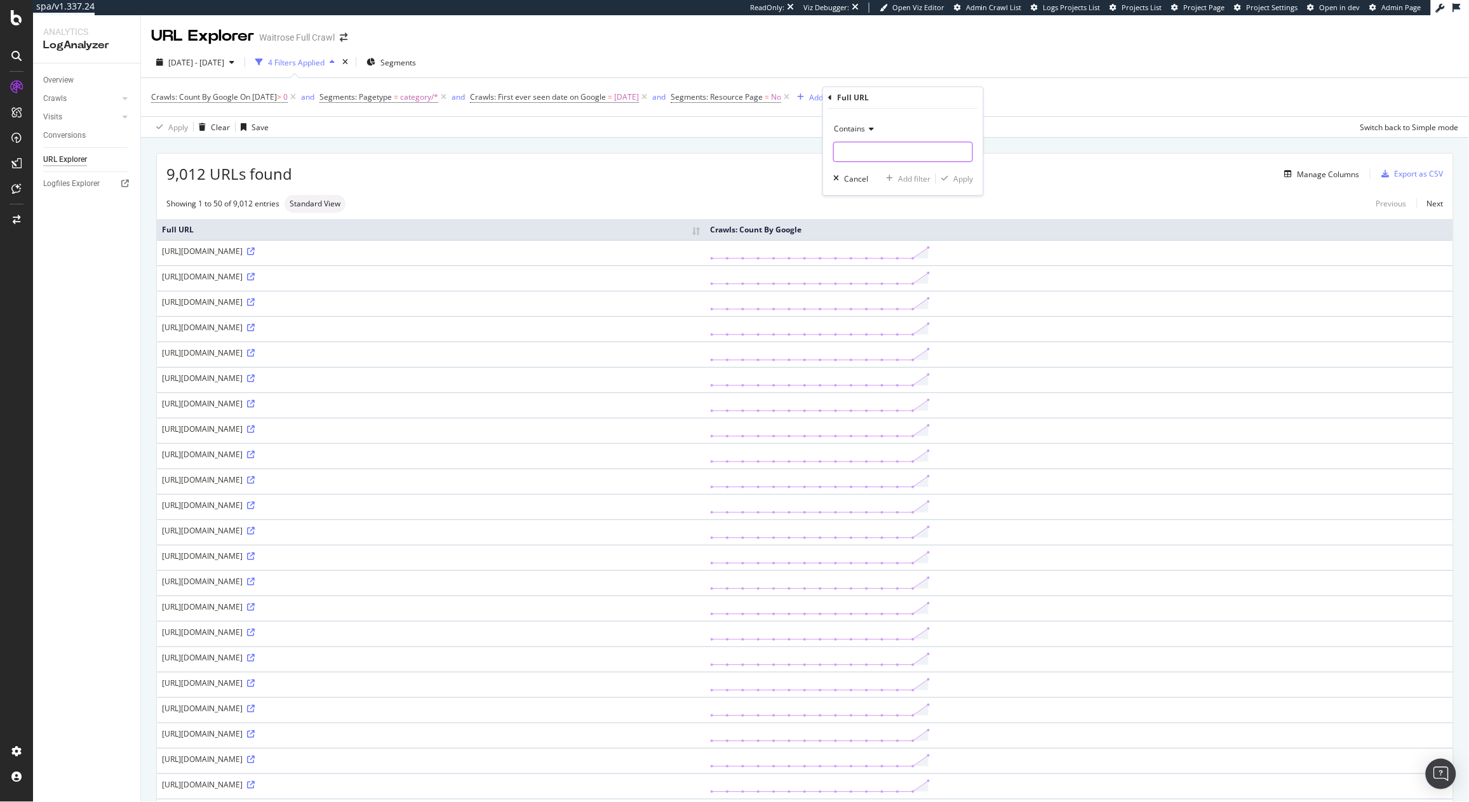
click at [864, 159] on input "text" at bounding box center [903, 152] width 138 height 20
paste input "srsltid"
type input "srsltid"
click at [948, 187] on div "Contains srsltid Cancel Add filter Apply" at bounding box center [903, 152] width 160 height 86
click at [963, 175] on div "Apply" at bounding box center [963, 178] width 20 height 11
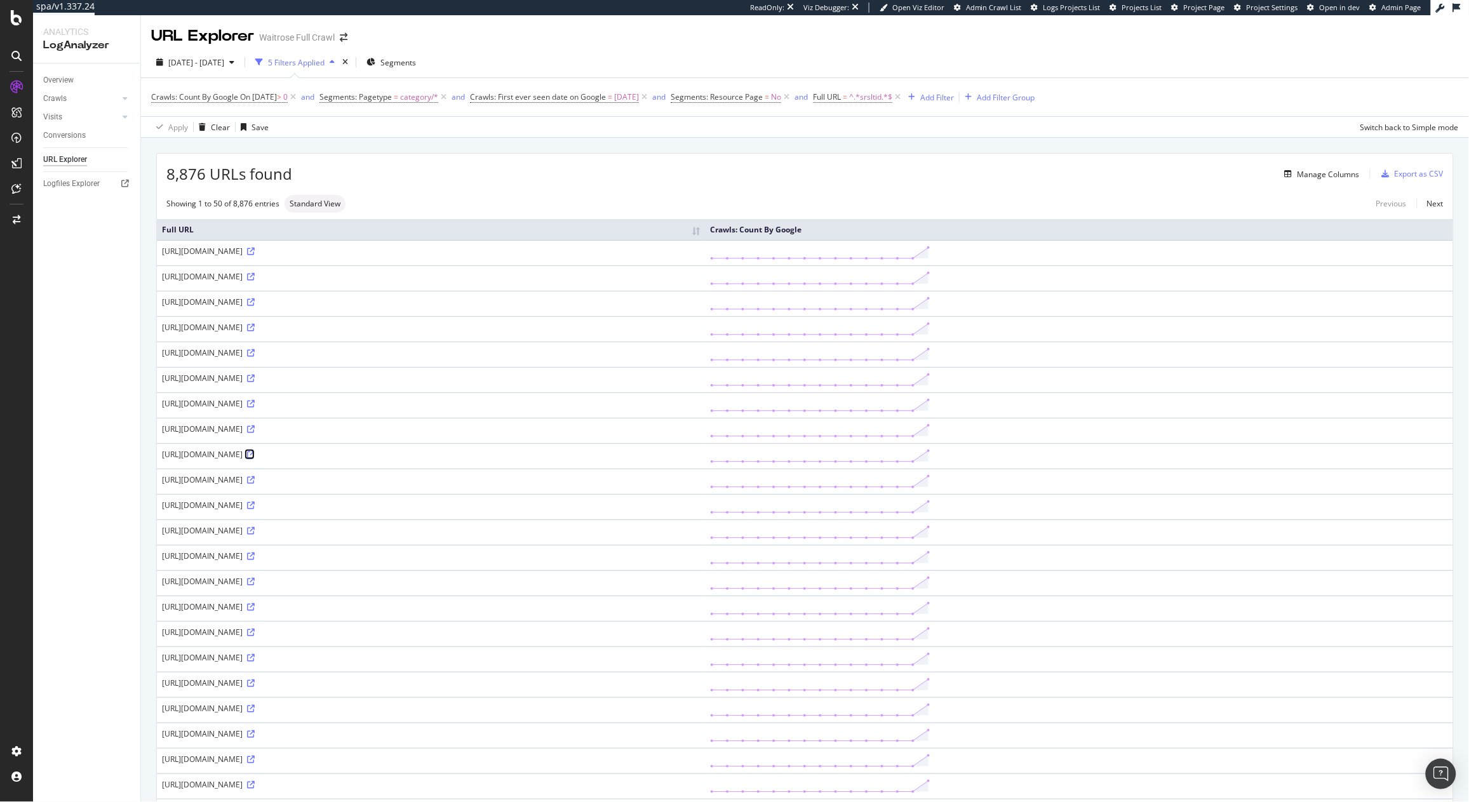
click at [255, 458] on icon at bounding box center [251, 455] width 8 height 8
click at [954, 100] on div "Add Filter" at bounding box center [937, 97] width 34 height 11
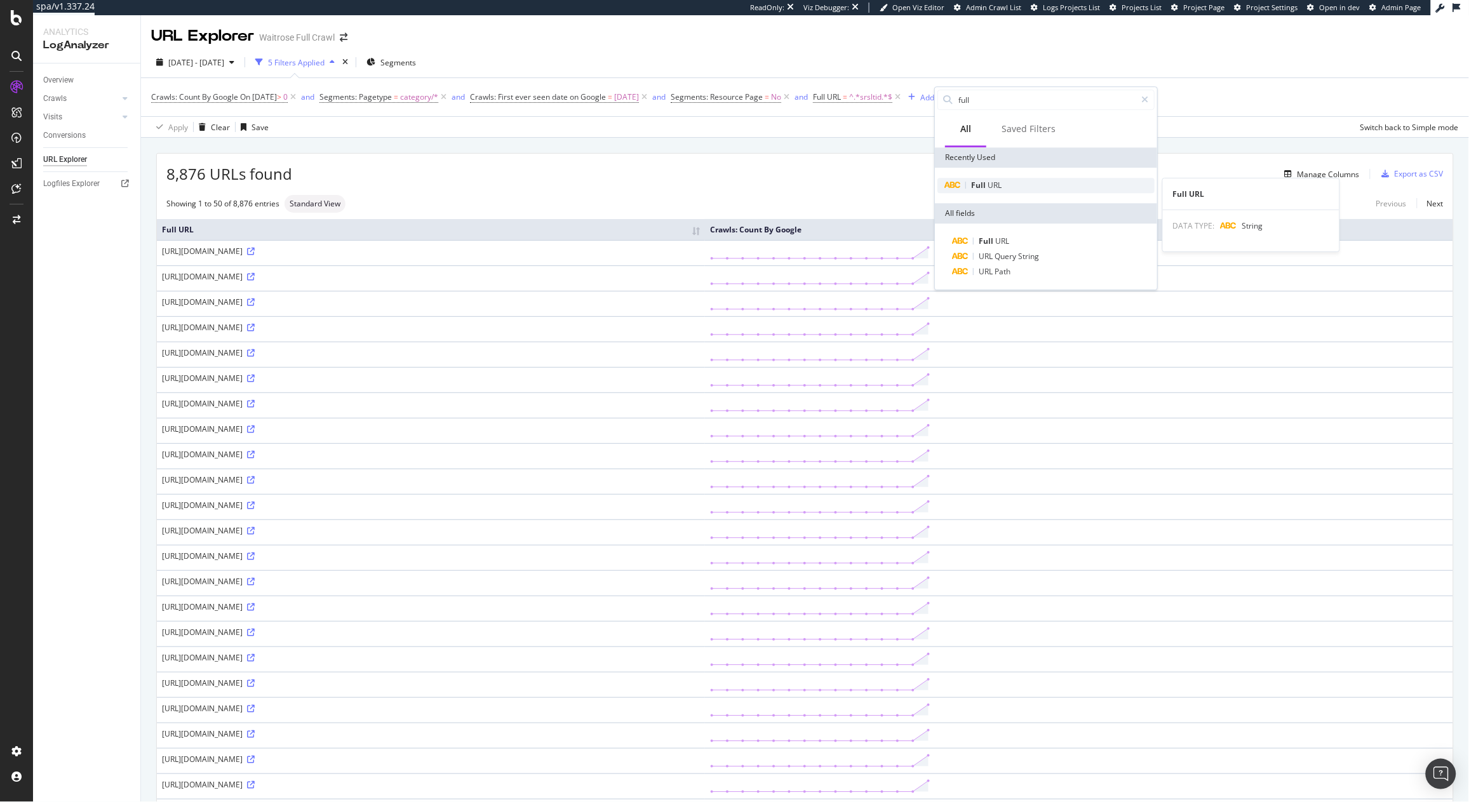
click at [1041, 187] on div "Full URL" at bounding box center [1045, 185] width 217 height 15
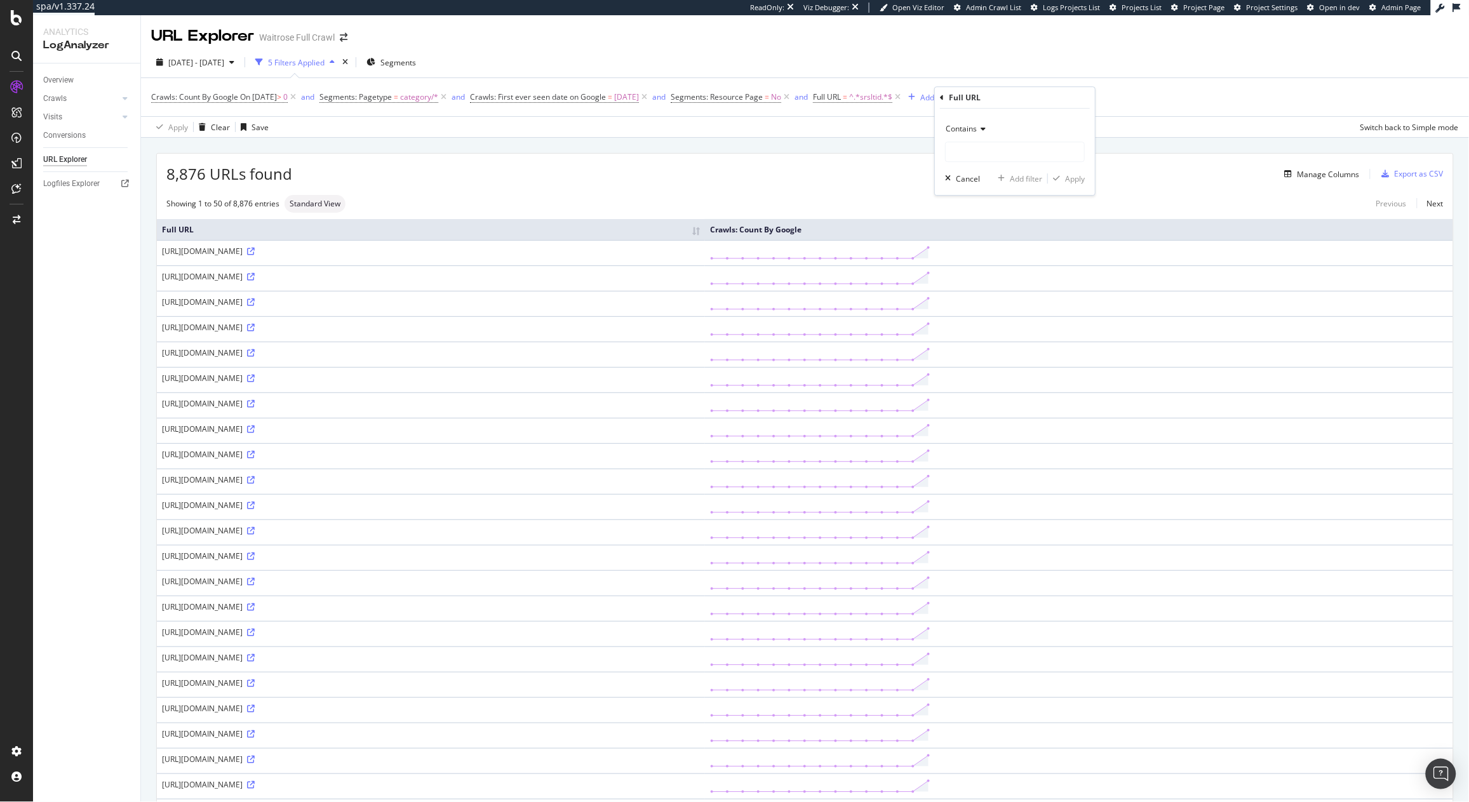
click at [956, 127] on span "Contains" at bounding box center [961, 128] width 31 height 11
click at [957, 157] on span "Equal to" at bounding box center [965, 155] width 29 height 11
click at [974, 128] on span "Equal to" at bounding box center [960, 128] width 29 height 11
click at [1029, 95] on icon at bounding box center [1024, 97] width 11 height 13
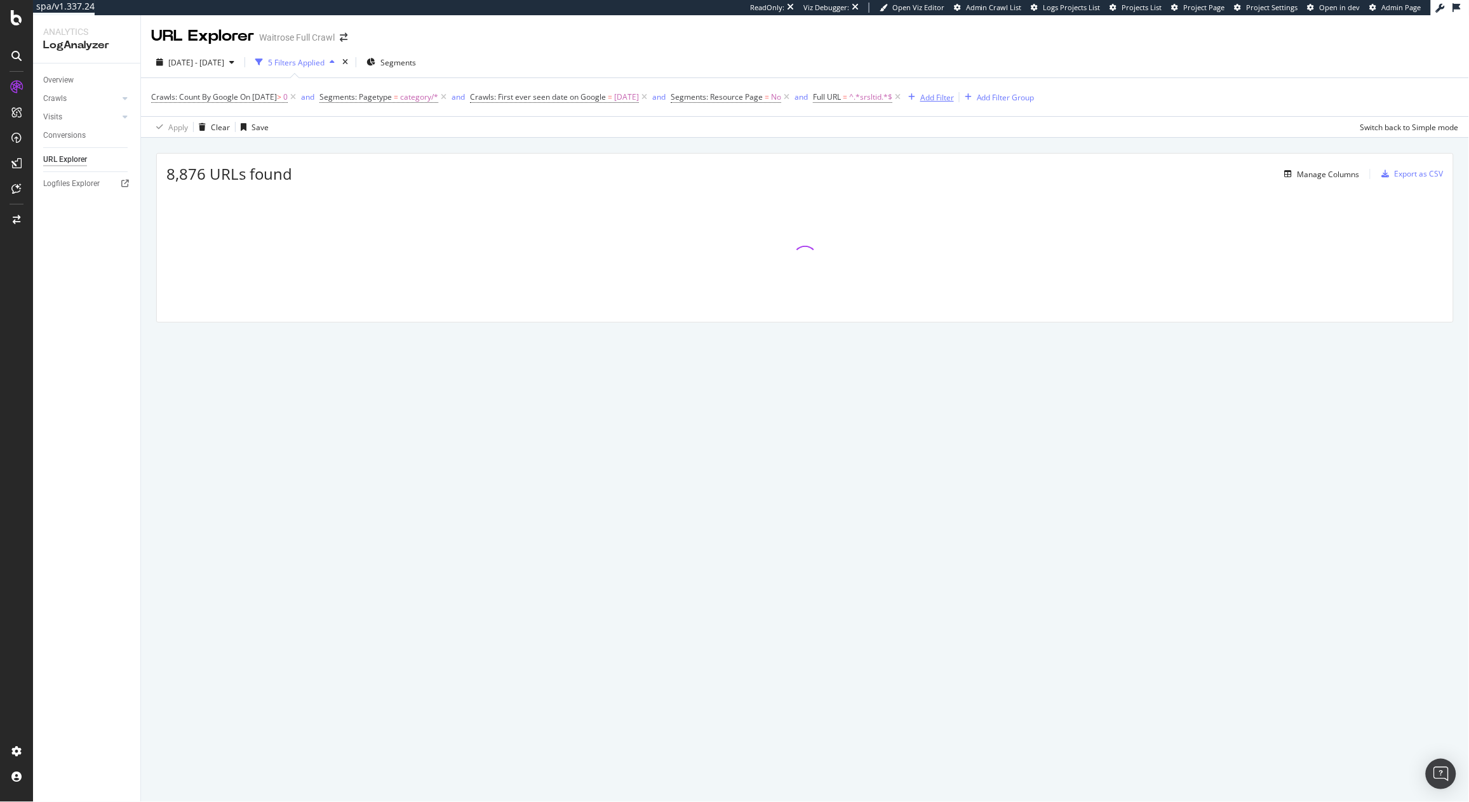
click at [954, 101] on div "Add Filter" at bounding box center [937, 97] width 34 height 11
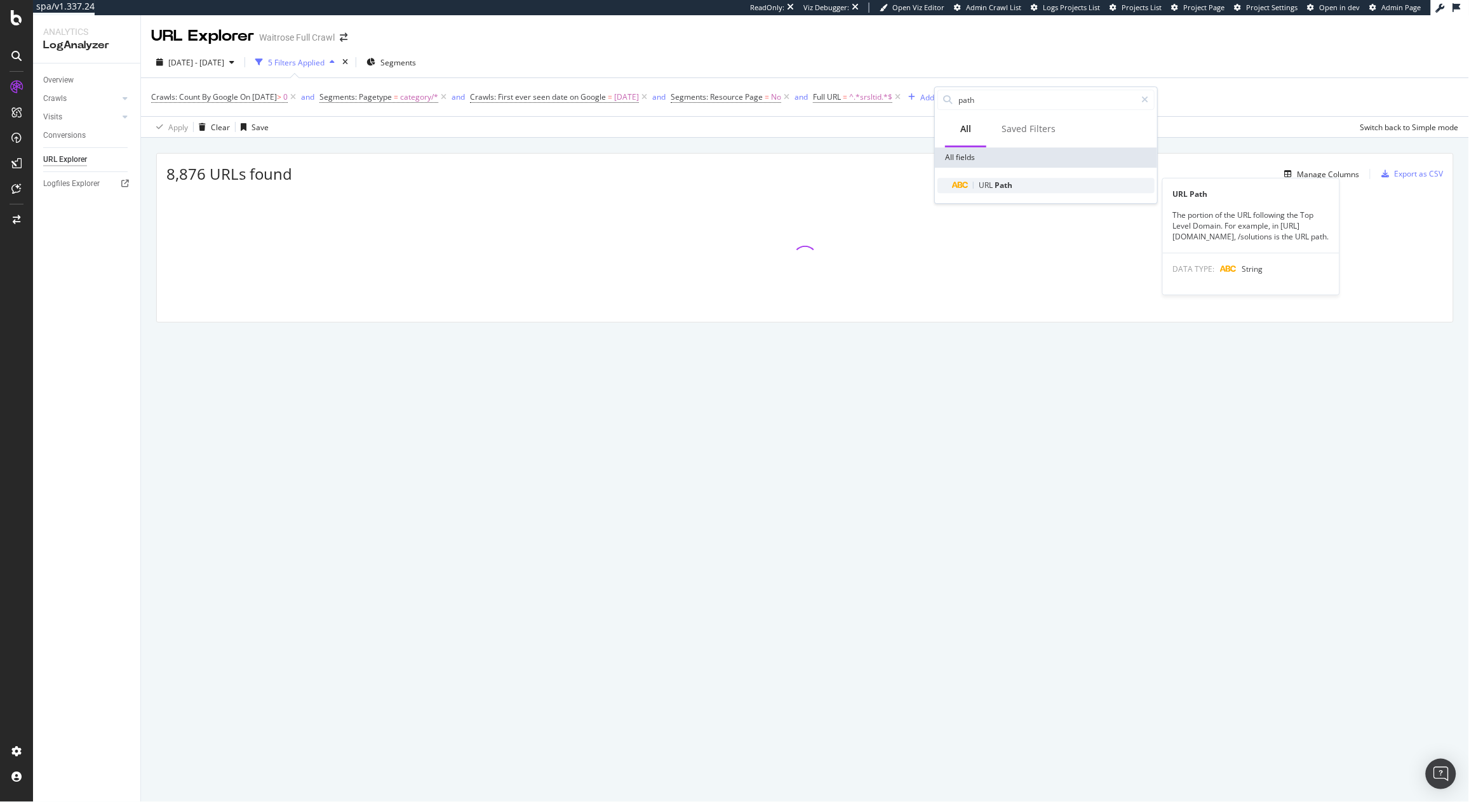
type input "path"
click at [1001, 180] on span "Path" at bounding box center [1003, 185] width 18 height 11
drag, startPoint x: 965, startPoint y: 119, endPoint x: 964, endPoint y: 129, distance: 9.5
click at [965, 119] on div "Contains" at bounding box center [1015, 129] width 140 height 20
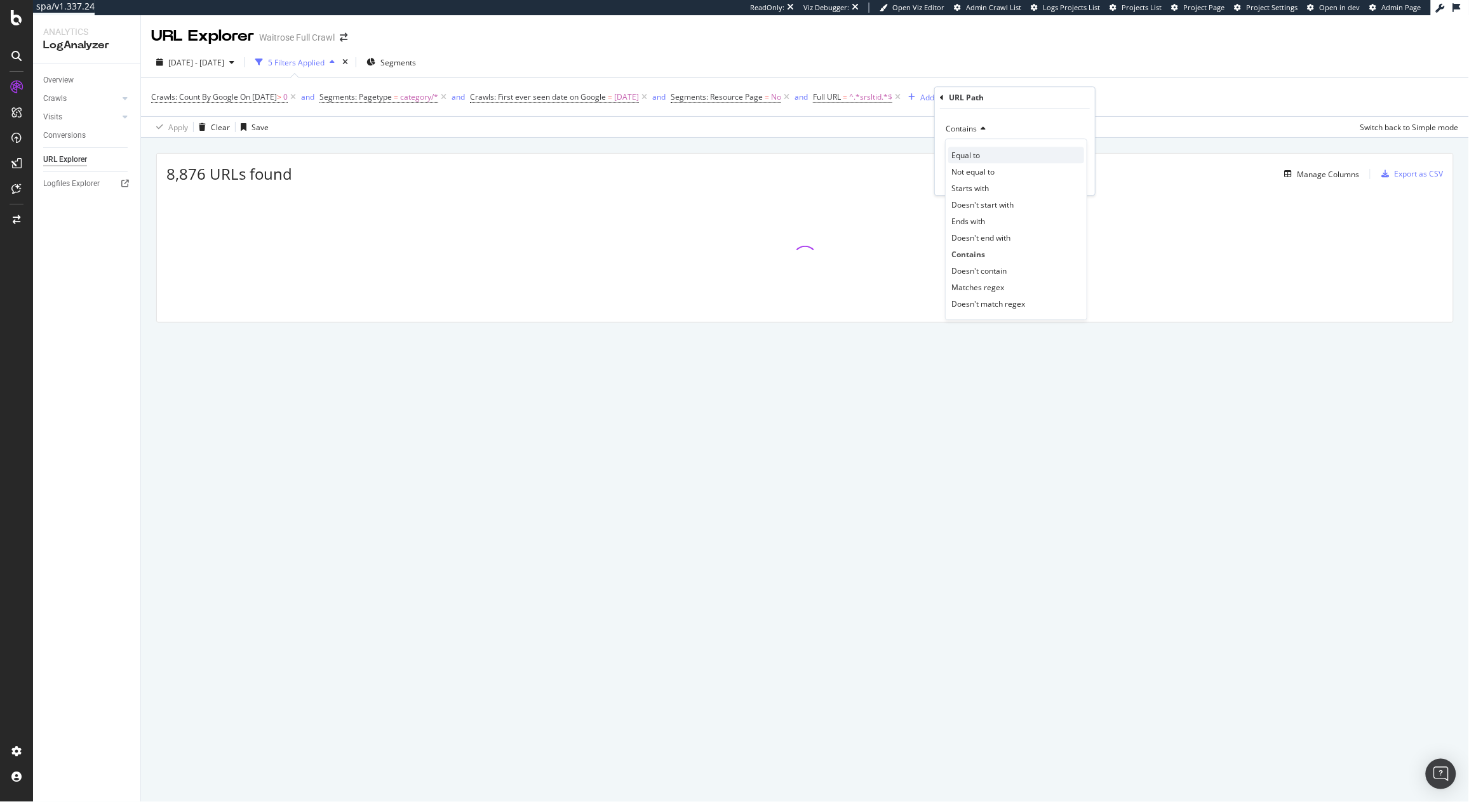
click at [967, 152] on span "Equal to" at bounding box center [965, 155] width 29 height 11
click at [973, 153] on input "text" at bounding box center [1015, 152] width 138 height 20
paste input "https://www.waitrose.com/ecom/shop/browse/entertaining/shop_by_occasion/afterno…"
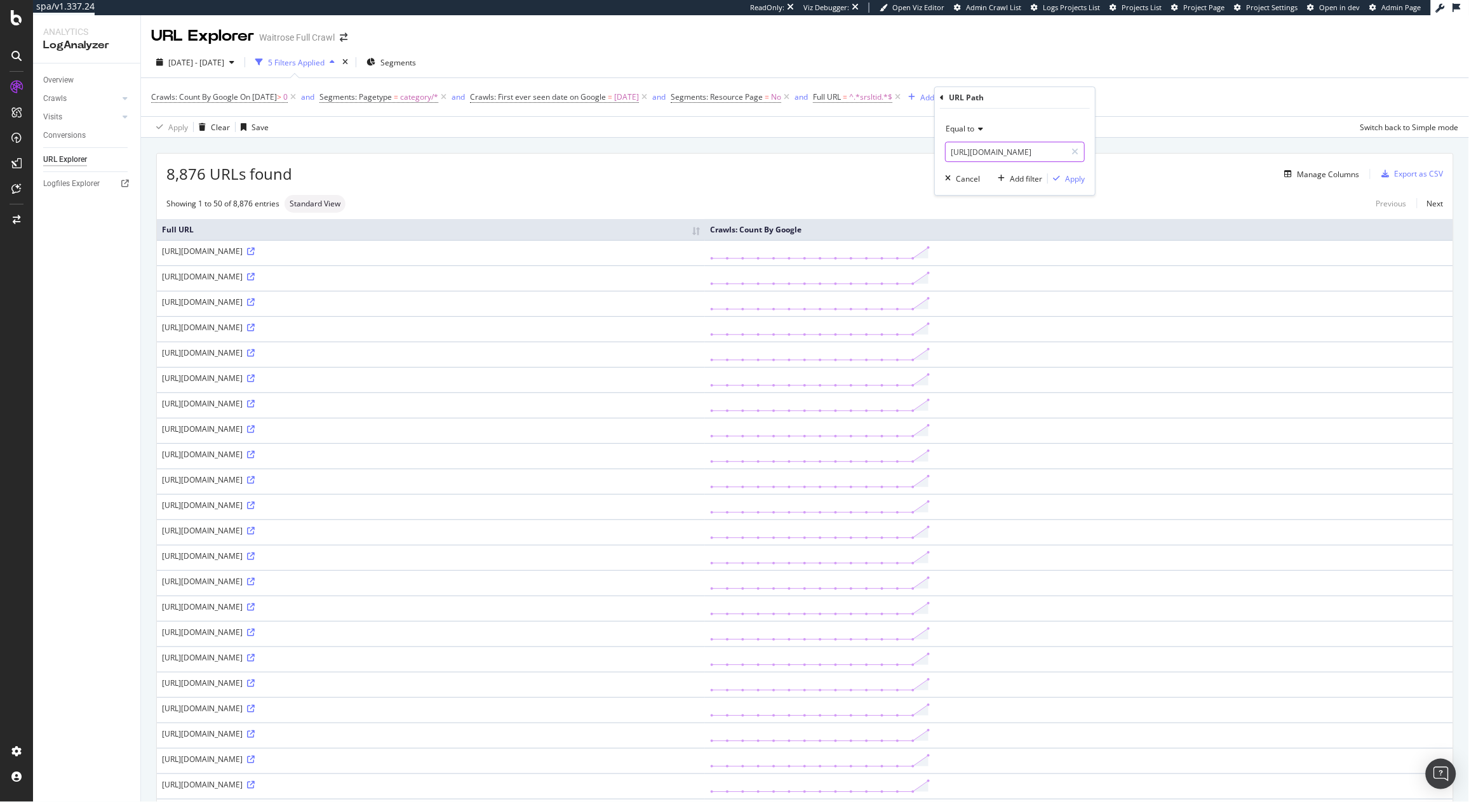
drag, startPoint x: 991, startPoint y: 155, endPoint x: 843, endPoint y: 152, distance: 148.0
click at [843, 152] on body "spa/v1.337.24 ReadOnly: Viz Debugger: Open Viz Editor Admin Crawl List Logs Pro…" at bounding box center [734, 401] width 1469 height 802
click at [1049, 155] on input "https://www.waitrose.com/ecom/shop/browse/entertaining/shop_by_occasion/afterno…" at bounding box center [1006, 152] width 120 height 20
drag, startPoint x: 1081, startPoint y: 156, endPoint x: 1007, endPoint y: 155, distance: 74.3
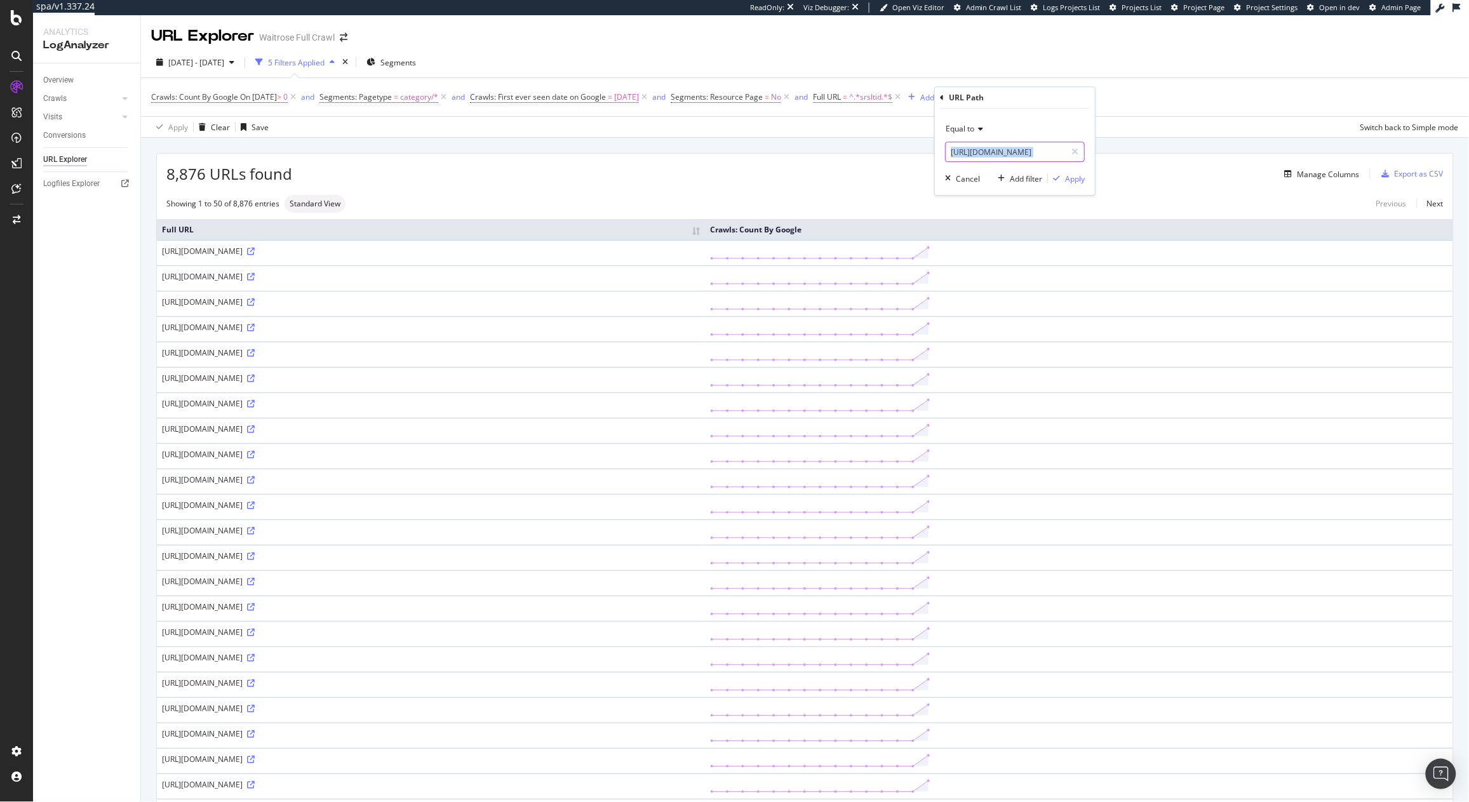
click at [1007, 155] on div "https://www.waitrose.com/ecom/shop/browse/entertaining/shop_by_occasion/afterno…" at bounding box center [1015, 152] width 140 height 20
click at [979, 155] on input "https://www.waitrose.com/ecom/shop/browse/entertaining/shop_by_occasion/afterno…" at bounding box center [1006, 152] width 120 height 20
click at [1020, 155] on input "https://www.waitrose.com/ecom/shop/browse/entertaining/shop_by_occasion/afterno…" at bounding box center [1006, 152] width 120 height 20
drag, startPoint x: 1031, startPoint y: 153, endPoint x: 1061, endPoint y: 156, distance: 30.0
click at [1080, 159] on div "https://www.waitrose.com/ecom/shop/browse/entertaining/shop_by_occasion/afterno…" at bounding box center [1015, 152] width 140 height 20
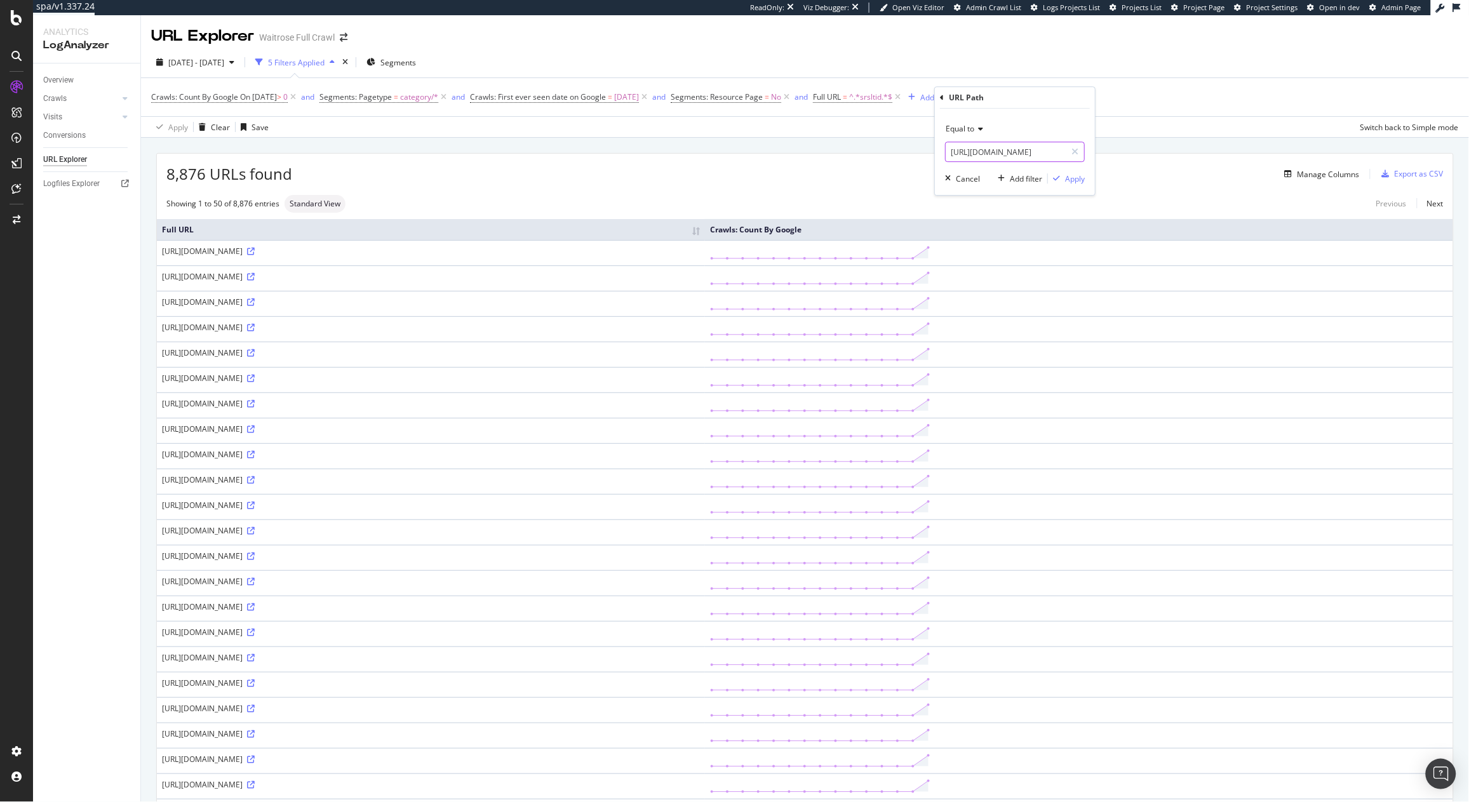
click at [1018, 152] on input "https://www.waitrose.com/ecom/shop/browse/entertaining/shop_by_occasion/afterno…" at bounding box center [1006, 152] width 120 height 20
drag, startPoint x: 978, startPoint y: 155, endPoint x: 846, endPoint y: 149, distance: 132.2
click at [846, 149] on body "spa/v1.337.24 ReadOnly: Viz Debugger: Open Viz Editor Admin Crawl List Logs Pro…" at bounding box center [734, 401] width 1469 height 802
drag, startPoint x: 951, startPoint y: 149, endPoint x: 1041, endPoint y: 152, distance: 89.6
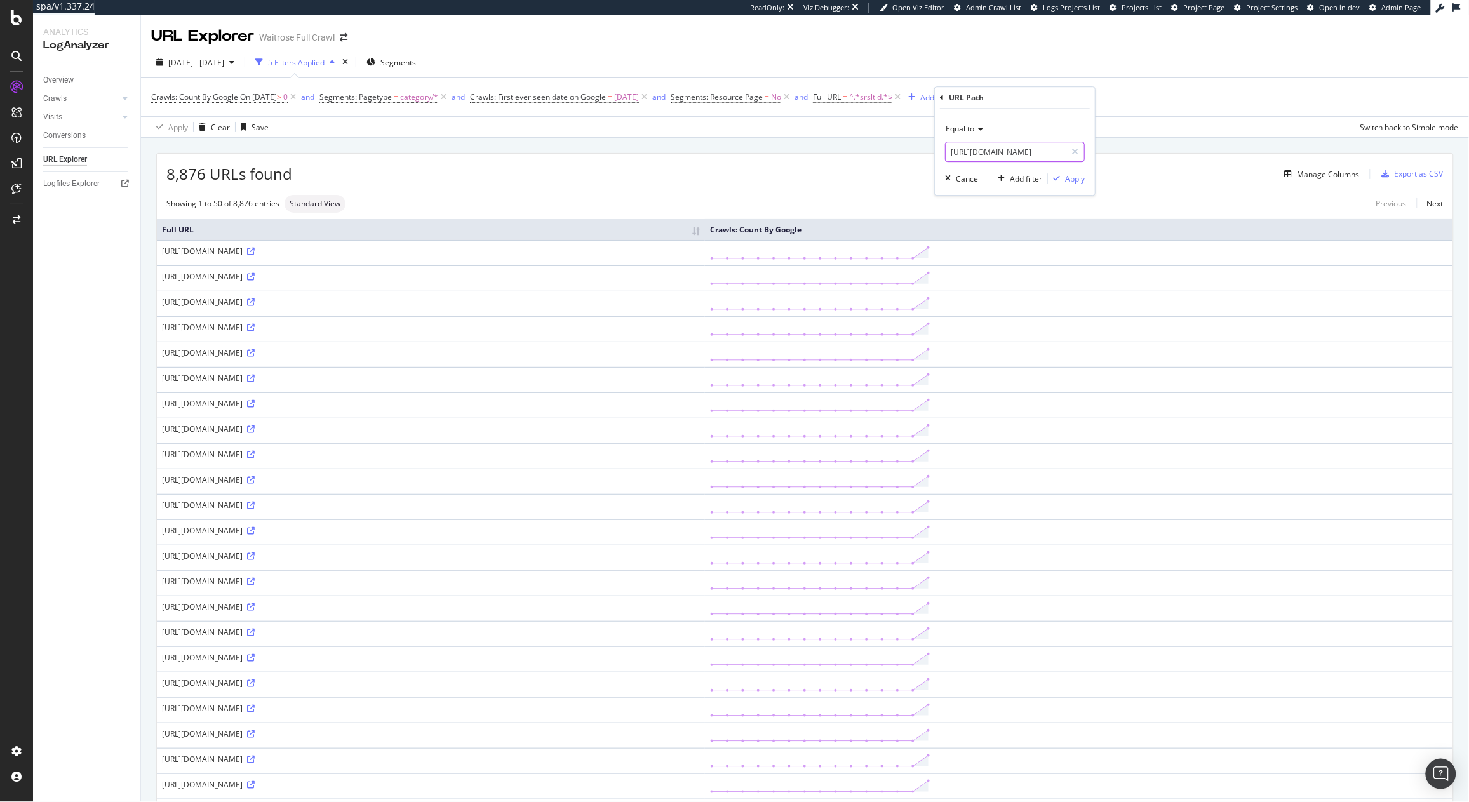
click at [1041, 152] on input "https://www.waitrose.com/ecom/shop/browse/entertaining/shop_by_occasion/afterno…" at bounding box center [1006, 152] width 120 height 20
type input "/ecom/shop/browse/entertaining/shop_by_occasion/afternoon_tea"
click at [1071, 175] on div "Apply" at bounding box center [1075, 178] width 20 height 11
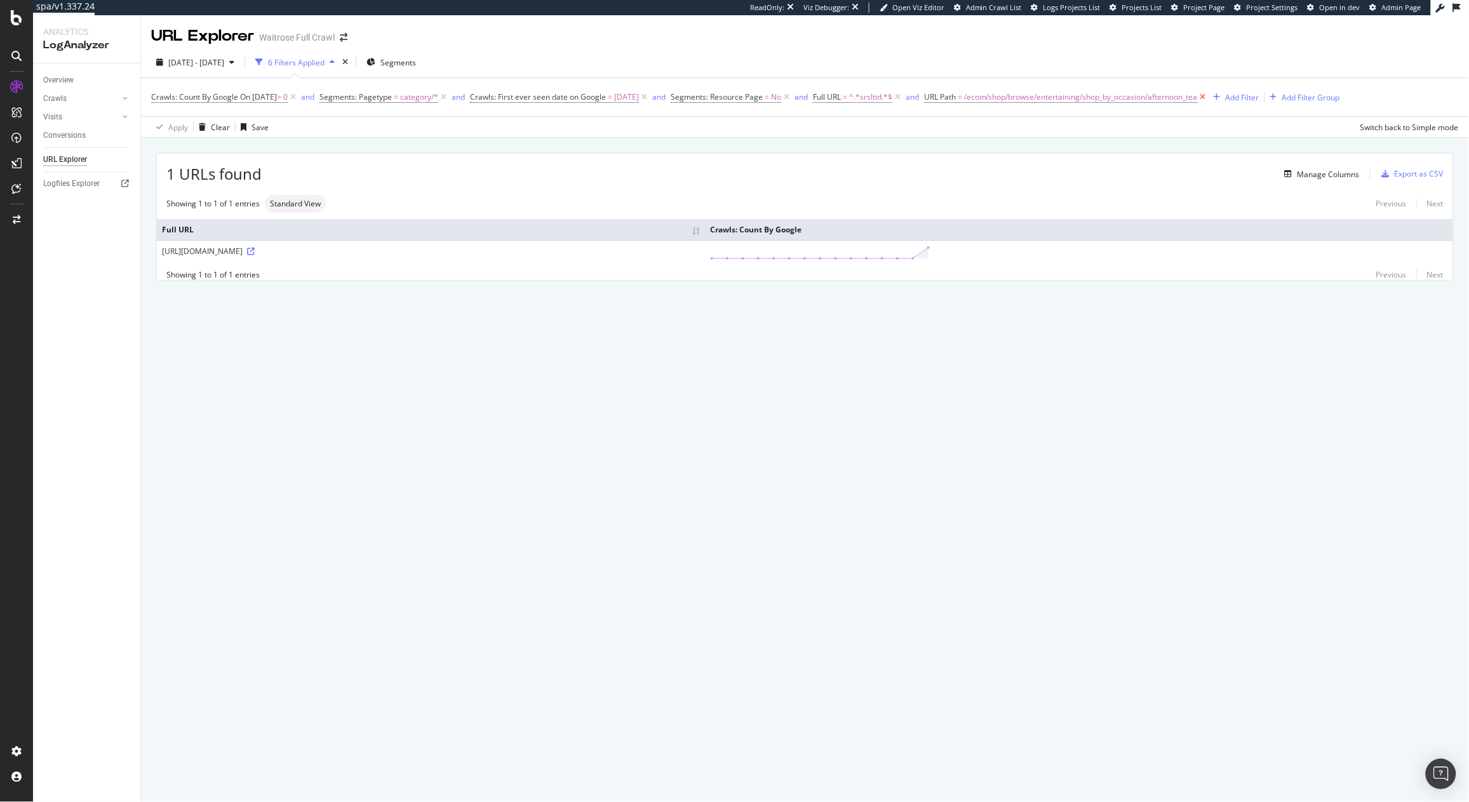
click at [1208, 98] on icon at bounding box center [1203, 97] width 11 height 13
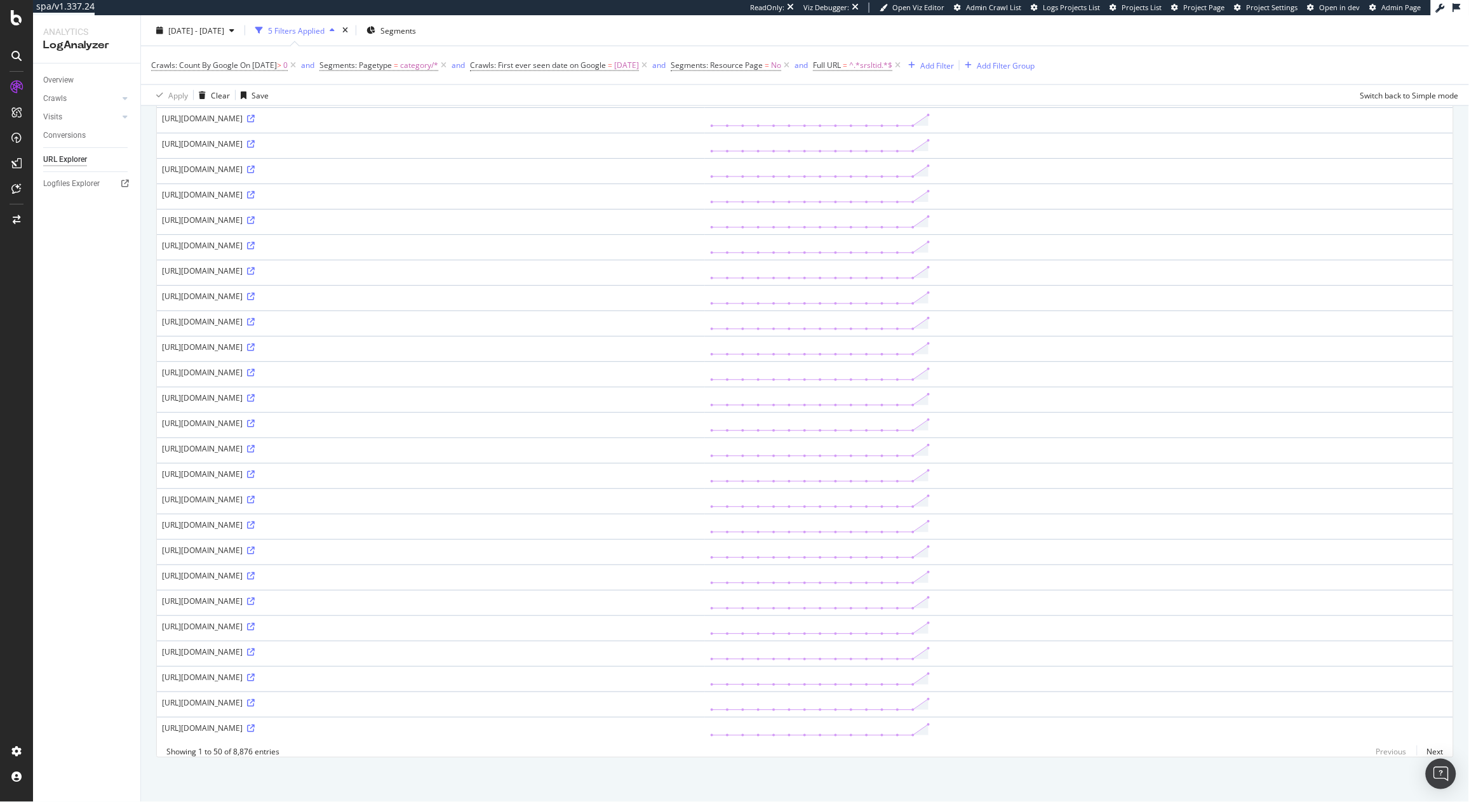
scroll to position [786, 0]
click at [1424, 752] on link "Next" at bounding box center [1430, 751] width 27 height 18
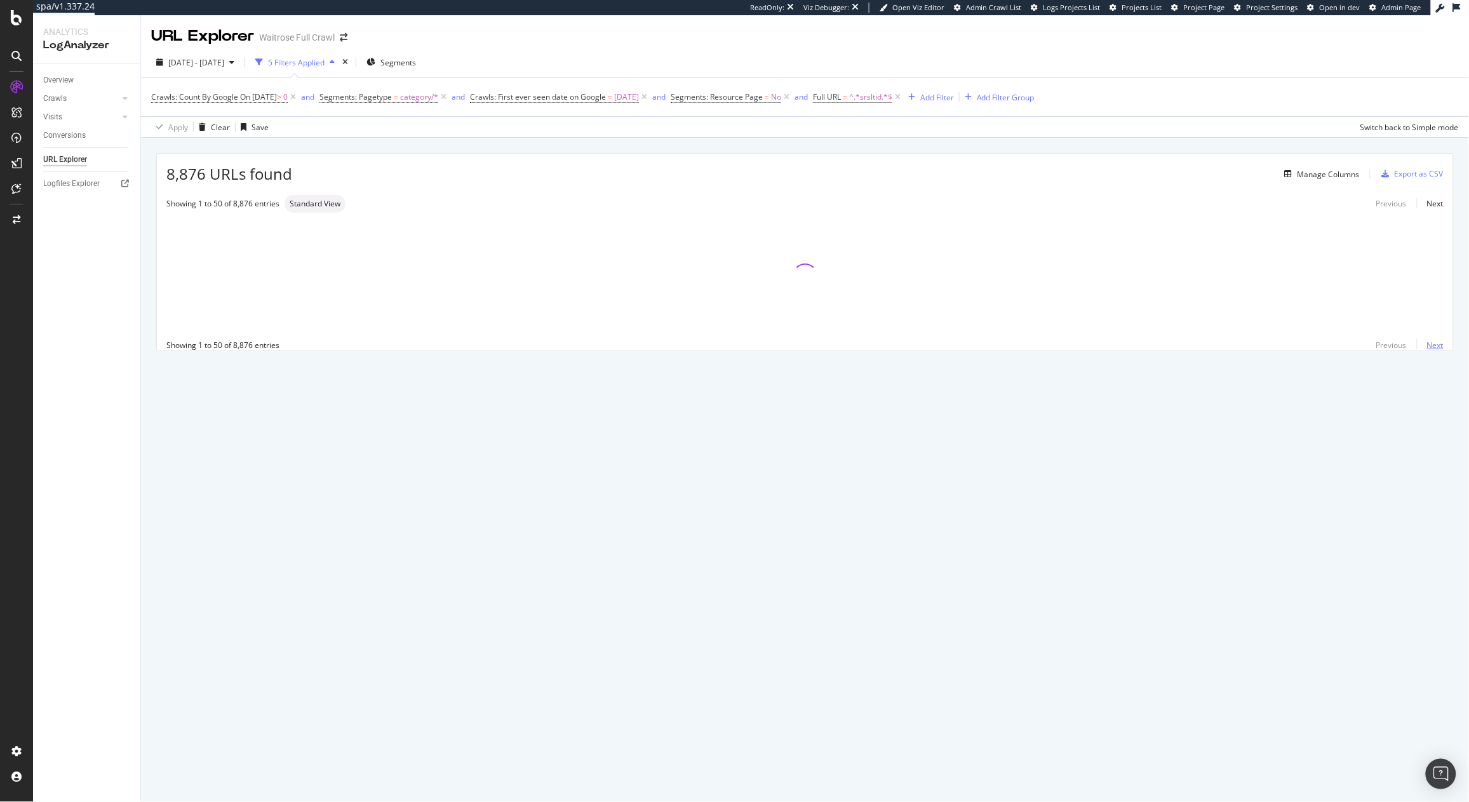
scroll to position [0, 0]
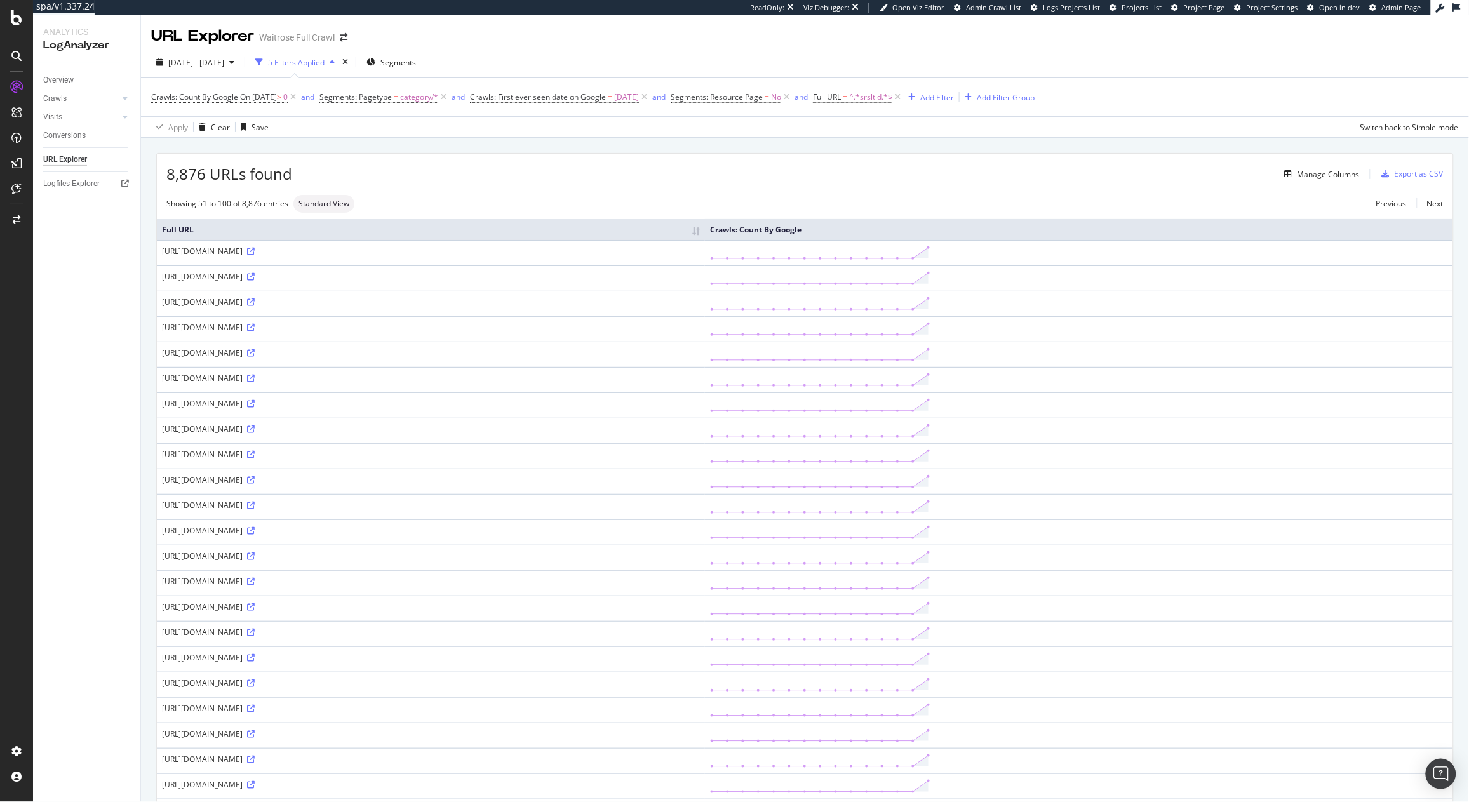
drag, startPoint x: 514, startPoint y: 354, endPoint x: 205, endPoint y: 338, distance: 309.7
click at [397, 344] on td "https://www.waitrose.com/ecom/shop/browse/groceries/baby_and_toddler/baby_and_t…" at bounding box center [431, 354] width 548 height 25
drag, startPoint x: 255, startPoint y: 354, endPoint x: 514, endPoint y: 351, distance: 259.1
click at [514, 351] on div "https://www.waitrose.com/ecom/shop/browse/groceries/baby_and_toddler/baby_and_t…" at bounding box center [431, 352] width 538 height 11
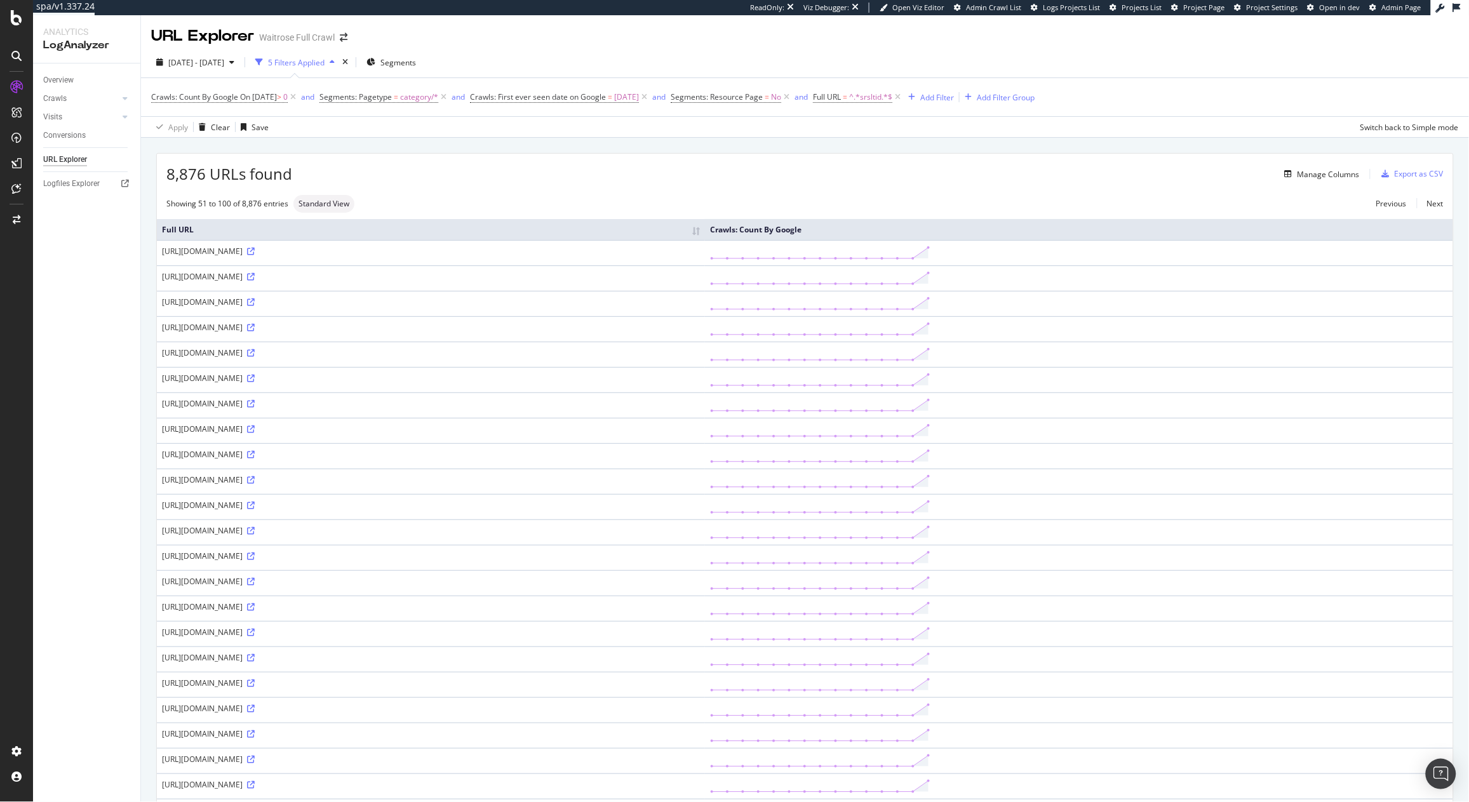
copy div "/ecom/shop/browse/groceries/baby_and_toddler/baby_and_toddler_food"
click at [954, 96] on div "Add Filter" at bounding box center [937, 97] width 34 height 11
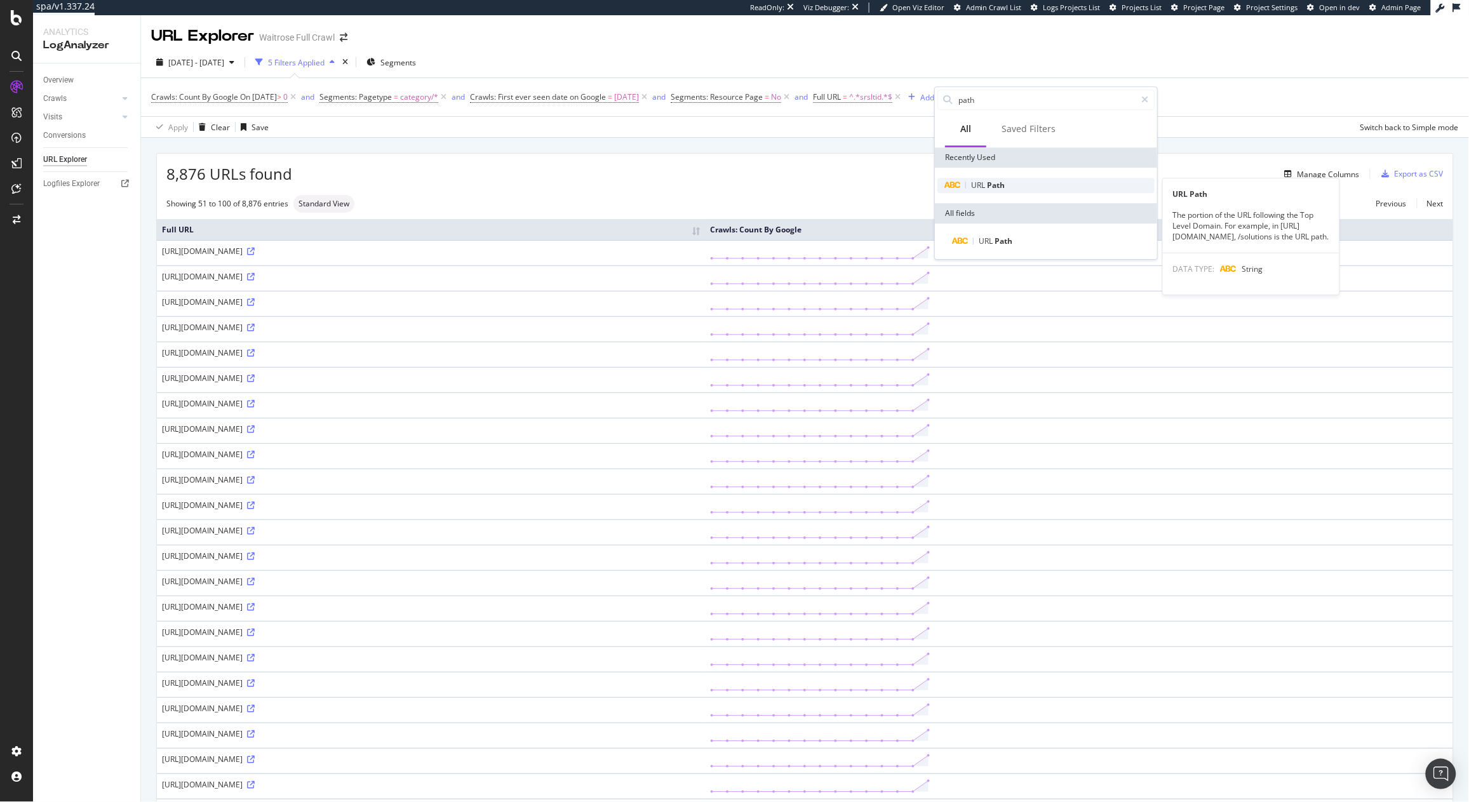
click at [1013, 188] on div "URL Path" at bounding box center [1045, 185] width 217 height 15
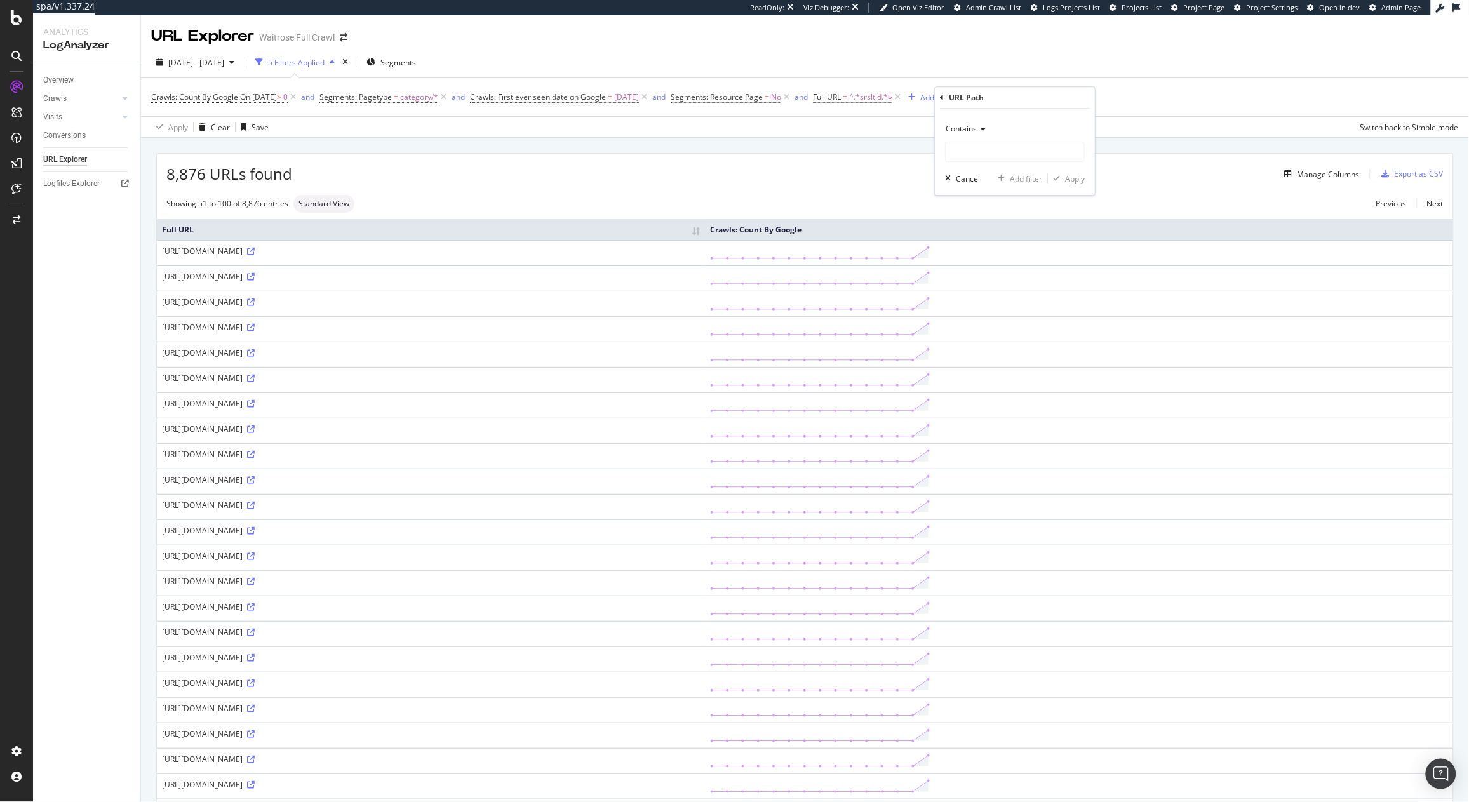
click at [956, 130] on span "Contains" at bounding box center [961, 128] width 31 height 11
click at [961, 154] on span "Equal to" at bounding box center [965, 155] width 29 height 11
click at [961, 156] on input "text" at bounding box center [1015, 152] width 138 height 20
paste input "/ecom/shop/browse/groceries/baby_and_toddler/baby_and_toddler_food"
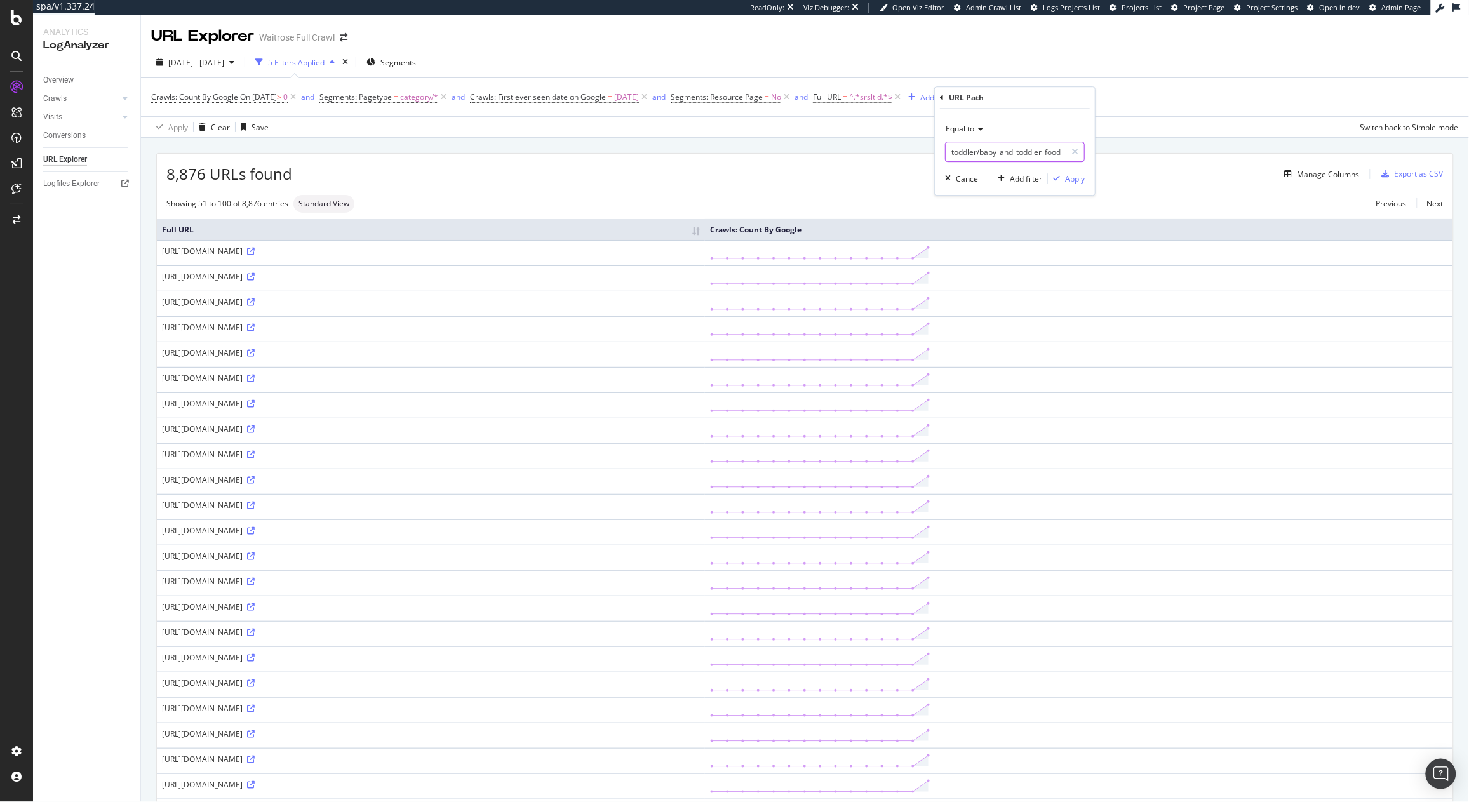
type input "/ecom/shop/browse/groceries/baby_and_toddler/baby_and_toddler_food"
click at [1075, 187] on div "Equal to /ecom/shop/browse/groceries/baby_and_toddler/baby_and_toddler_food Can…" at bounding box center [1015, 152] width 160 height 86
click at [1074, 184] on div "Apply" at bounding box center [1075, 178] width 20 height 11
click at [892, 93] on span "^.*srsltid.*$" at bounding box center [870, 97] width 43 height 18
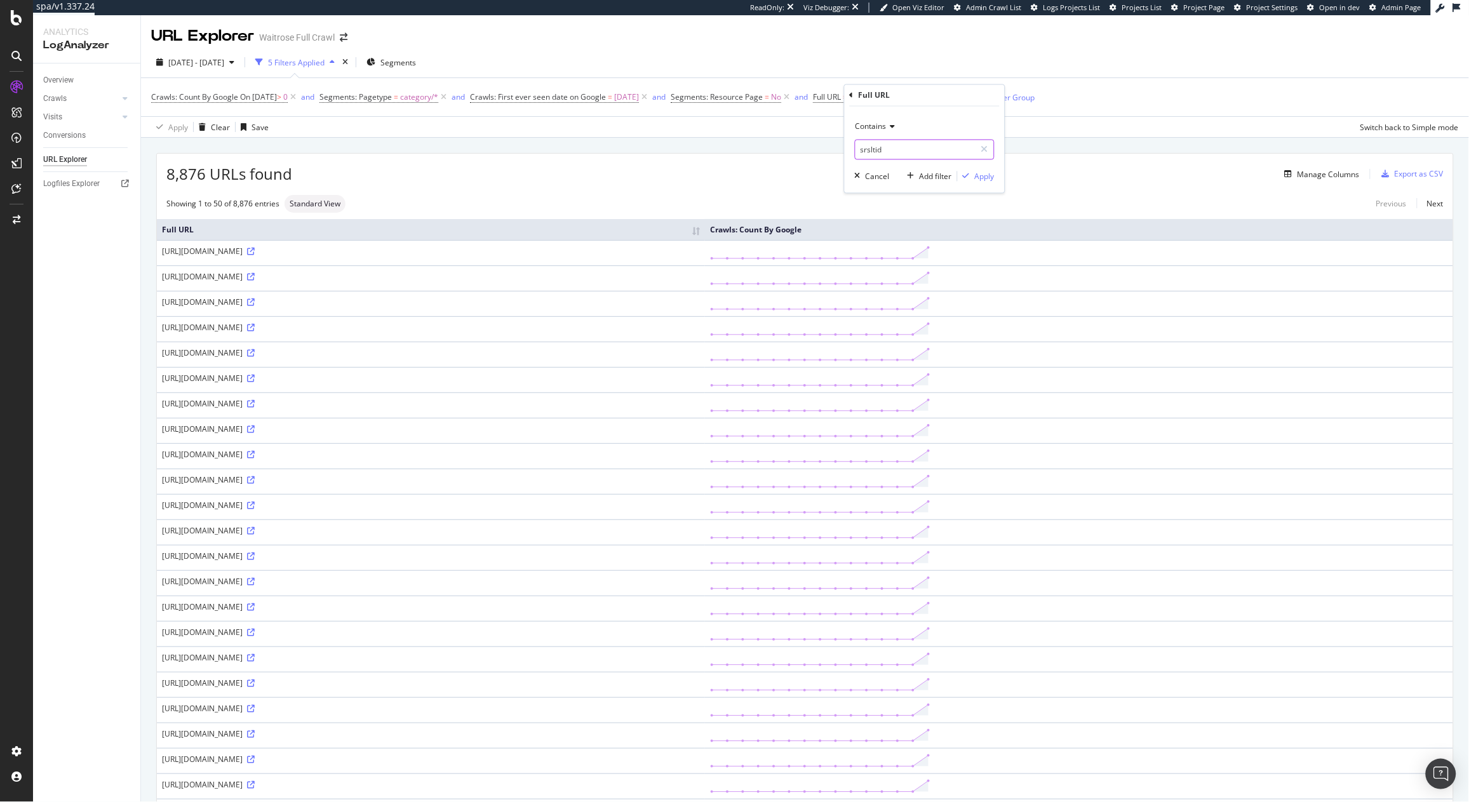
click at [868, 155] on input "srsltid" at bounding box center [915, 150] width 120 height 20
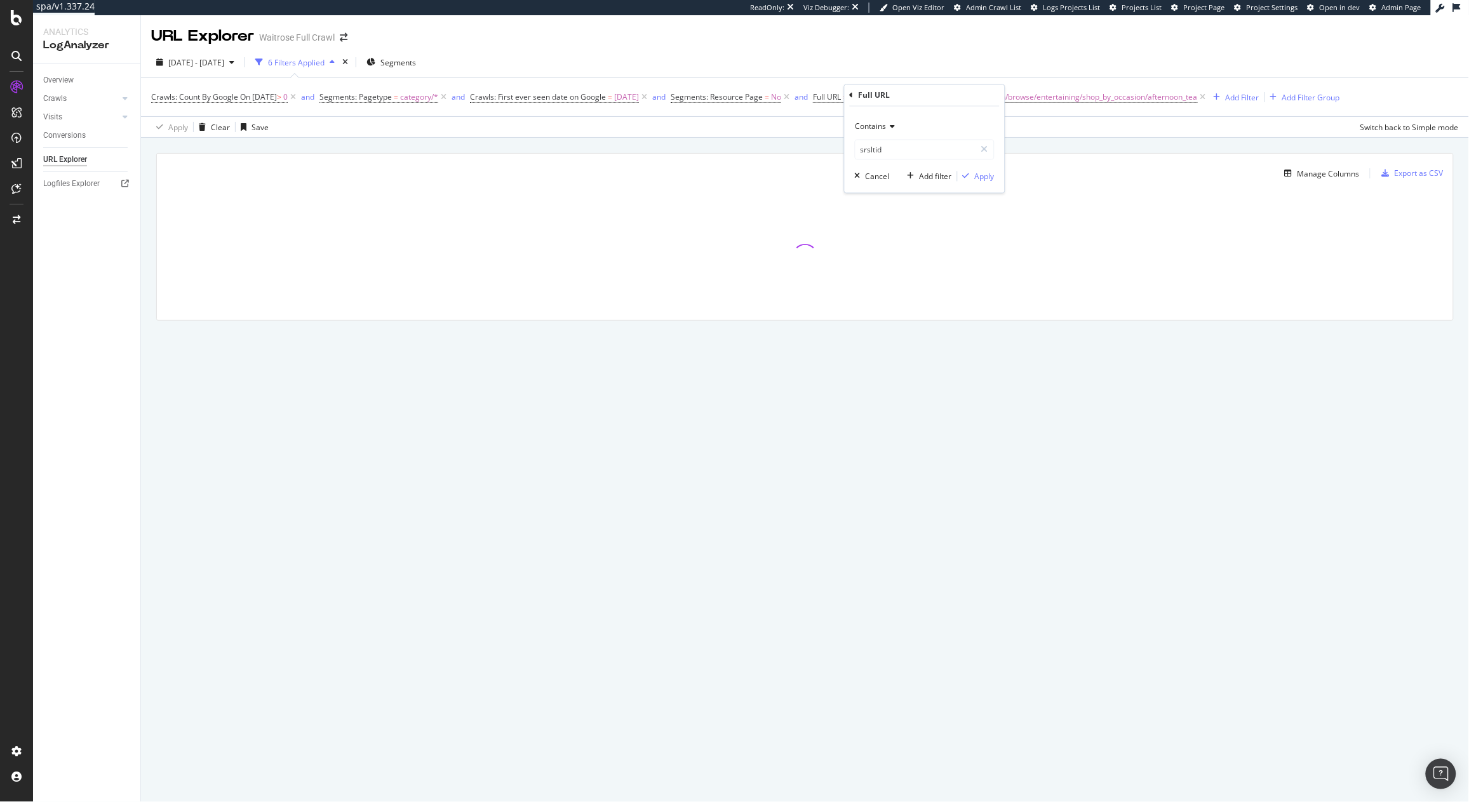
click at [1062, 525] on div "URL Explorer Waitrose Full Crawl 2025 Aug. 26th - Sep. 9th 6 Filters Applied Se…" at bounding box center [805, 408] width 1328 height 787
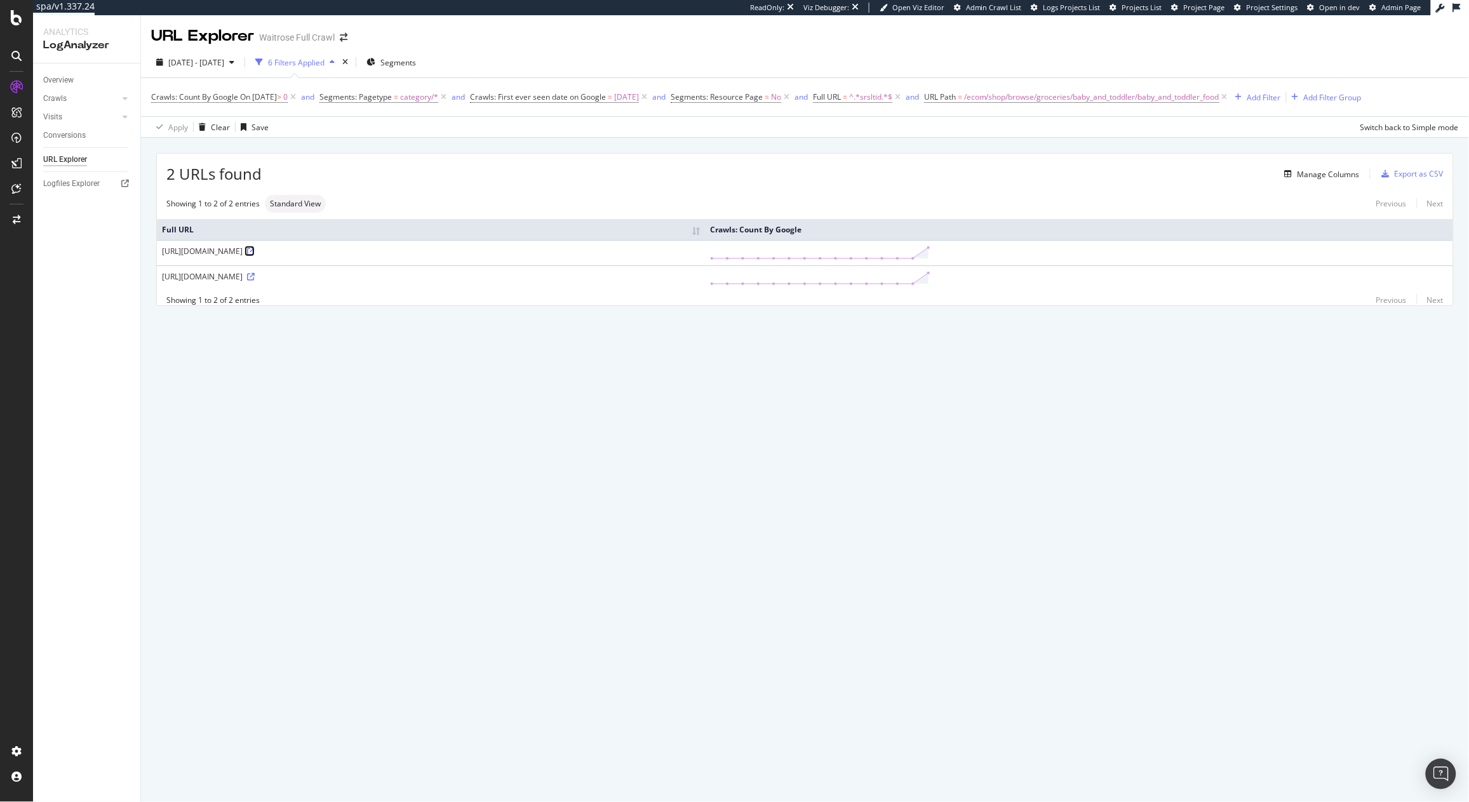
drag, startPoint x: 783, startPoint y: 253, endPoint x: 705, endPoint y: 246, distance: 78.4
click at [639, 243] on td "https://www.waitrose.com/ecom/shop/browse/groceries/baby_and_toddler/baby_and_t…" at bounding box center [431, 252] width 548 height 25
drag, startPoint x: 778, startPoint y: 254, endPoint x: 281, endPoint y: 229, distance: 497.9
click at [281, 229] on table "Full URL Crawls: Count By Google https://www.waitrose.com/ecom/shop/browse/groc…" at bounding box center [805, 255] width 1296 height 72
copy table "Crawls: Count By Google https://www.waitrose.com/ecom/shop/browse/groceries/bab…"
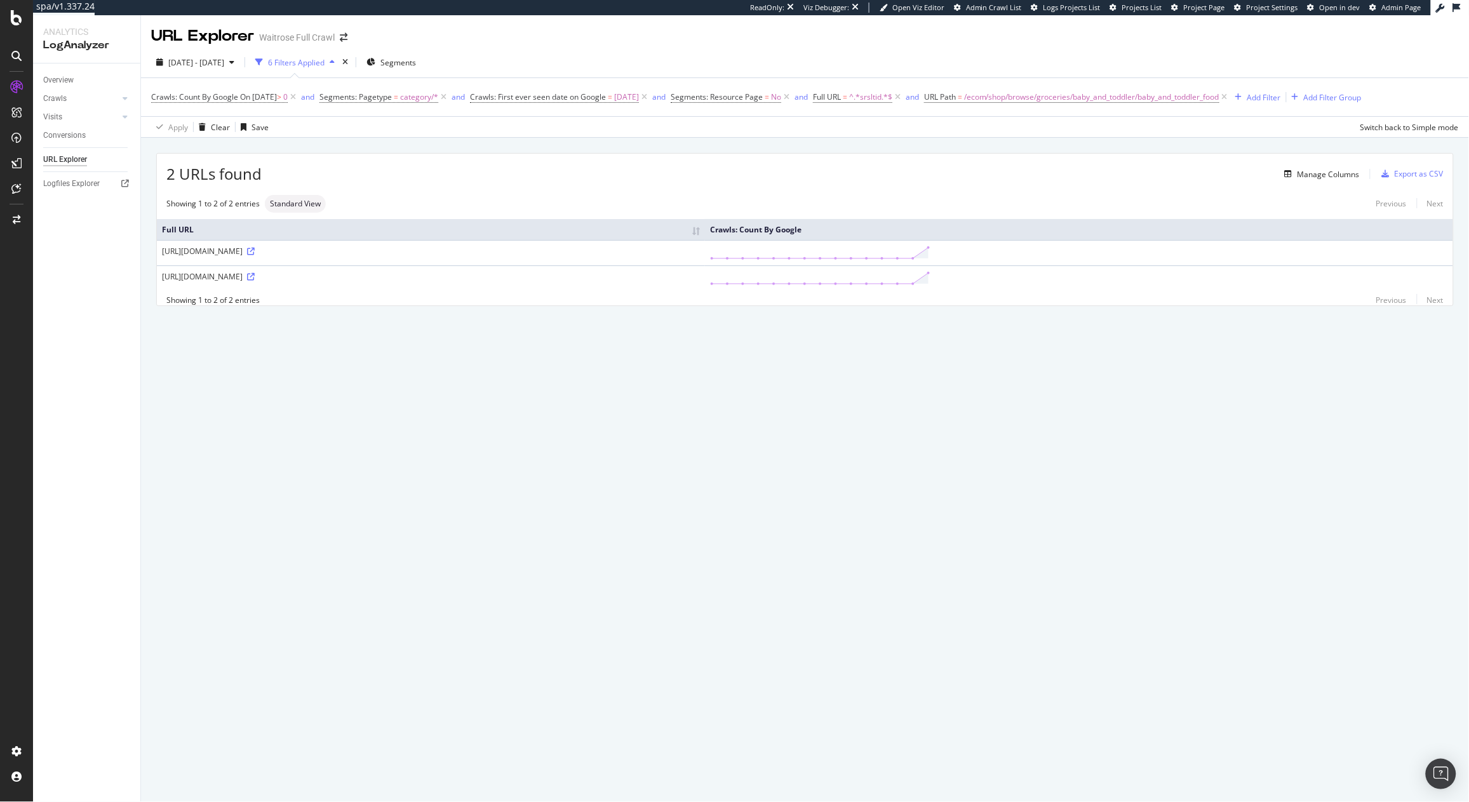
drag, startPoint x: 819, startPoint y: 276, endPoint x: 340, endPoint y: 257, distance: 479.9
click at [340, 257] on tbody "https://www.waitrose.com/ecom/shop/browse/groceries/baby_and_toddler/baby_and_t…" at bounding box center [805, 265] width 1296 height 51
click at [723, 343] on div "2 URLs found Manage Columns Export as CSV Showing 1 to 2 of 2 entries Standard …" at bounding box center [805, 244] width 1328 height 213
drag, startPoint x: 820, startPoint y: 278, endPoint x: 161, endPoint y: 275, distance: 659.8
click at [161, 275] on td "https://www.waitrose.com/ecom/shop/browse/groceries/baby_and_toddler/baby_and_t…" at bounding box center [431, 277] width 548 height 25
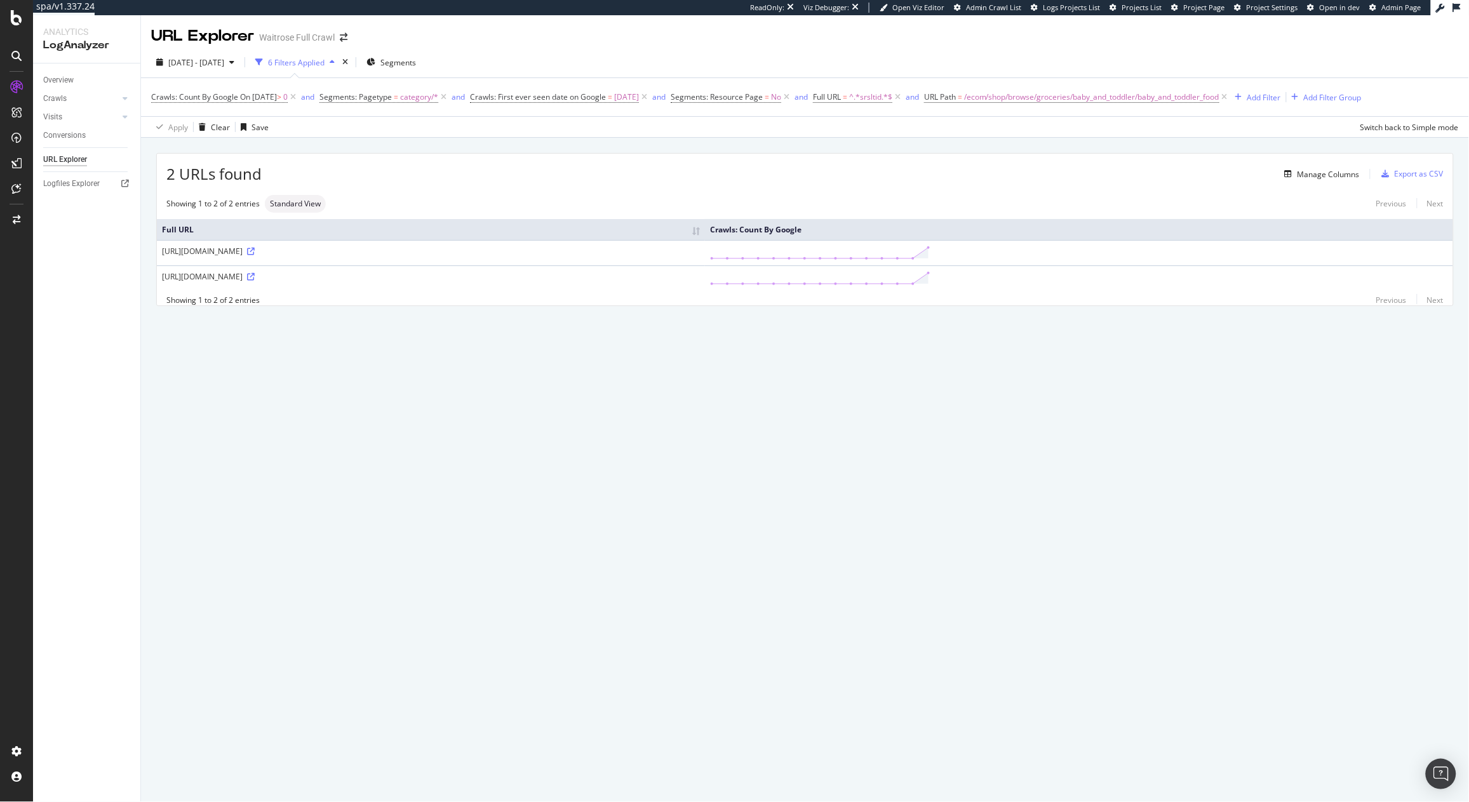
copy div "https://www.waitrose.com/ecom/shop/browse/groceries/baby_and_toddler/baby_and_t…"
click at [70, 86] on div "Overview" at bounding box center [58, 80] width 30 height 13
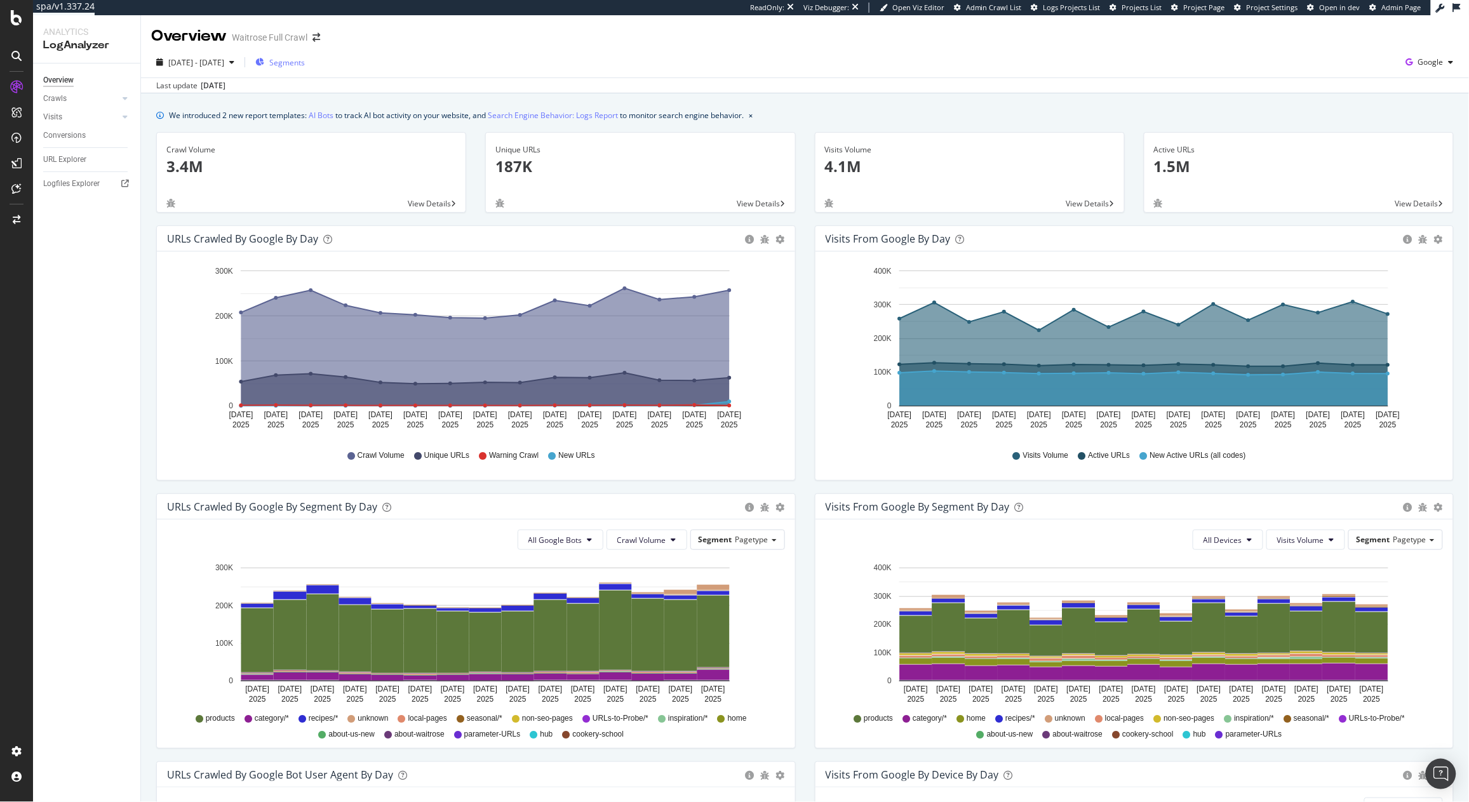
click at [305, 62] on span "Segments" at bounding box center [287, 62] width 36 height 11
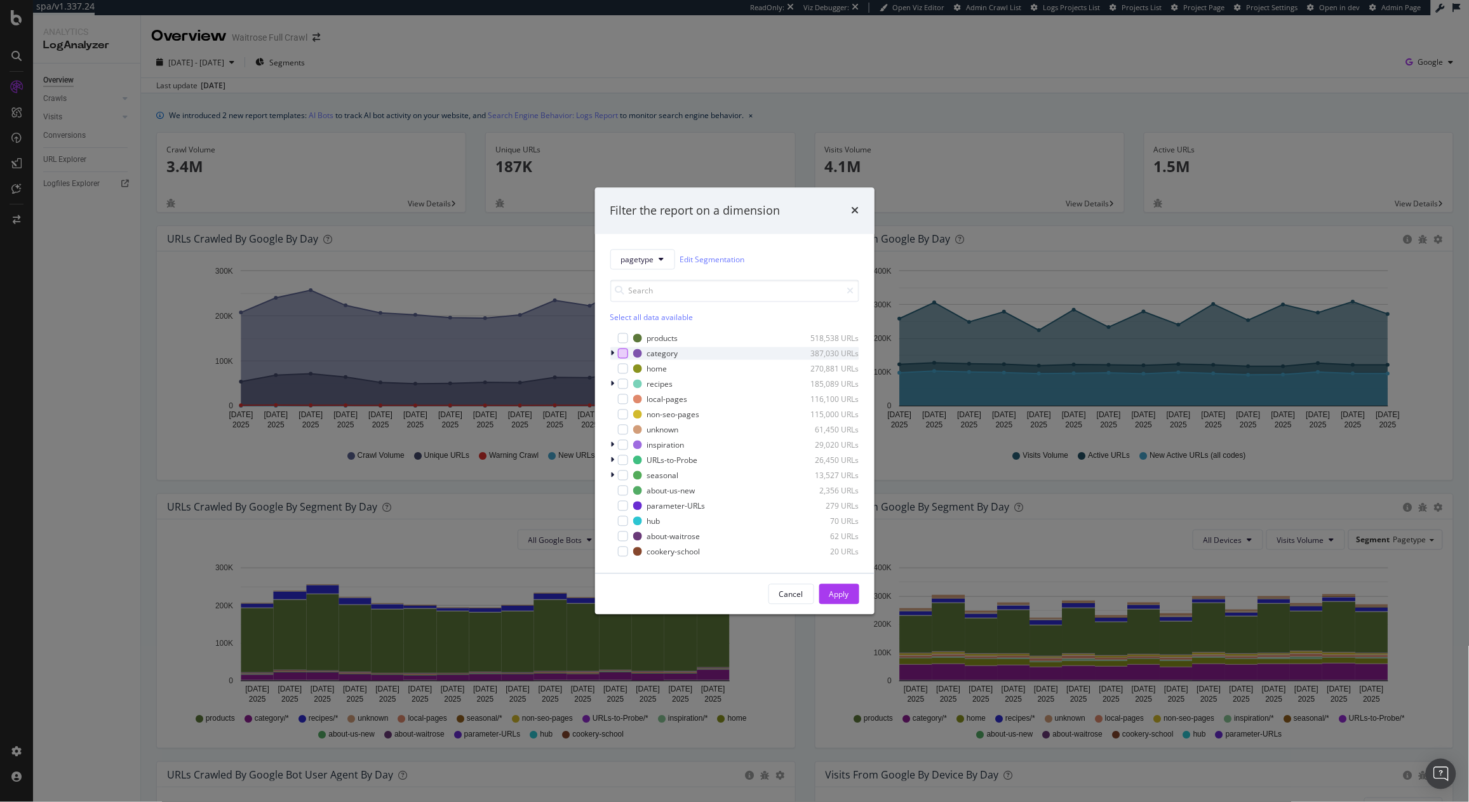
click at [620, 352] on div "modal" at bounding box center [623, 354] width 10 height 10
click at [819, 584] on div "Cancel Apply" at bounding box center [813, 594] width 91 height 20
click at [838, 593] on div "Apply" at bounding box center [839, 594] width 20 height 11
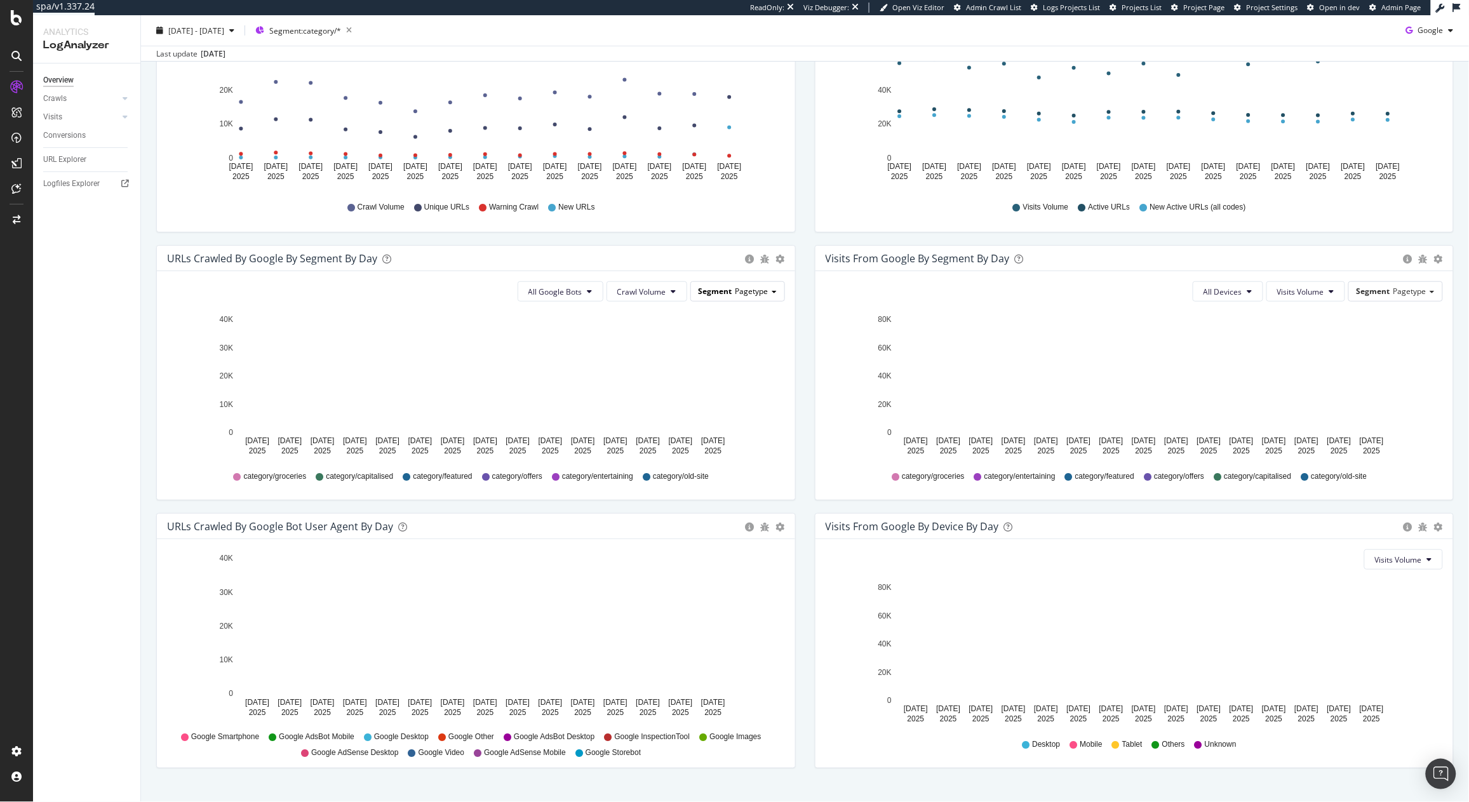
scroll to position [199, 0]
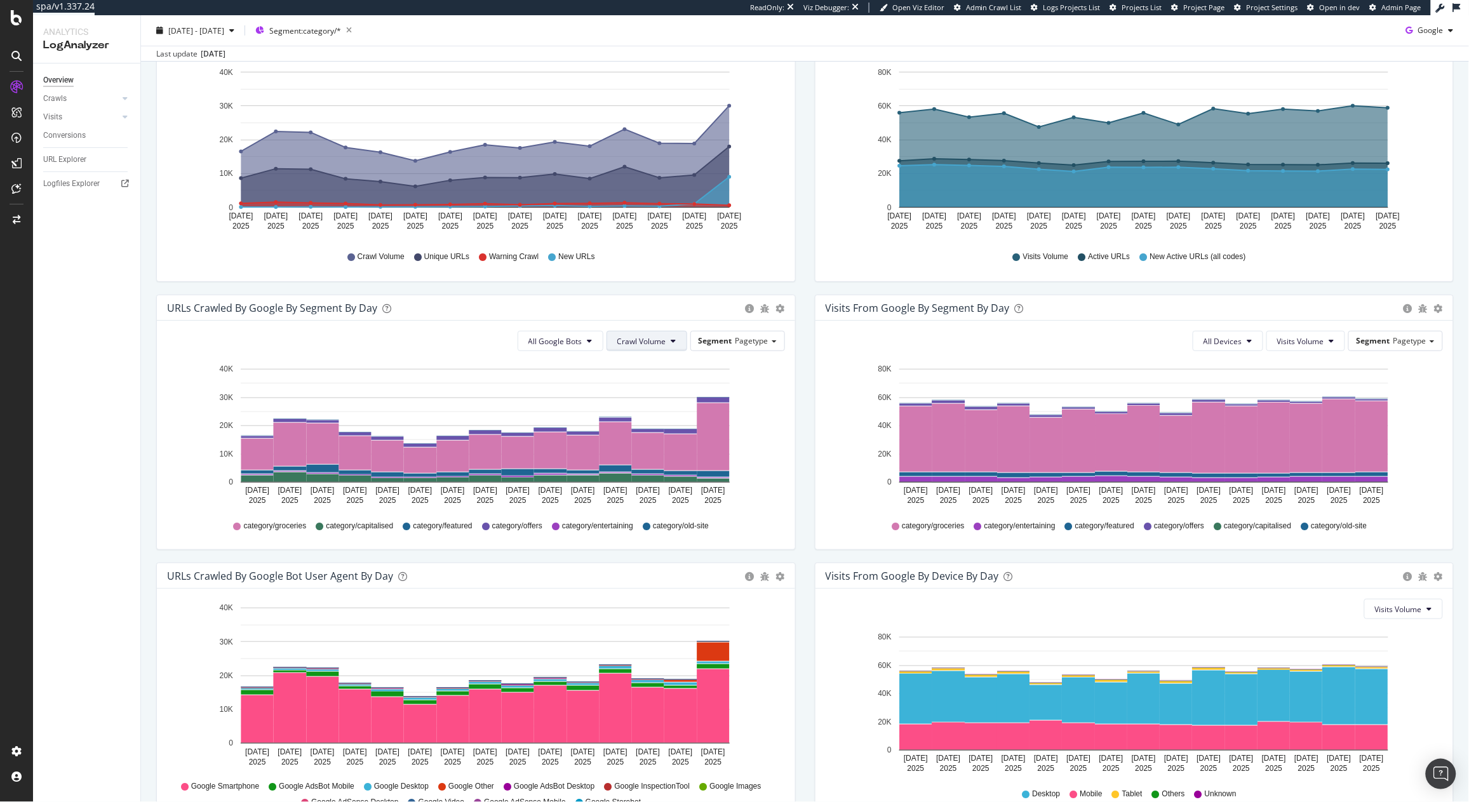
click at [627, 347] on button "Crawl Volume" at bounding box center [646, 341] width 81 height 20
click at [636, 410] on span "New URLs" at bounding box center [637, 413] width 50 height 11
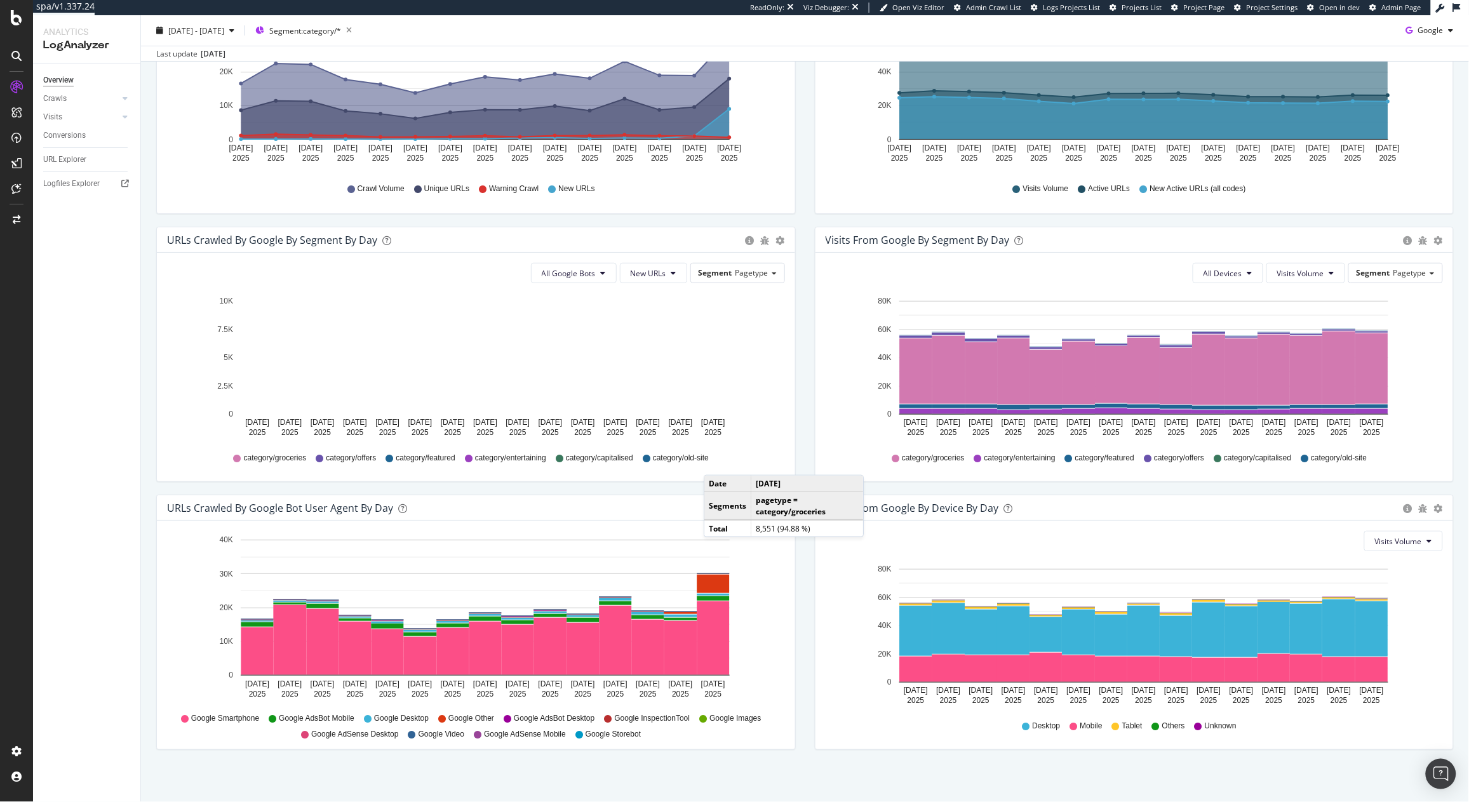
scroll to position [272, 0]
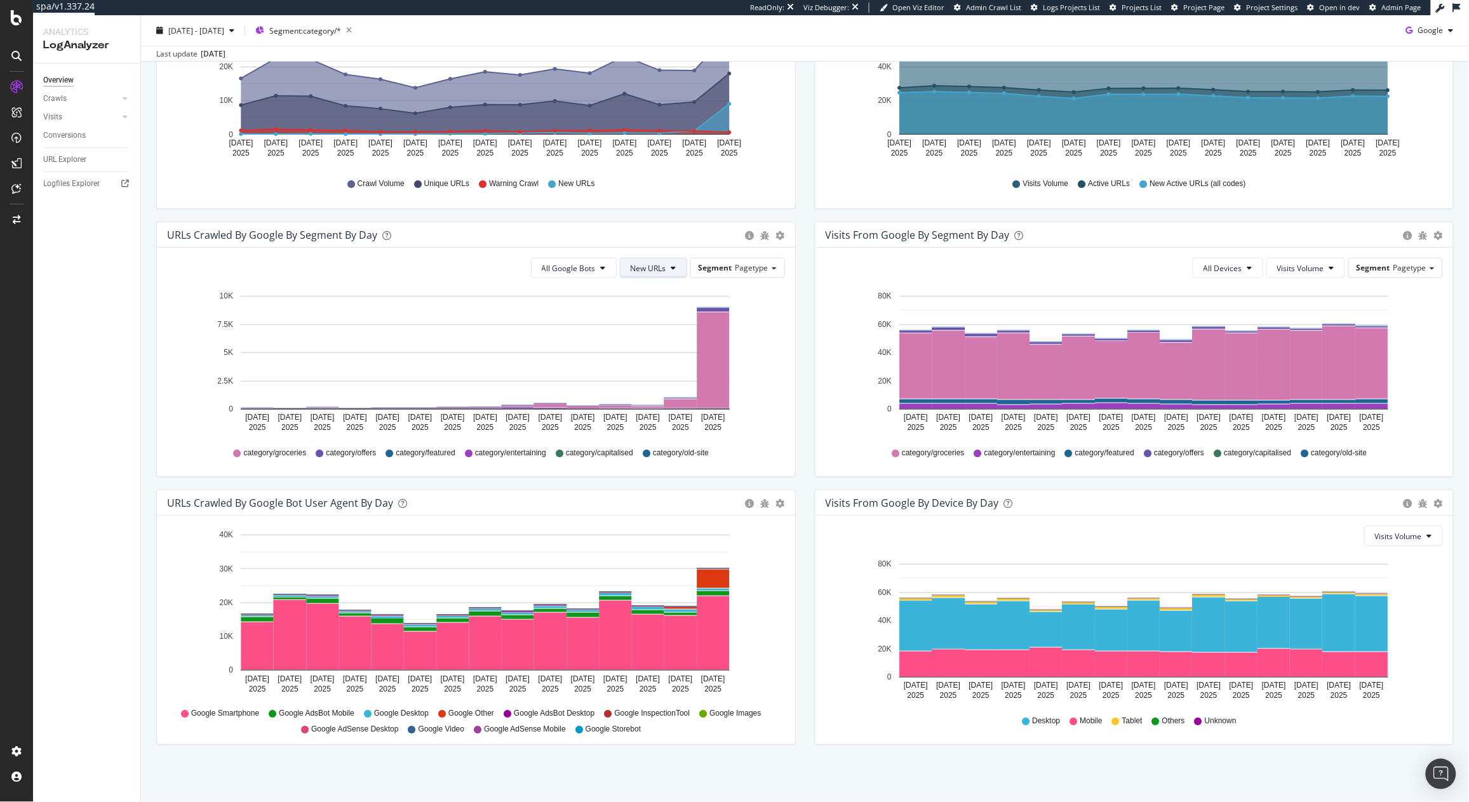
click at [640, 268] on span "New URLs" at bounding box center [649, 268] width 36 height 11
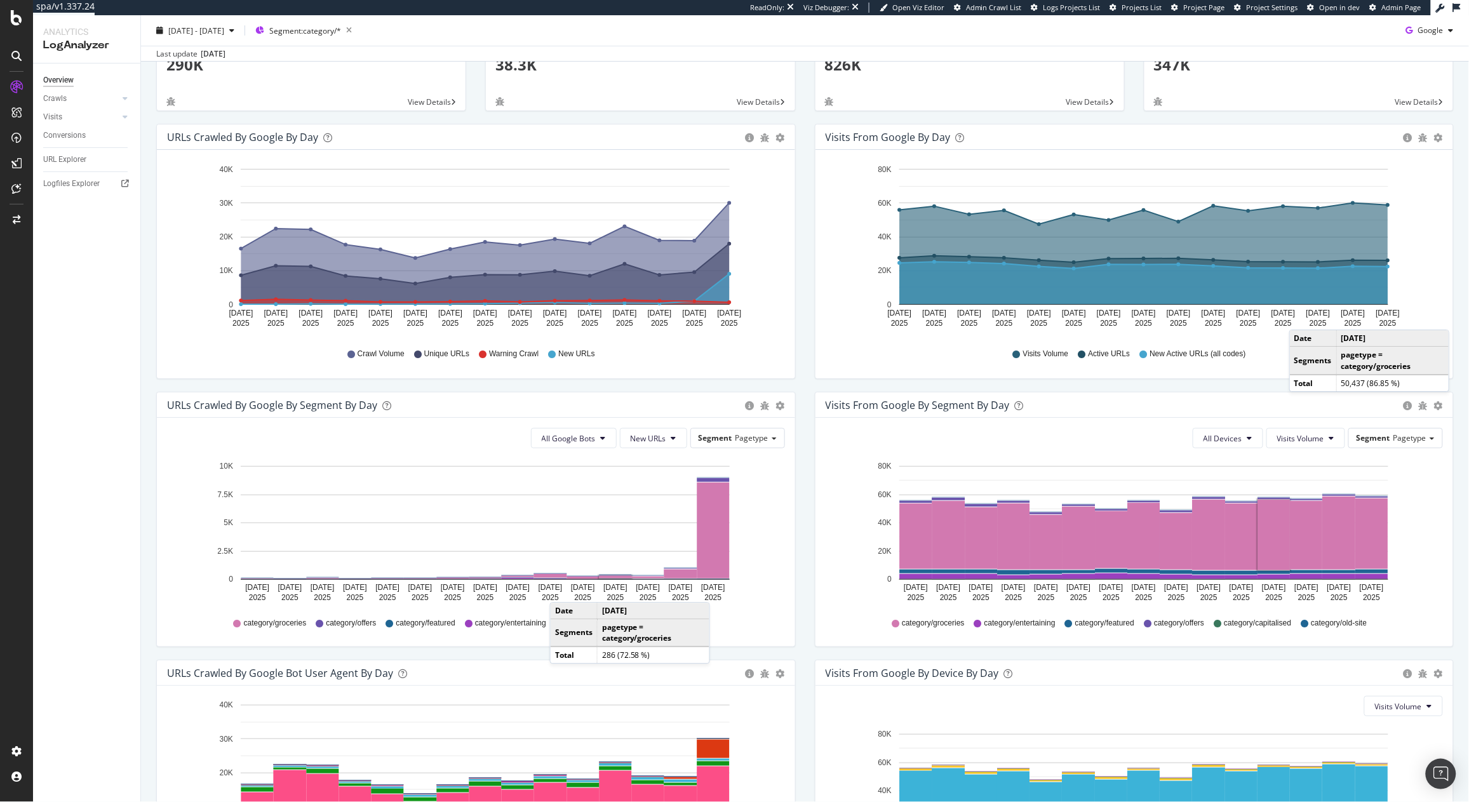
scroll to position [0, 0]
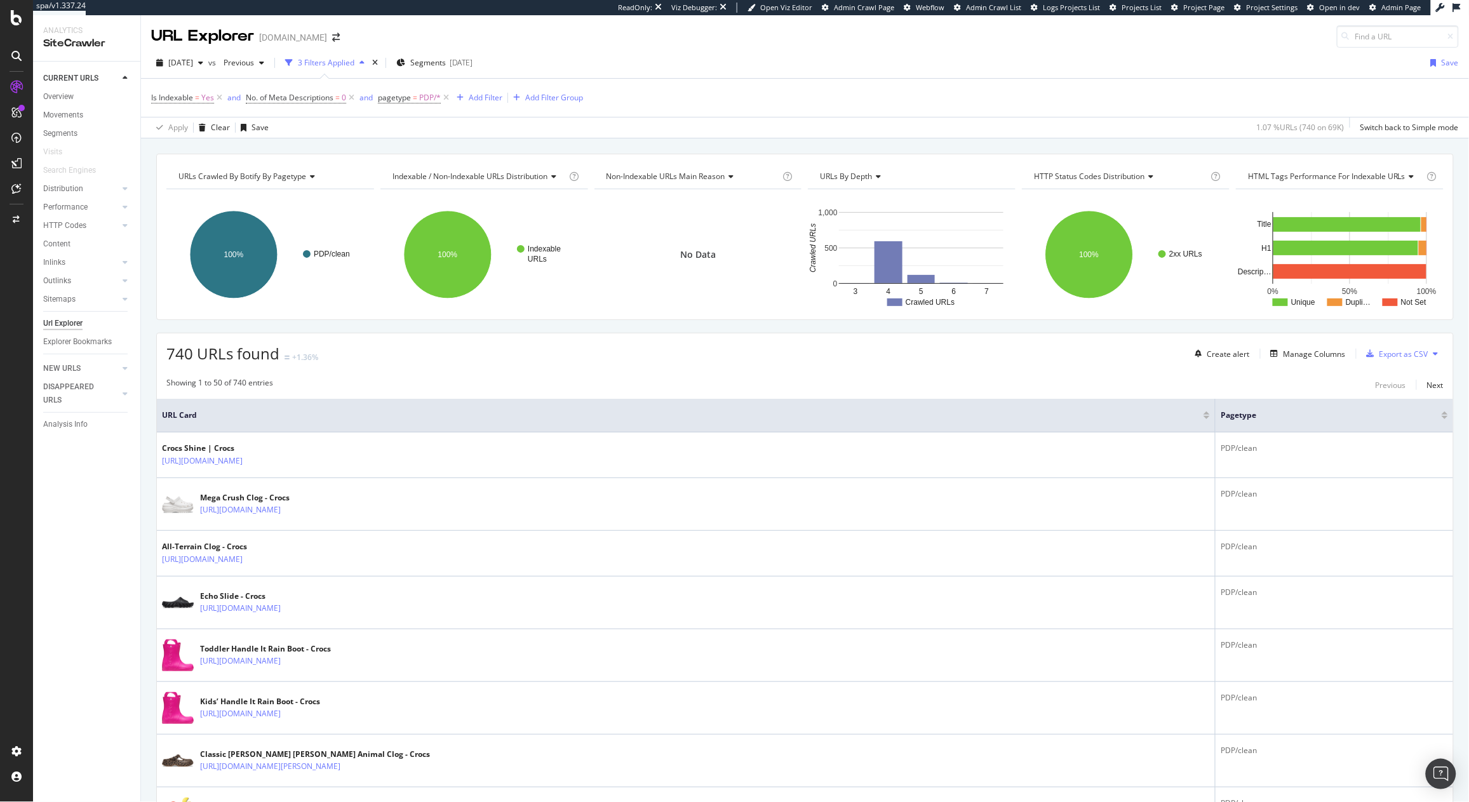
scroll to position [153, 0]
